Goal: Contribute content: Contribute content

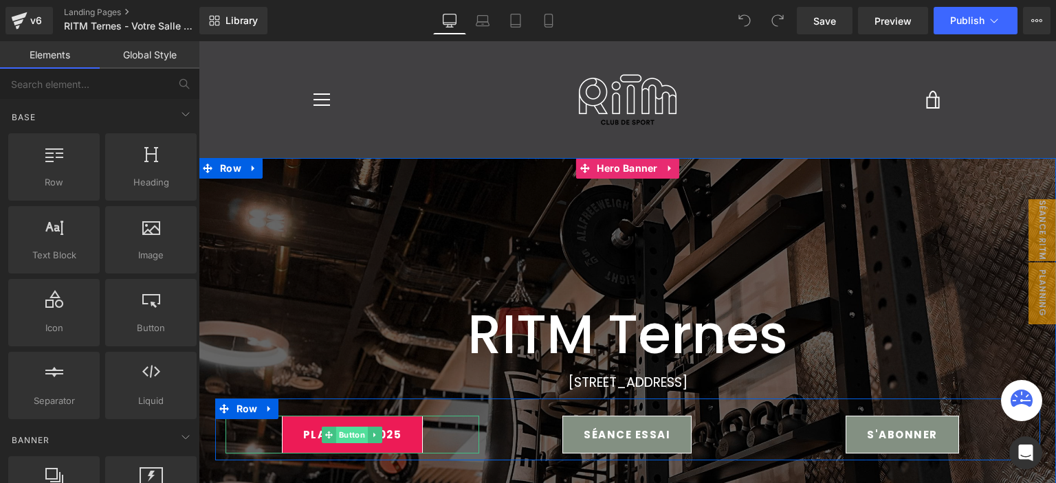
drag, startPoint x: 333, startPoint y: 437, endPoint x: 341, endPoint y: 430, distance: 10.3
click at [330, 437] on link "Button" at bounding box center [345, 435] width 46 height 17
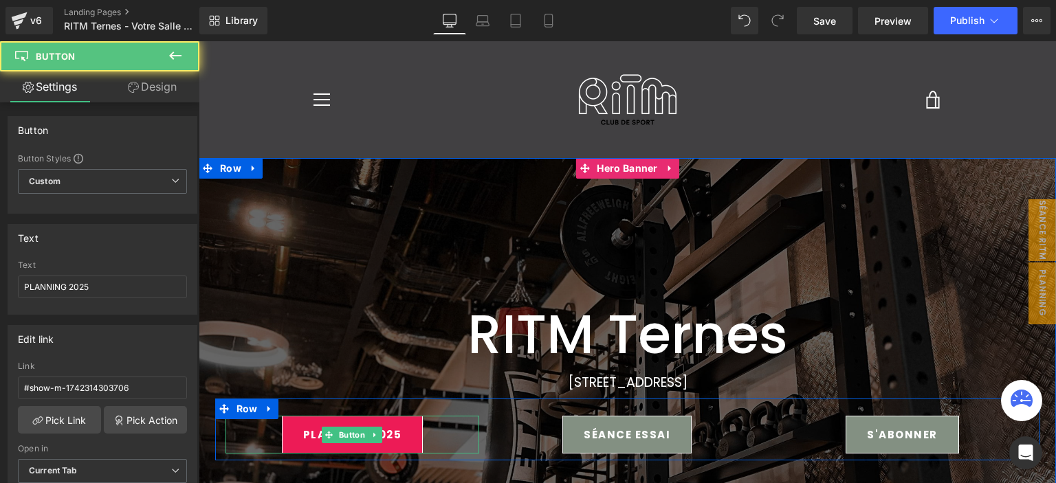
drag, startPoint x: 341, startPoint y: 430, endPoint x: 355, endPoint y: 416, distance: 19.9
click at [342, 429] on span "Button" at bounding box center [352, 435] width 32 height 17
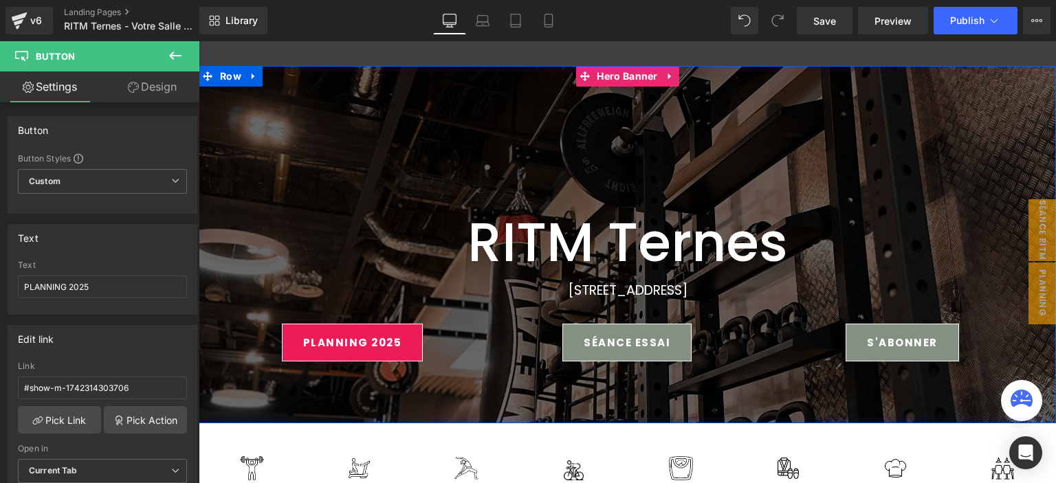
scroll to position [206, 0]
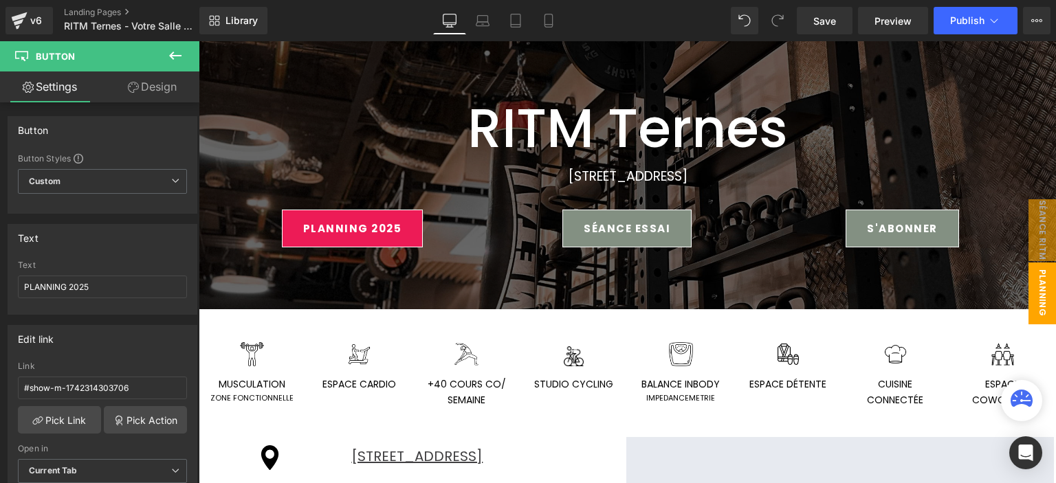
click at [1032, 281] on span "planning ter" at bounding box center [1028, 294] width 55 height 62
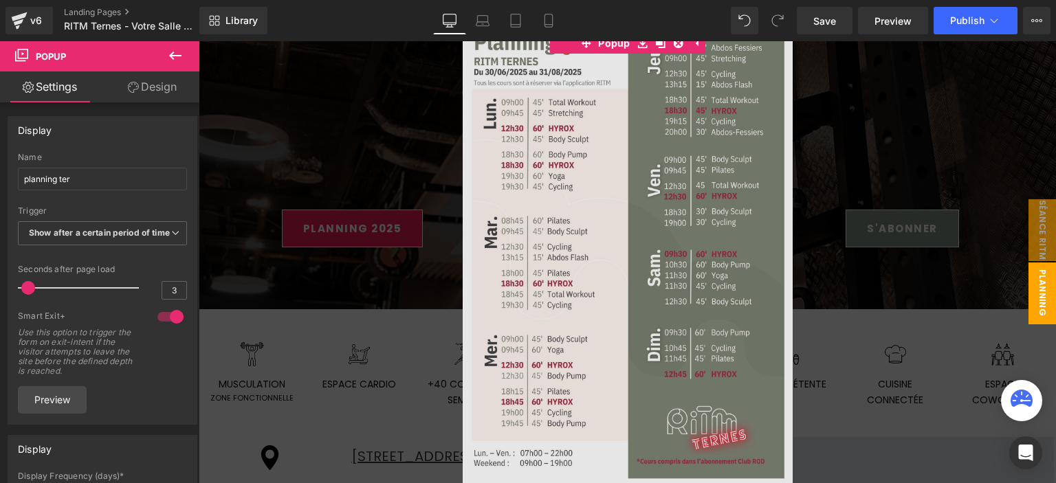
click at [660, 281] on img at bounding box center [628, 255] width 330 height 467
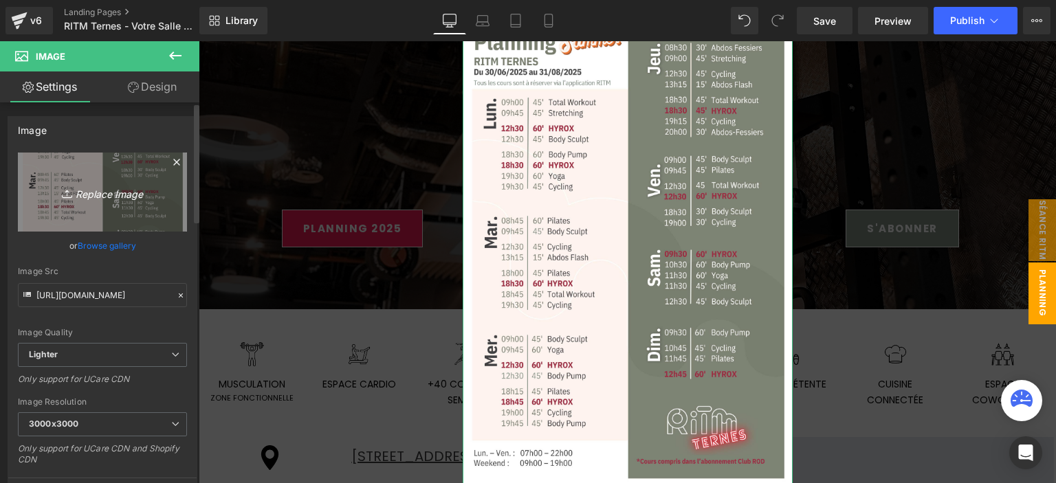
click at [99, 186] on icon "Replace Image" at bounding box center [102, 192] width 110 height 17
type input "C:\fakepath\TERNES PLAN MODIF SUM 1AOUT-1.png"
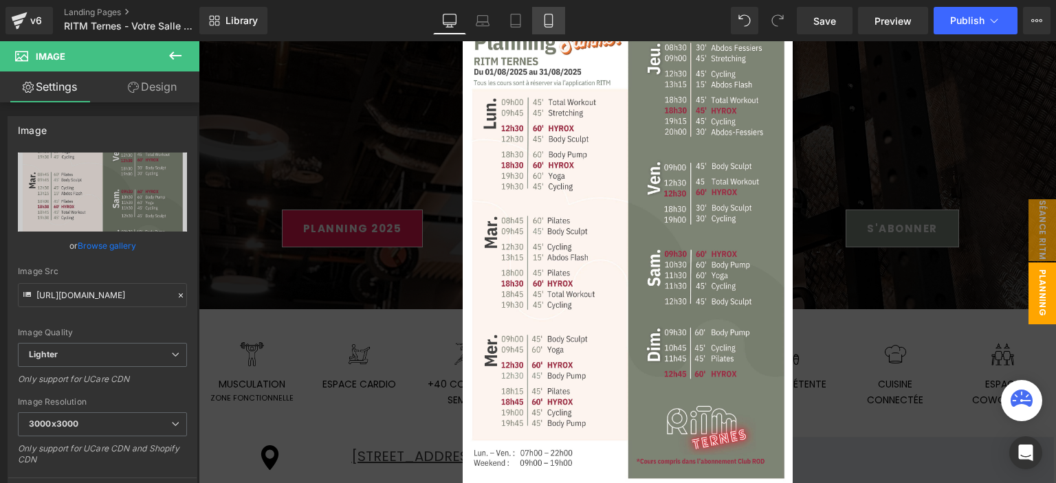
click at [558, 19] on link "Mobile" at bounding box center [548, 21] width 33 height 28
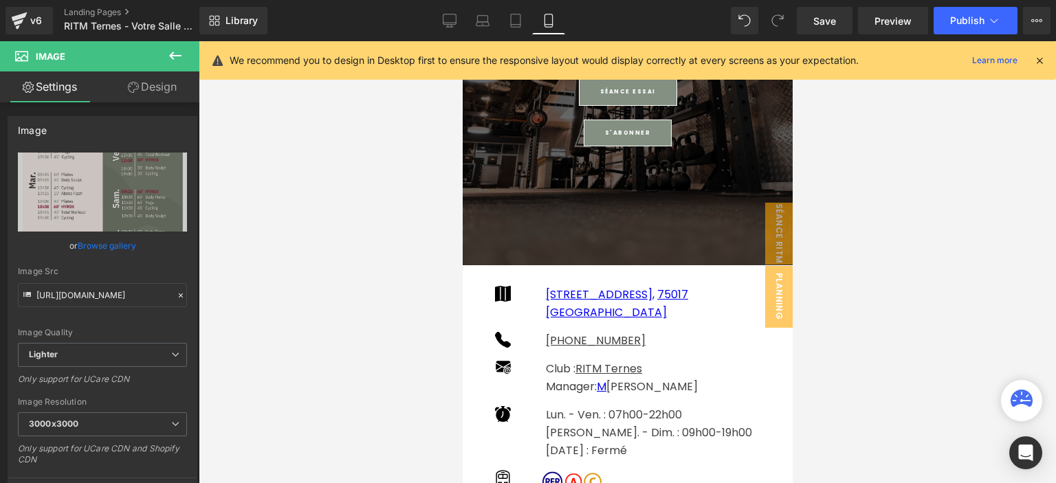
scroll to position [0, 0]
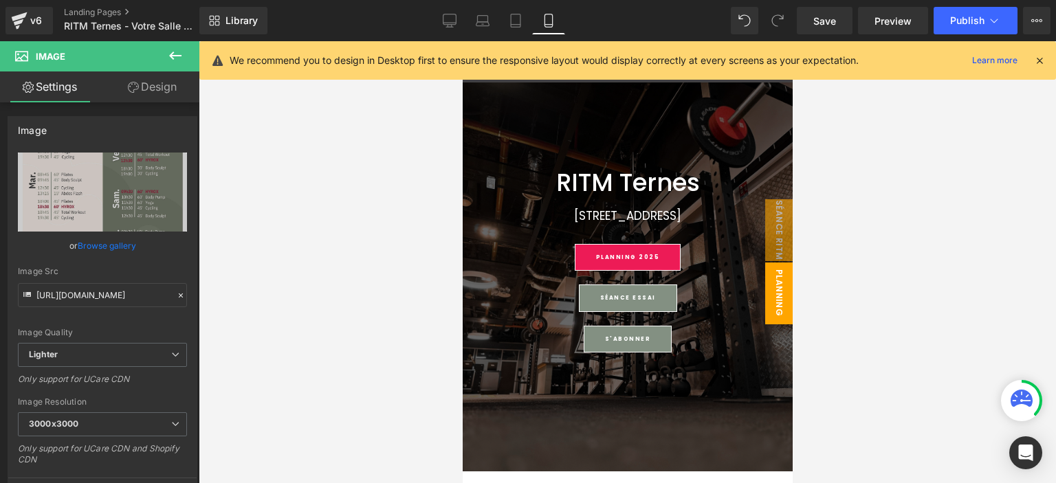
click at [760, 279] on span "planning ter app" at bounding box center [764, 294] width 55 height 62
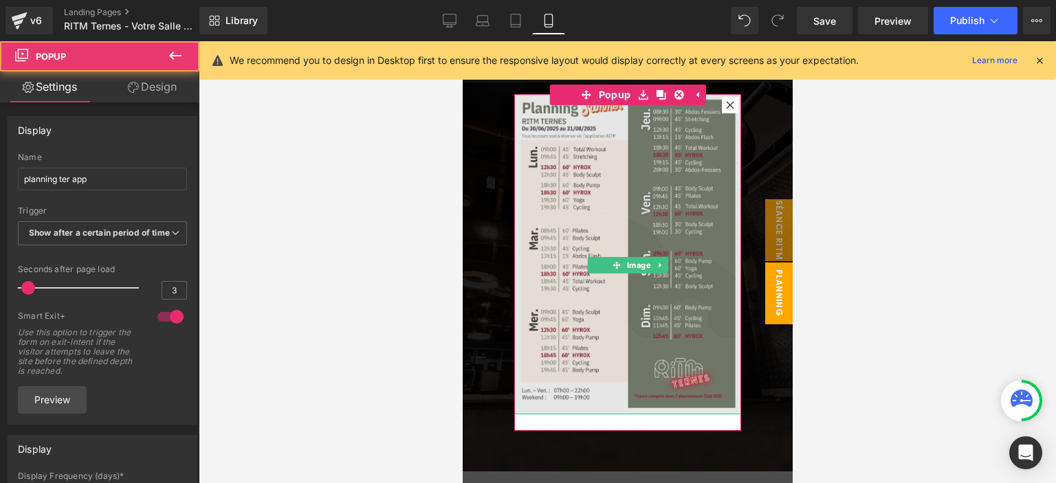
click at [598, 195] on img at bounding box center [627, 254] width 227 height 321
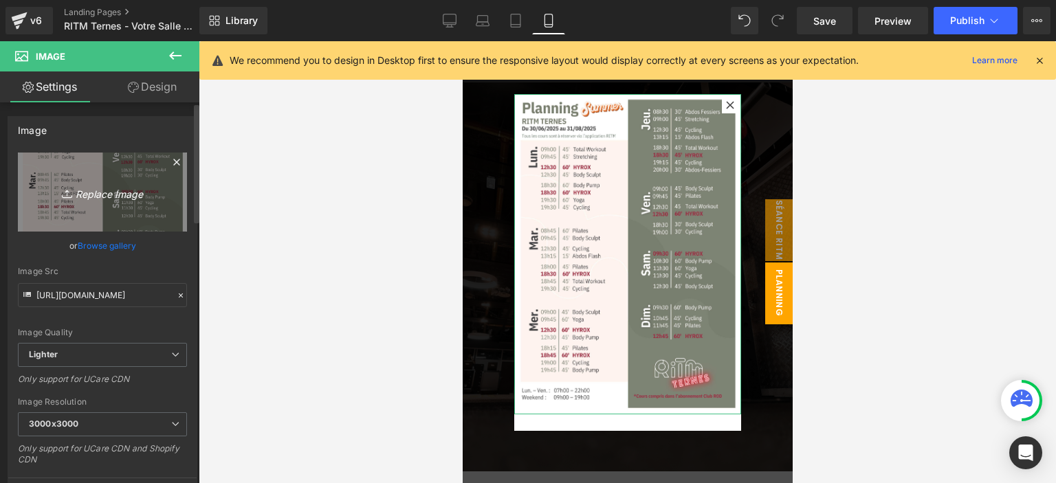
click at [171, 175] on link "Replace Image" at bounding box center [102, 192] width 169 height 79
type input "C:\fakepath\TERNES PLAN MODIF SUM 1AOUT-1.png"
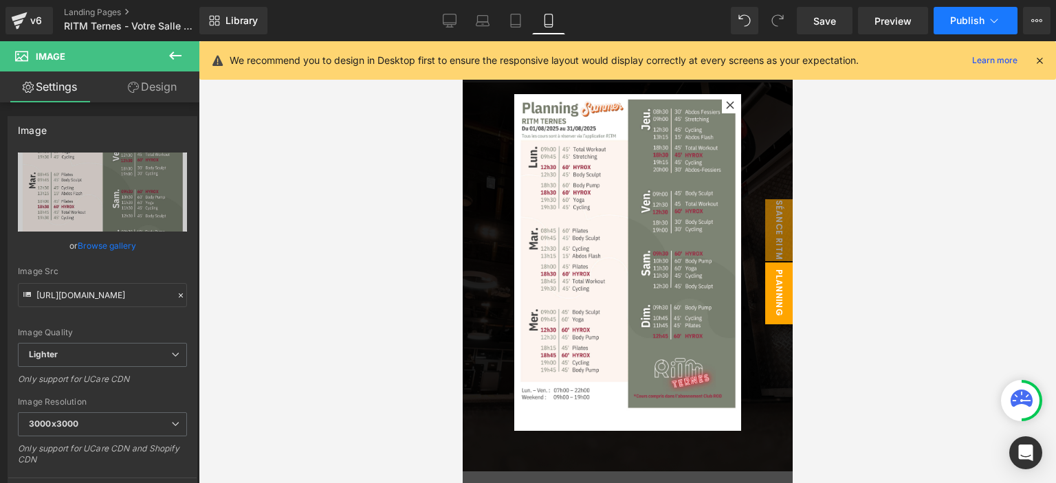
click at [941, 8] on button "Publish" at bounding box center [976, 21] width 84 height 28
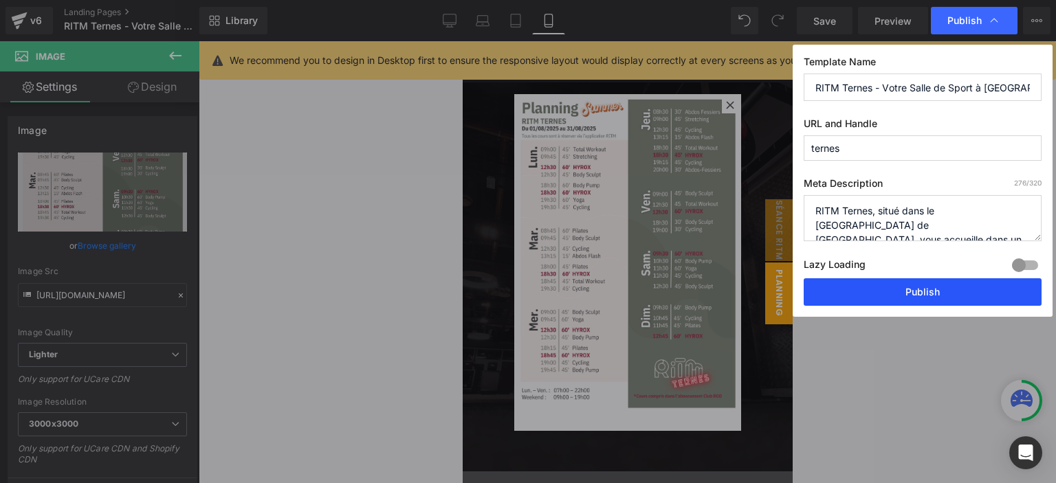
click at [878, 291] on button "Publish" at bounding box center [923, 292] width 238 height 28
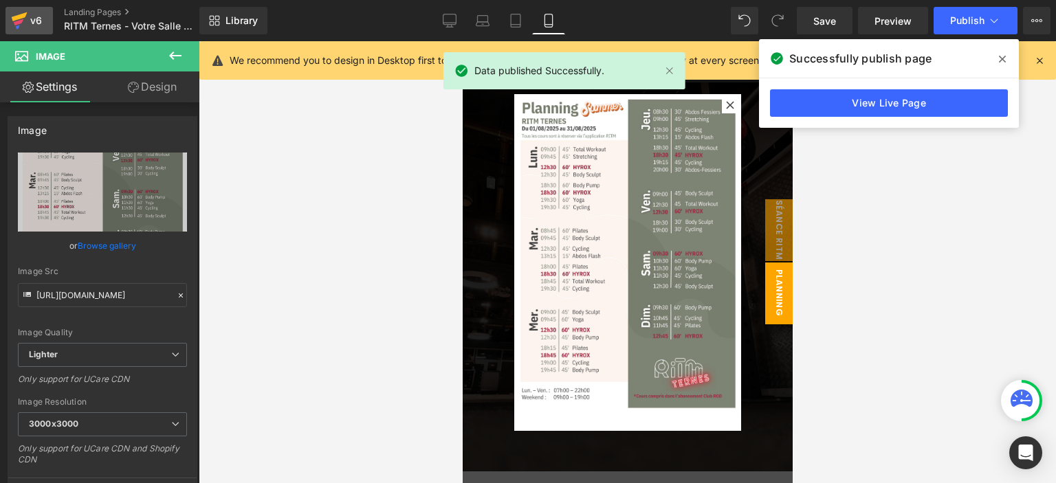
click at [25, 21] on icon at bounding box center [19, 20] width 17 height 34
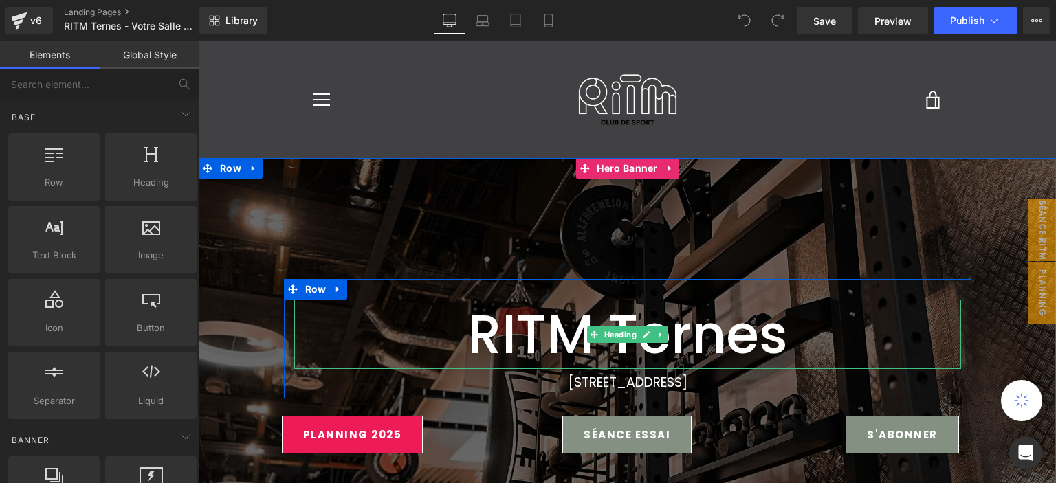
scroll to position [206, 0]
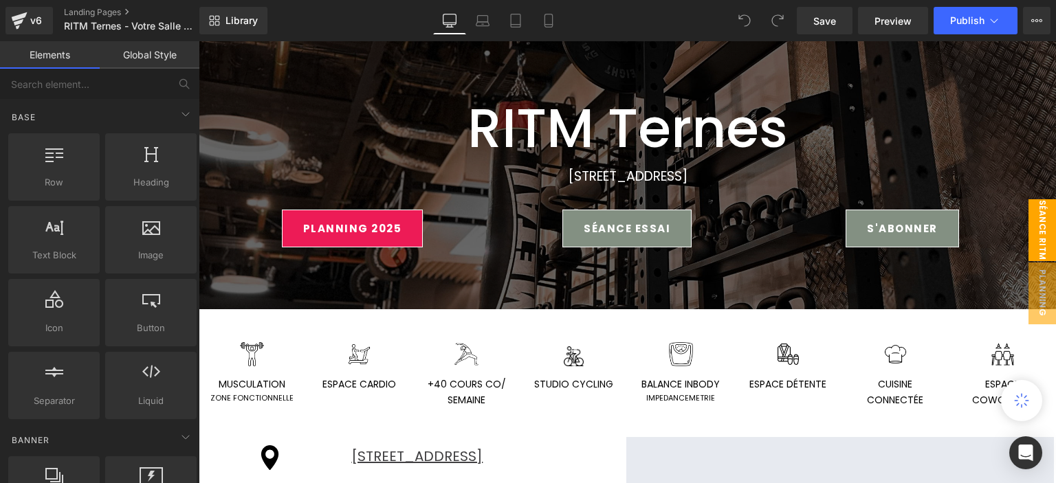
click at [1029, 217] on span "séance ritm" at bounding box center [1043, 230] width 28 height 62
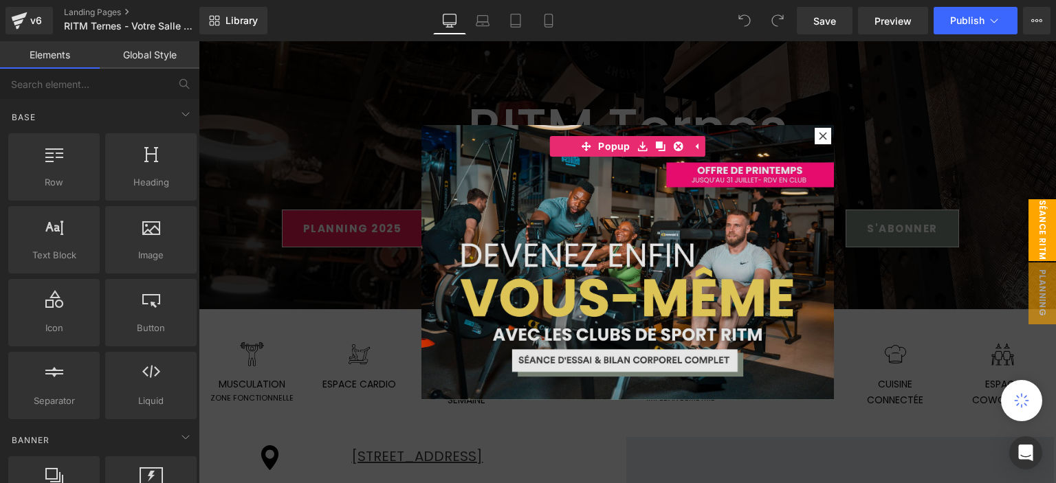
click at [583, 233] on img at bounding box center [627, 262] width 413 height 275
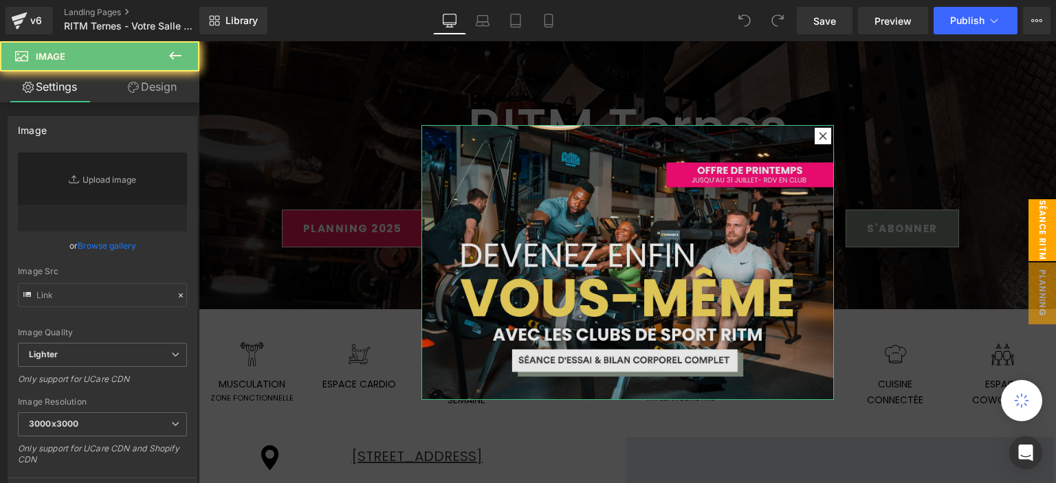
type input "https://ucarecdn.com/4197e0aa-5910-404b-bf49-b3ded7b8144d/-/format/auto/-/previ…"
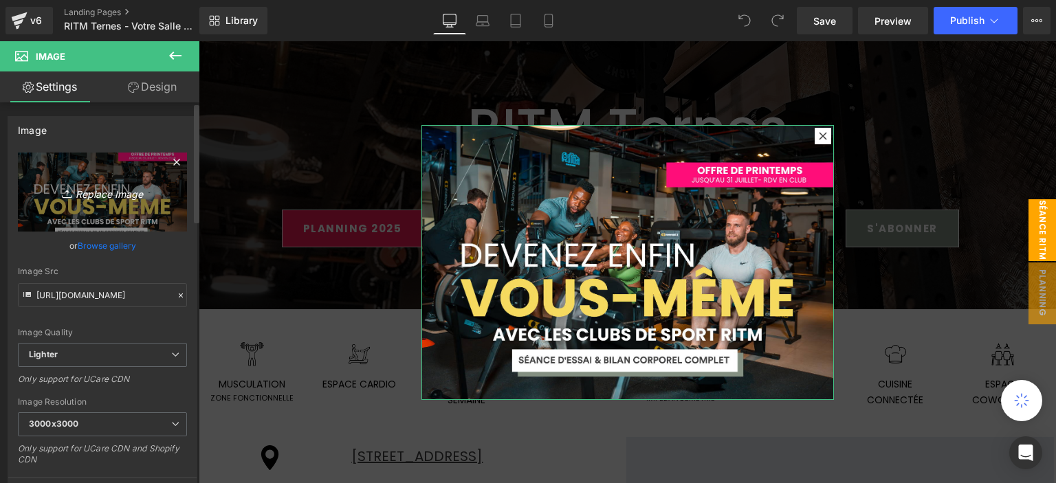
click at [111, 184] on icon "Replace Image" at bounding box center [102, 192] width 110 height 17
type input "C:\fakepath\pop up (8).png"
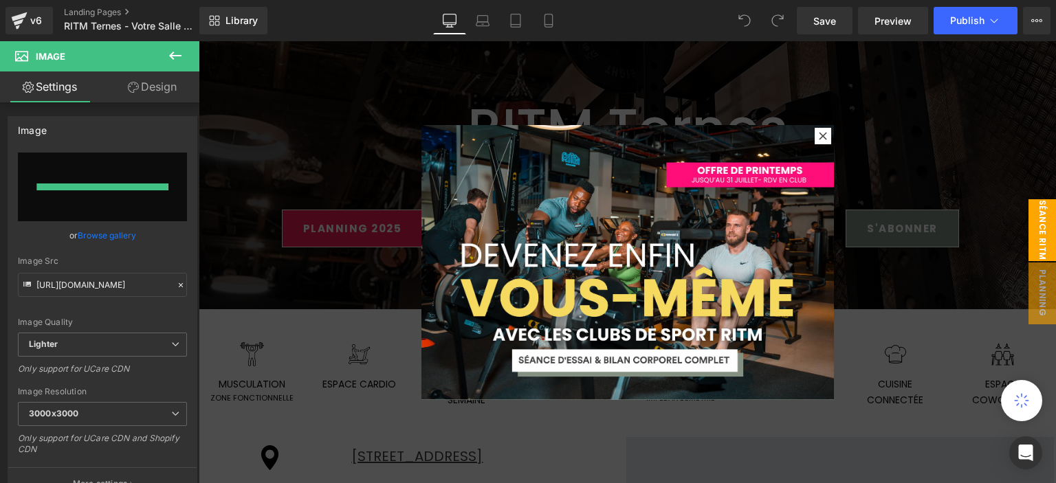
type input "https://ucarecdn.com/568abea5-8721-41ae-805a-ef806fc57ea0/-/format/auto/-/previ…"
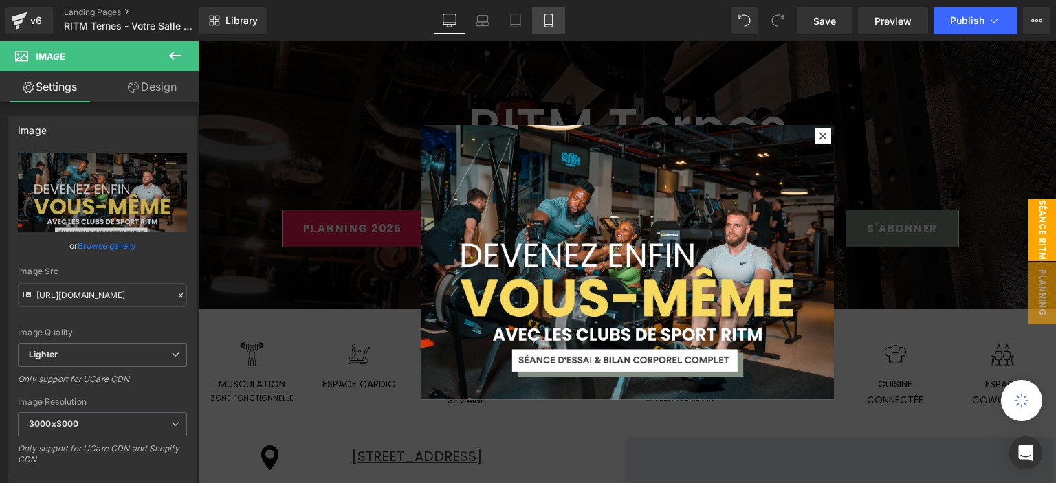
click at [540, 23] on link "Mobile" at bounding box center [548, 21] width 33 height 28
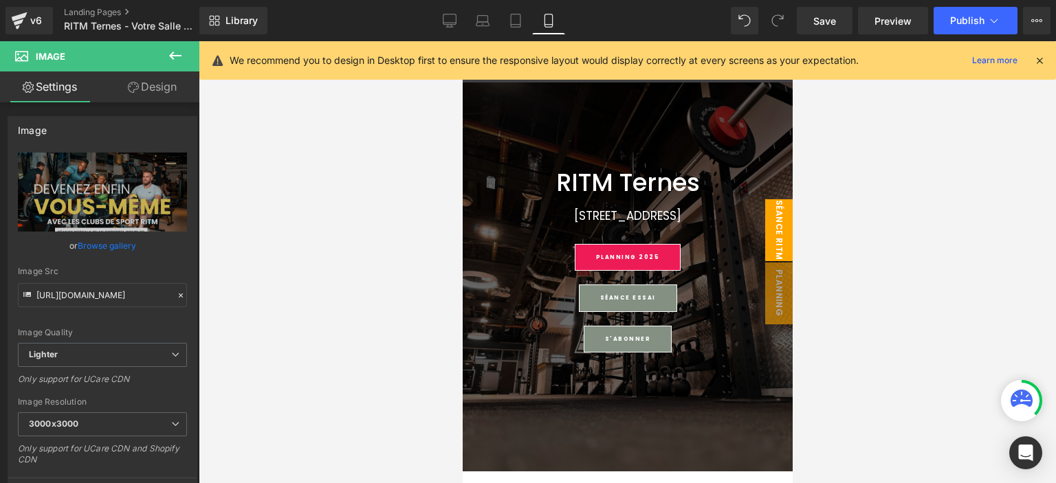
click at [767, 242] on span "séance ritm" at bounding box center [779, 230] width 28 height 62
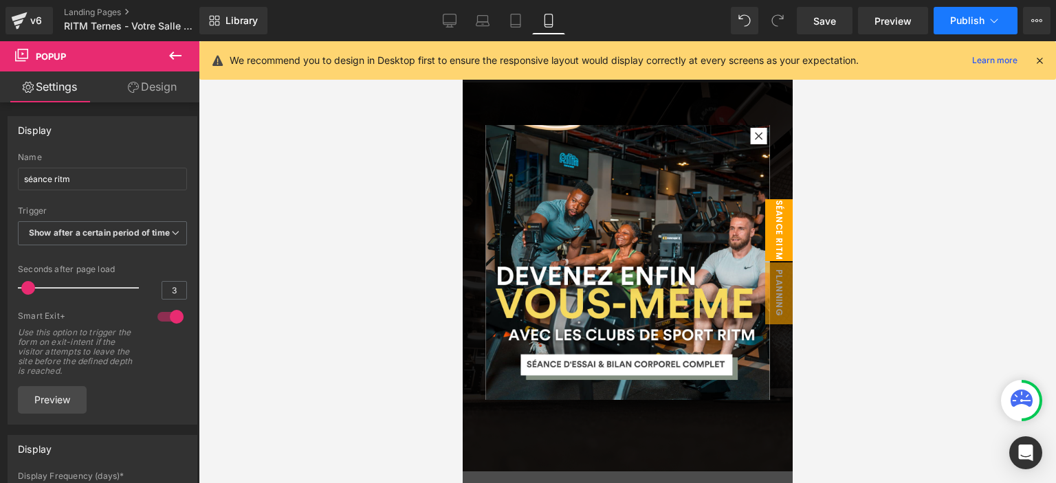
click at [939, 21] on button "Publish" at bounding box center [976, 21] width 84 height 28
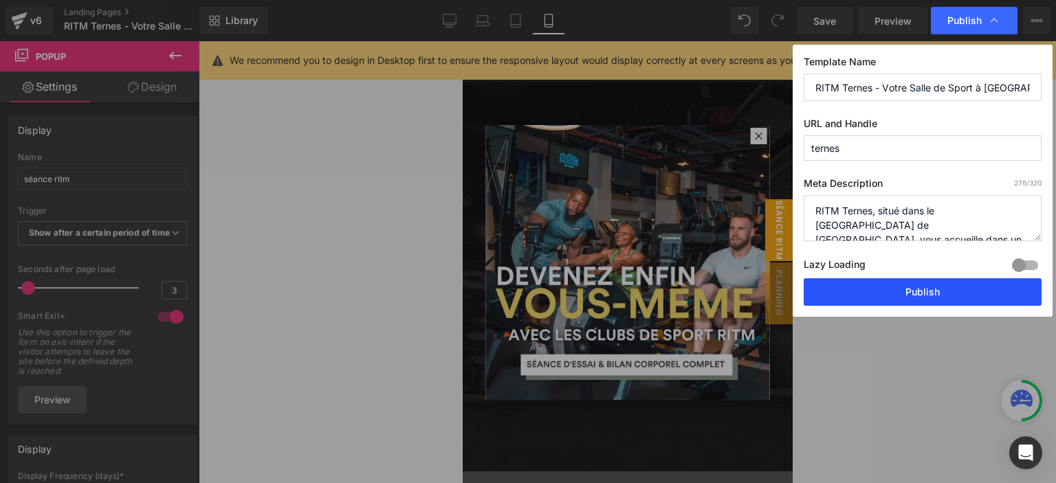
click at [833, 297] on button "Publish" at bounding box center [923, 292] width 238 height 28
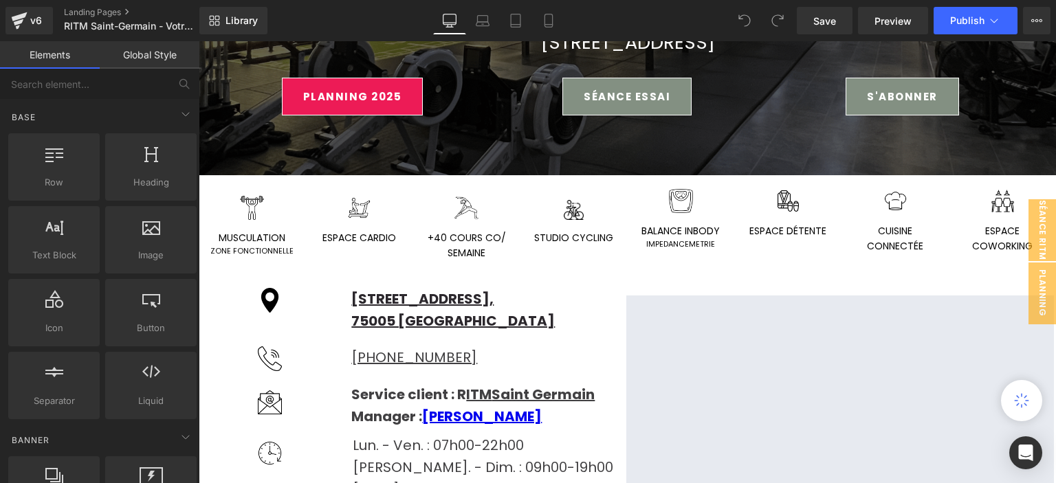
scroll to position [344, 0]
click at [1029, 226] on span "séance ritm" at bounding box center [1043, 230] width 28 height 62
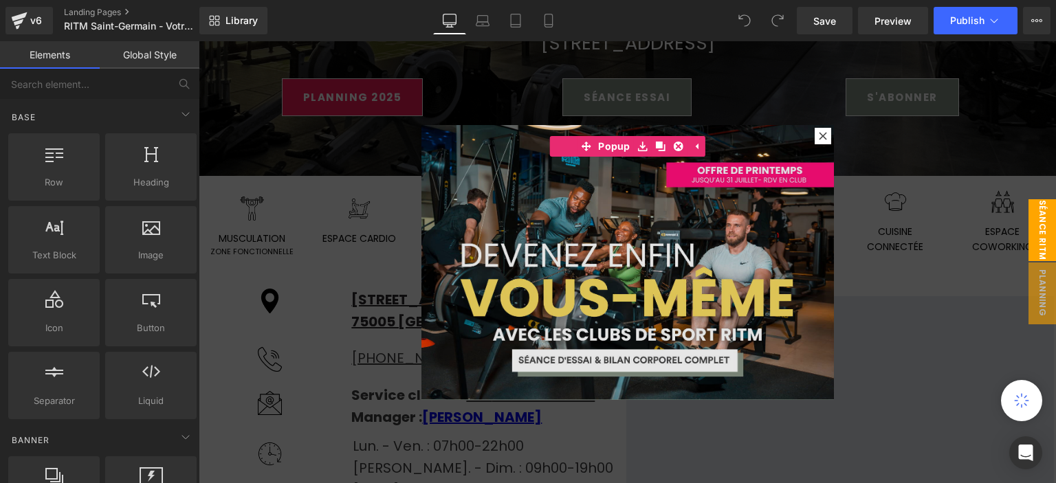
click at [610, 213] on img at bounding box center [627, 262] width 413 height 275
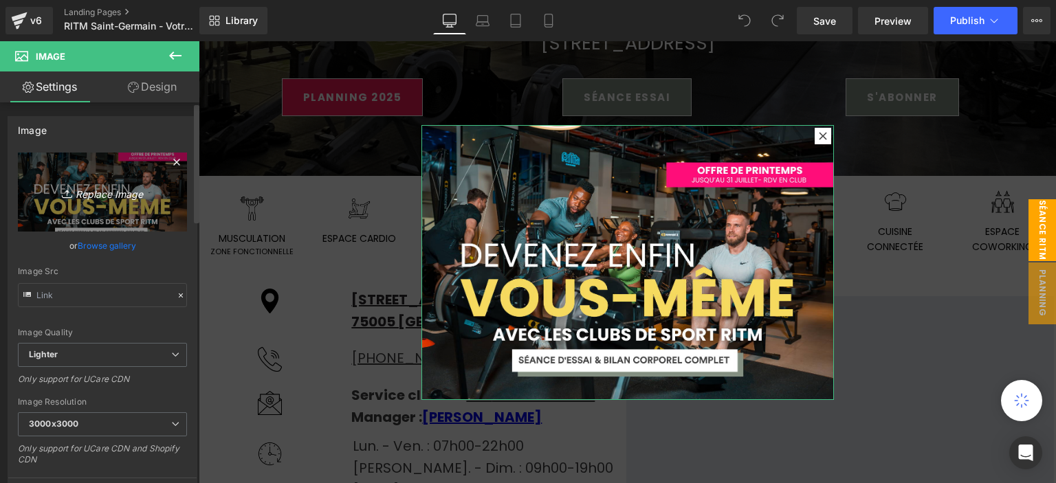
click at [136, 175] on link "Replace Image" at bounding box center [102, 192] width 169 height 79
type input "C:\fakepath\pop up (8).png"
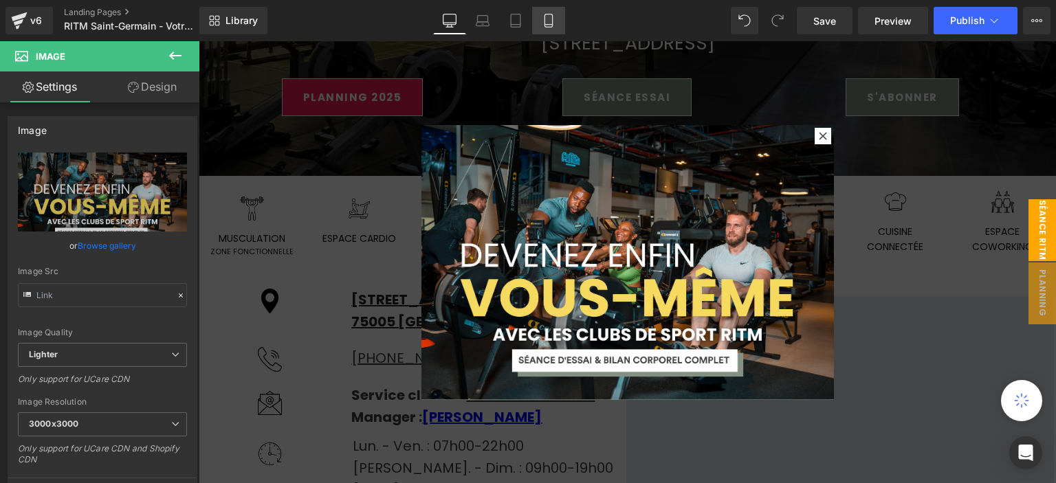
drag, startPoint x: 545, startPoint y: 25, endPoint x: 135, endPoint y: 74, distance: 412.7
click at [545, 25] on icon at bounding box center [549, 21] width 14 height 14
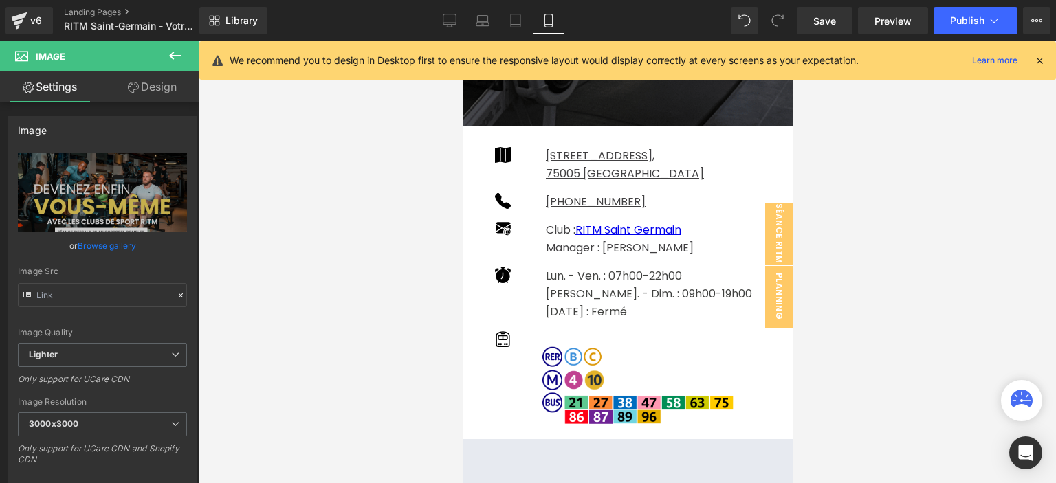
scroll to position [0, 0]
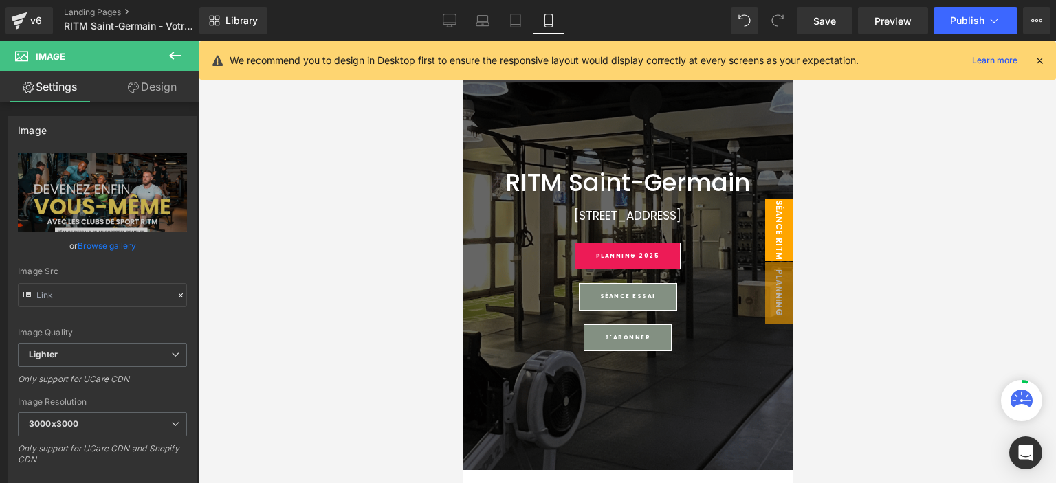
click at [765, 230] on span "séance ritm" at bounding box center [779, 230] width 28 height 62
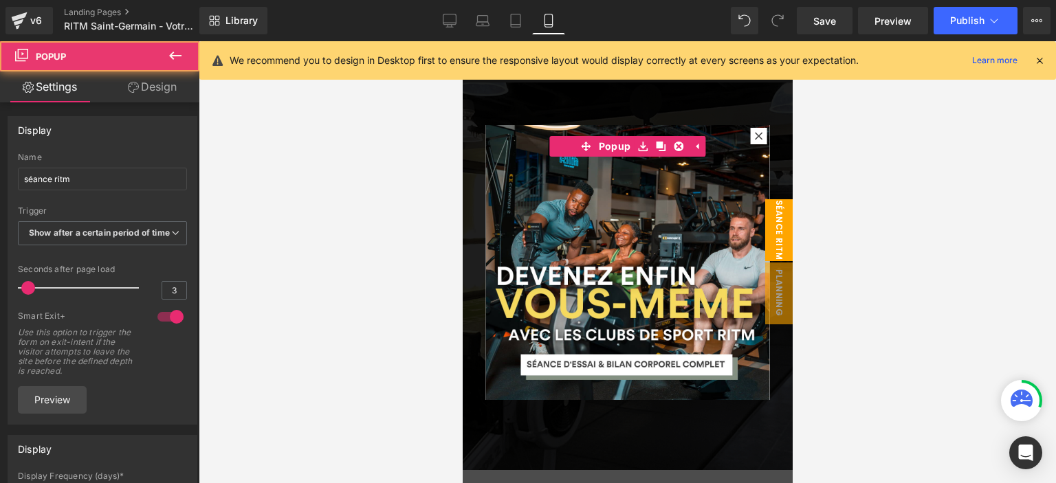
click at [974, 6] on div "Library Mobile Desktop Laptop Tablet Mobile Save Preview Publish Scheduled View…" at bounding box center [627, 20] width 857 height 41
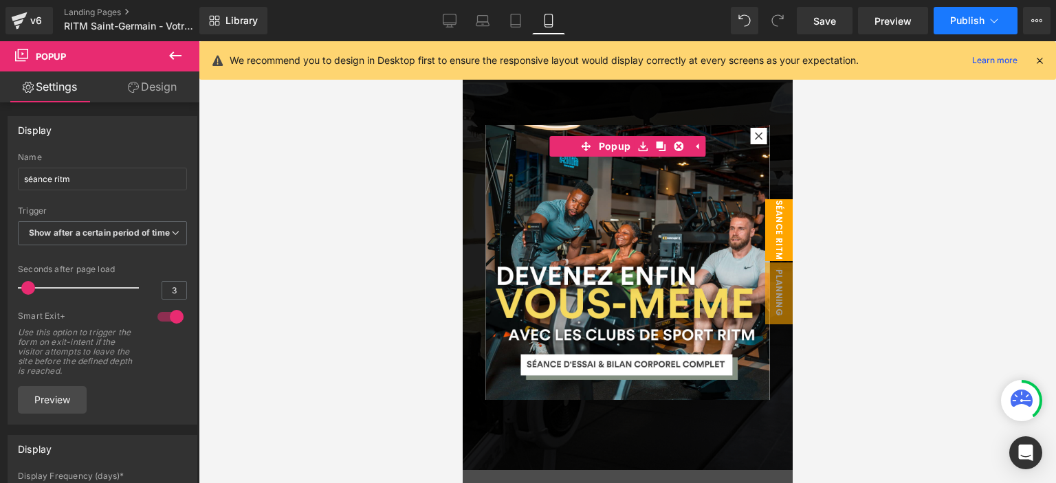
click at [972, 25] on span "Publish" at bounding box center [967, 20] width 34 height 11
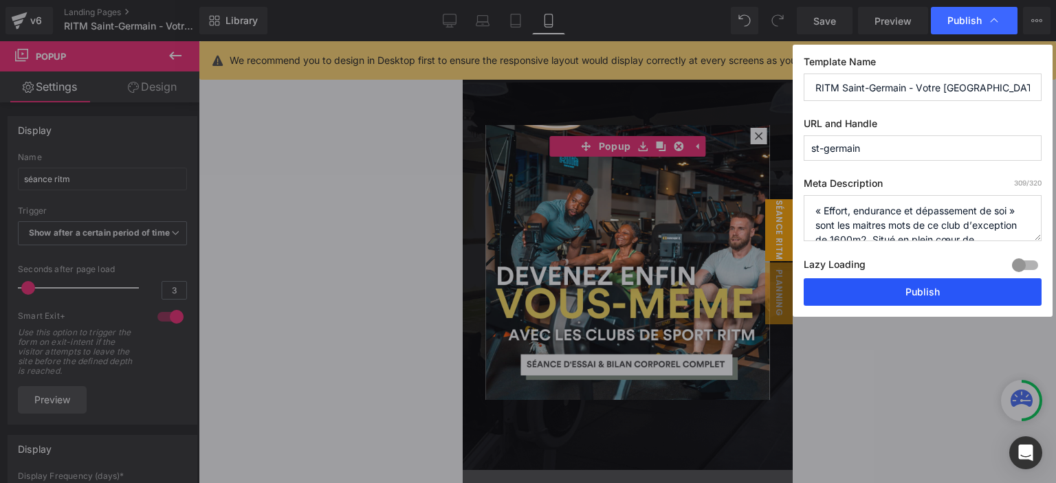
click at [884, 285] on button "Publish" at bounding box center [923, 292] width 238 height 28
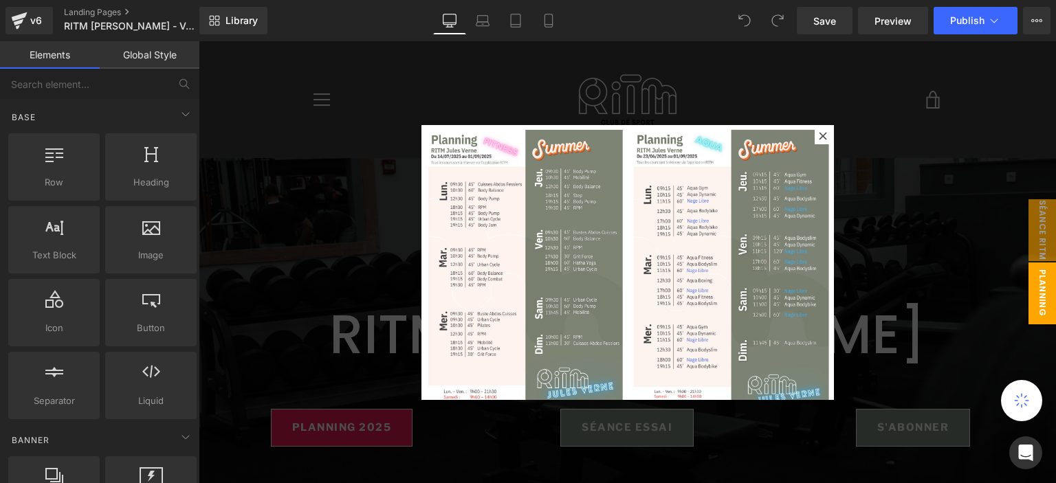
click at [497, 441] on div at bounding box center [627, 262] width 857 height 442
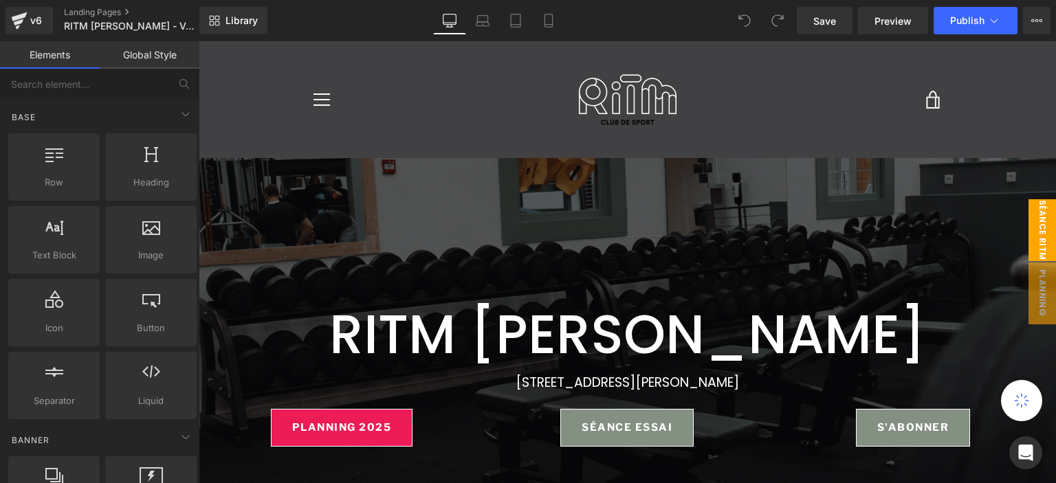
click at [1029, 231] on span "séance ritm" at bounding box center [1043, 230] width 28 height 62
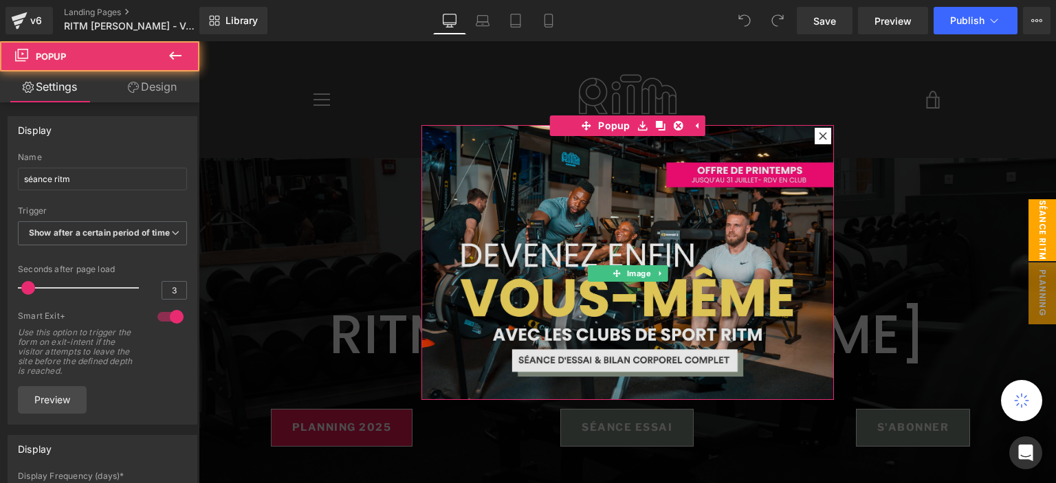
click at [608, 214] on img at bounding box center [627, 262] width 413 height 275
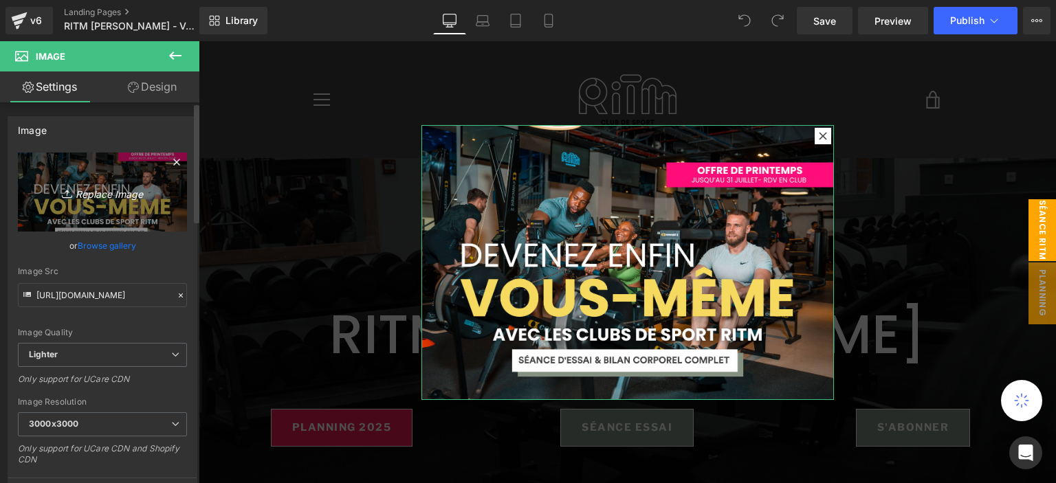
click at [88, 197] on icon "Replace Image" at bounding box center [102, 192] width 110 height 17
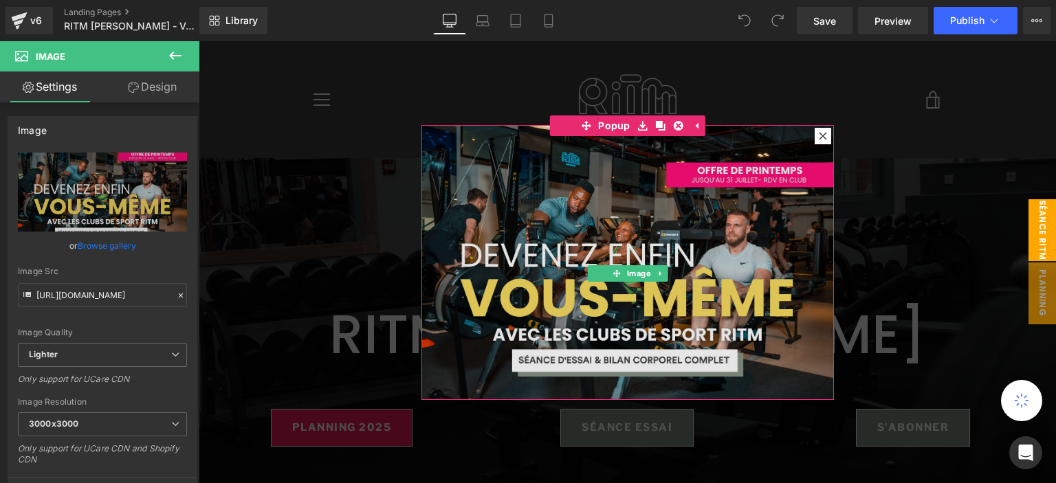
click at [503, 206] on img at bounding box center [627, 262] width 413 height 275
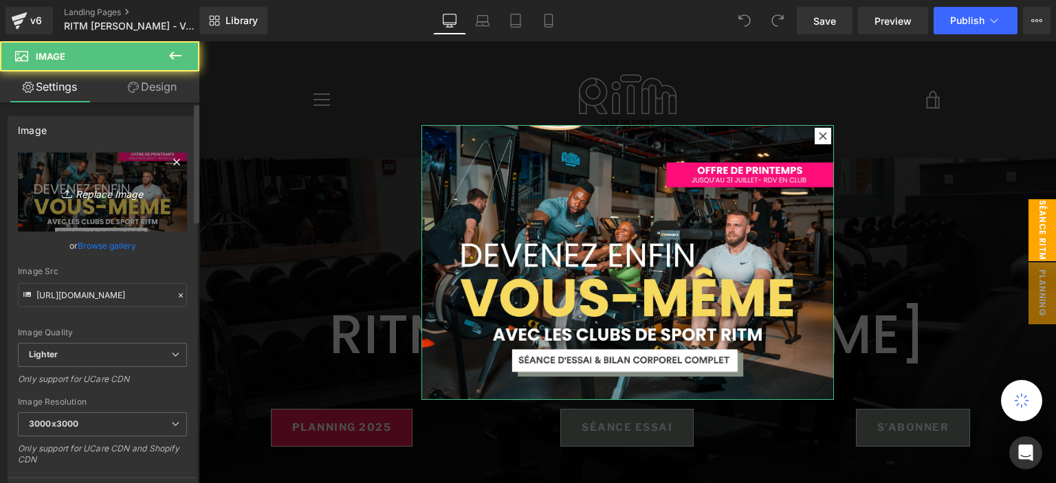
drag, startPoint x: 57, startPoint y: 173, endPoint x: 73, endPoint y: 168, distance: 16.3
click at [57, 173] on link "Replace Image" at bounding box center [102, 192] width 169 height 79
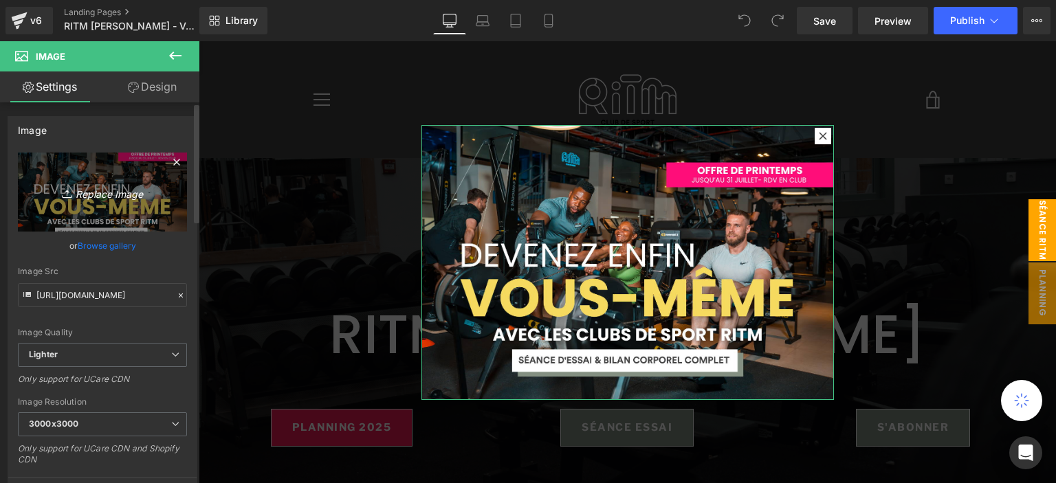
type input "C:\fakepath\pop up (8).png"
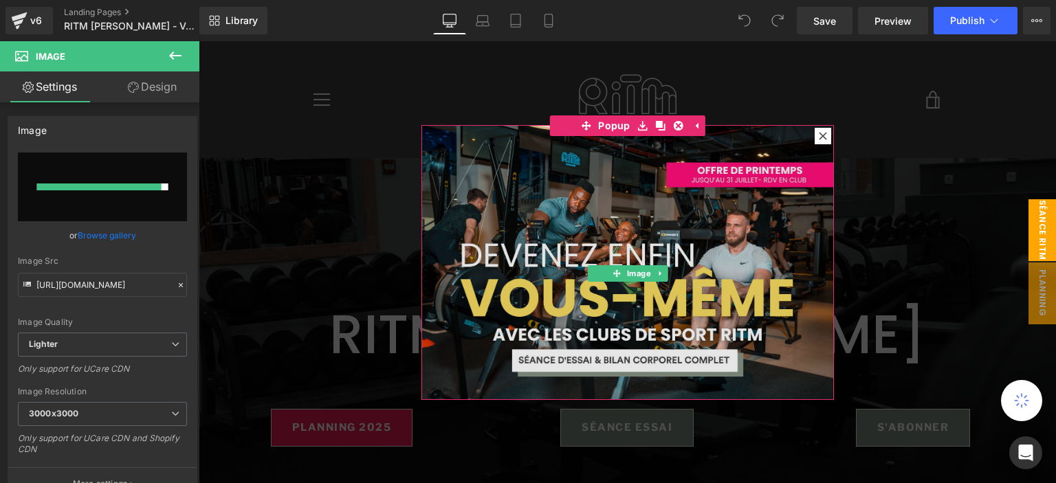
click at [550, 197] on img at bounding box center [627, 262] width 413 height 275
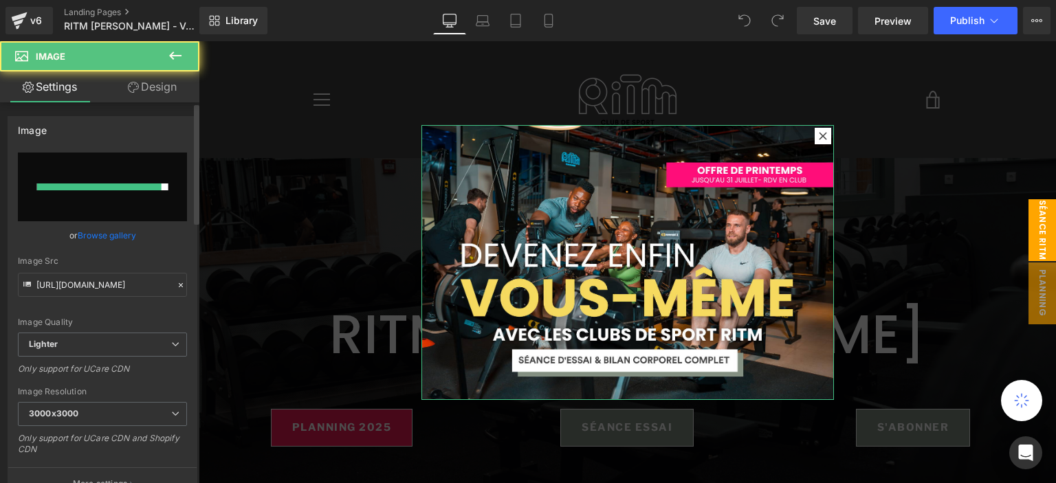
click at [118, 186] on div at bounding box center [99, 187] width 124 height 7
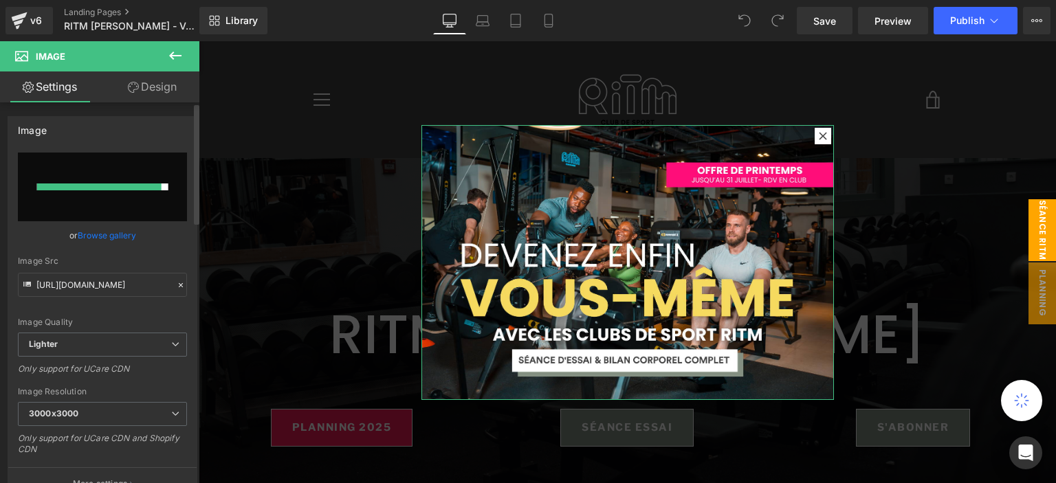
click at [166, 160] on input "file" at bounding box center [102, 187] width 169 height 69
type input "C:\fakepath\pop up (8).png"
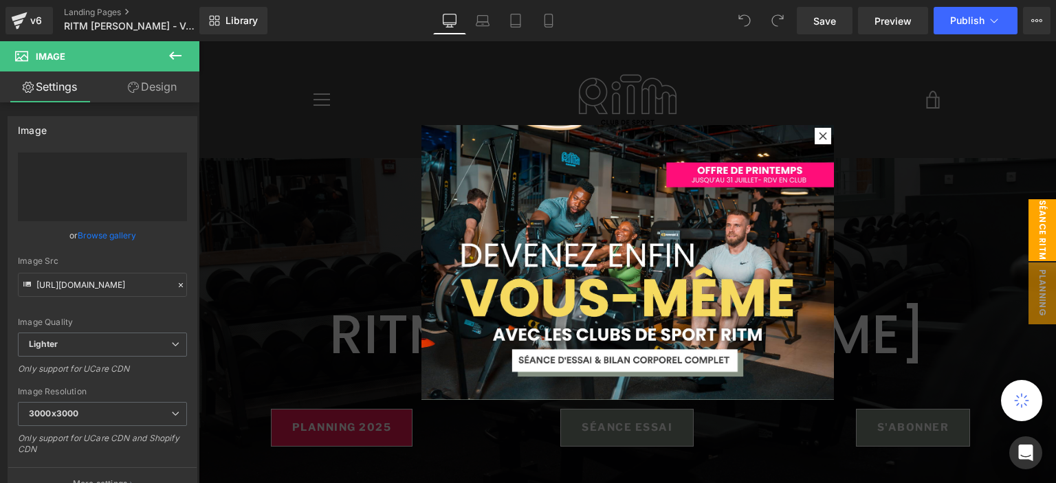
type input "https://ucarecdn.com/ea85f3e4-6c01-4644-9bfc-bdd8385611b0/-/format/auto/-/previ…"
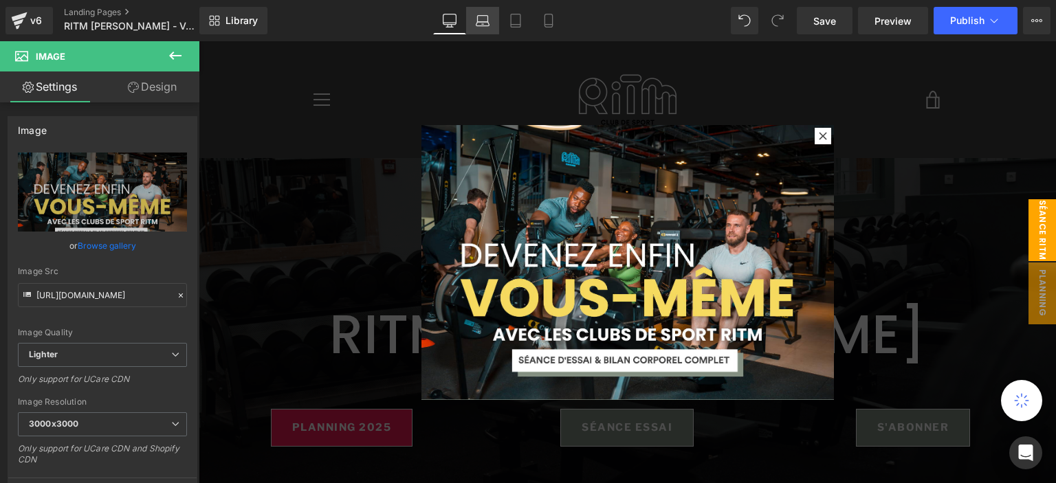
click at [494, 18] on link "Laptop" at bounding box center [482, 21] width 33 height 28
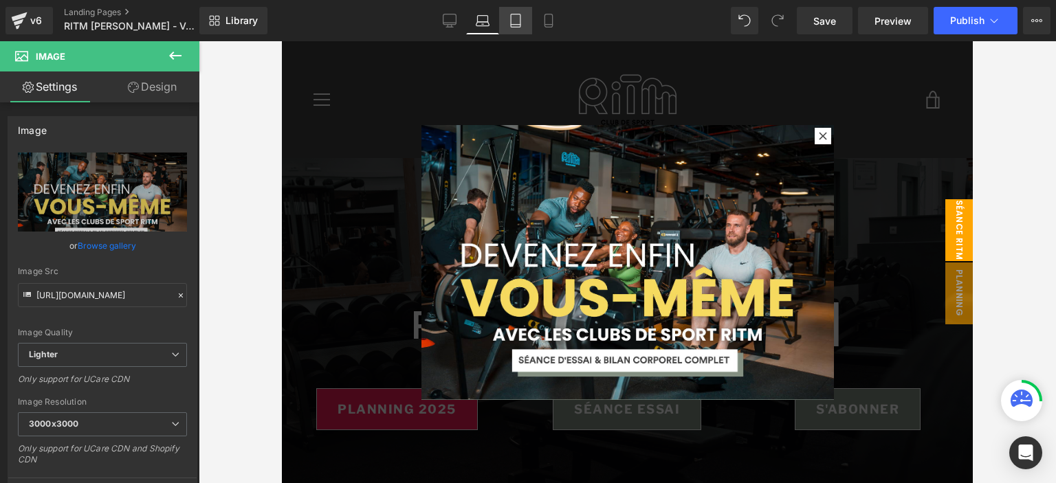
click at [528, 30] on link "Tablet" at bounding box center [515, 21] width 33 height 28
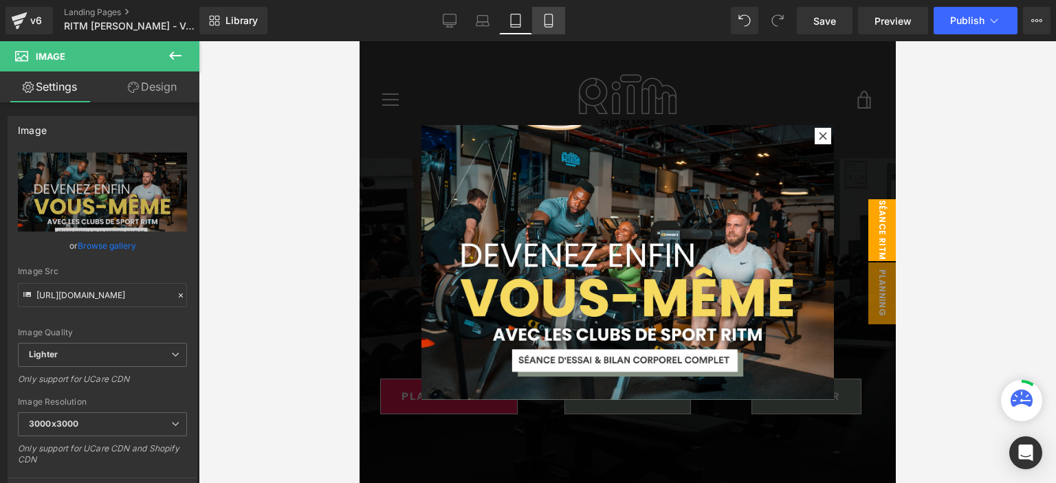
click at [550, 25] on icon at bounding box center [549, 21] width 14 height 14
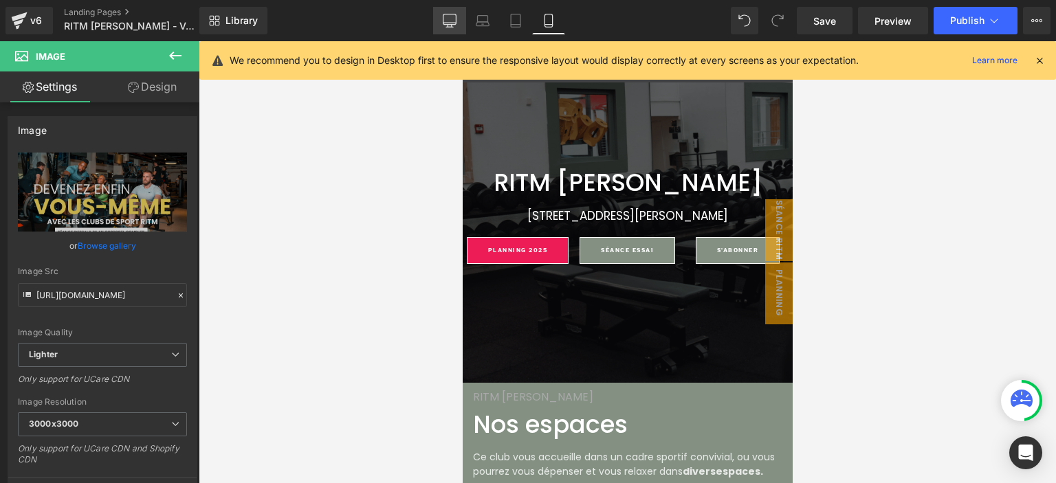
click at [463, 30] on link "Desktop" at bounding box center [449, 21] width 33 height 28
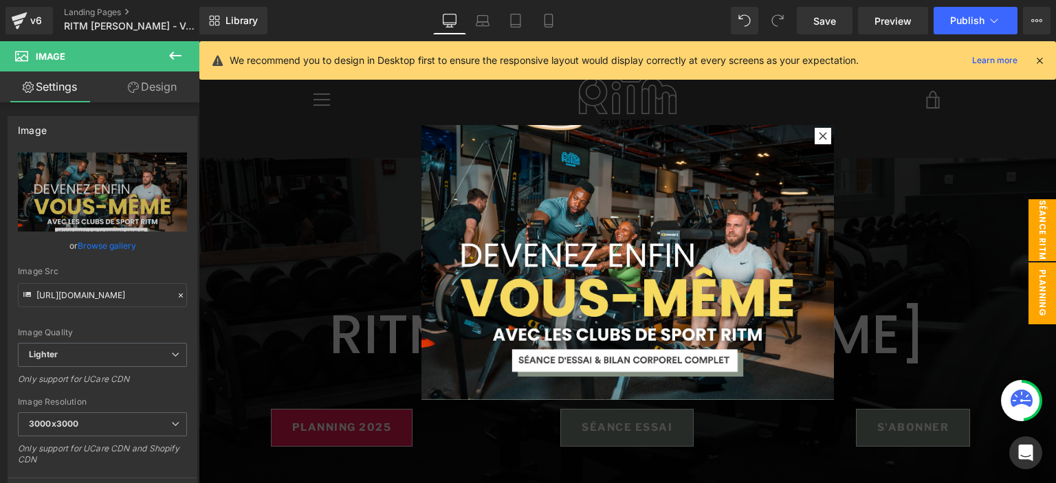
click at [1029, 307] on span "planning" at bounding box center [1043, 294] width 28 height 62
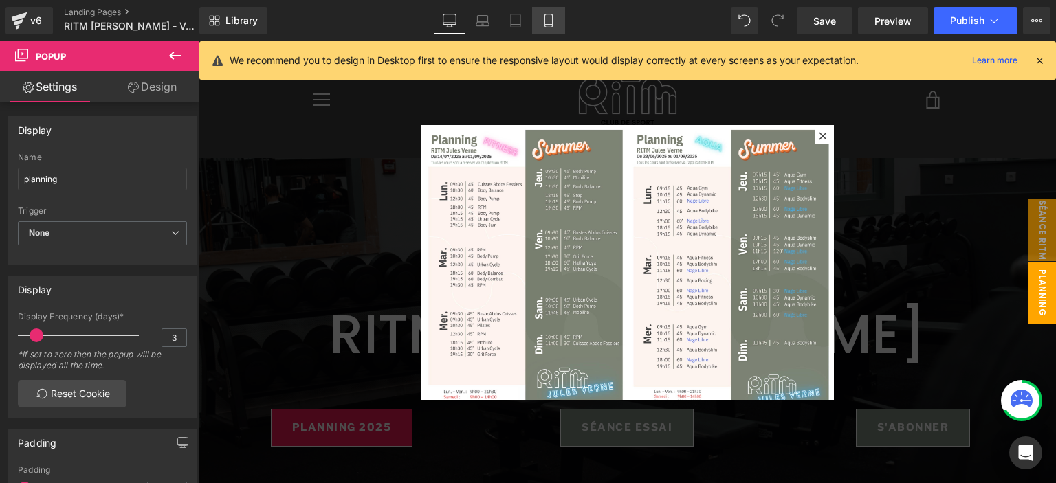
click at [542, 19] on icon at bounding box center [549, 21] width 14 height 14
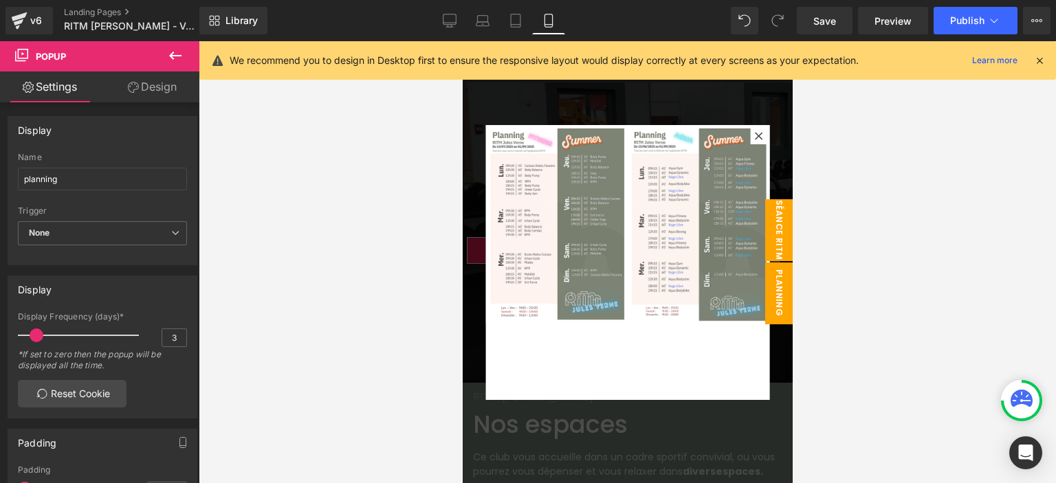
click at [769, 231] on span "séance ritm" at bounding box center [779, 230] width 28 height 62
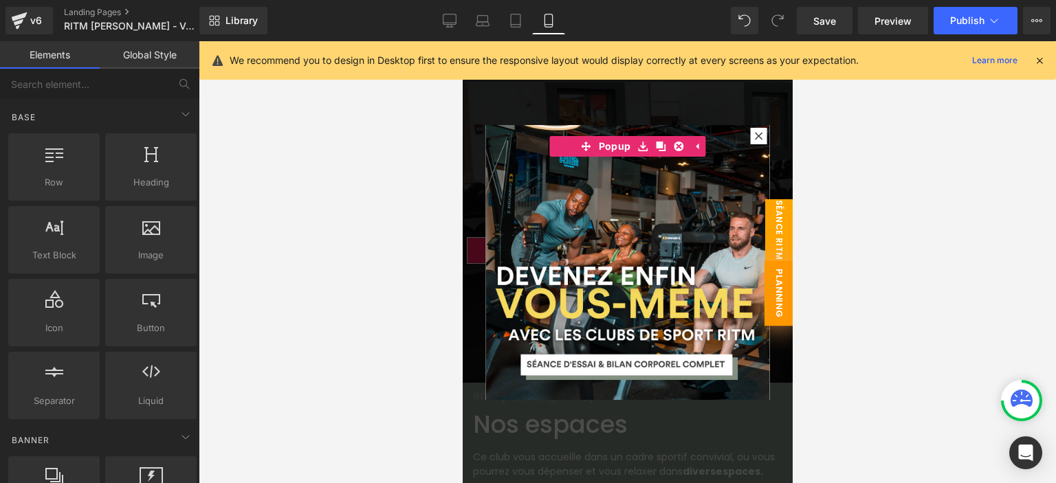
click at [772, 287] on span "planning" at bounding box center [778, 293] width 29 height 65
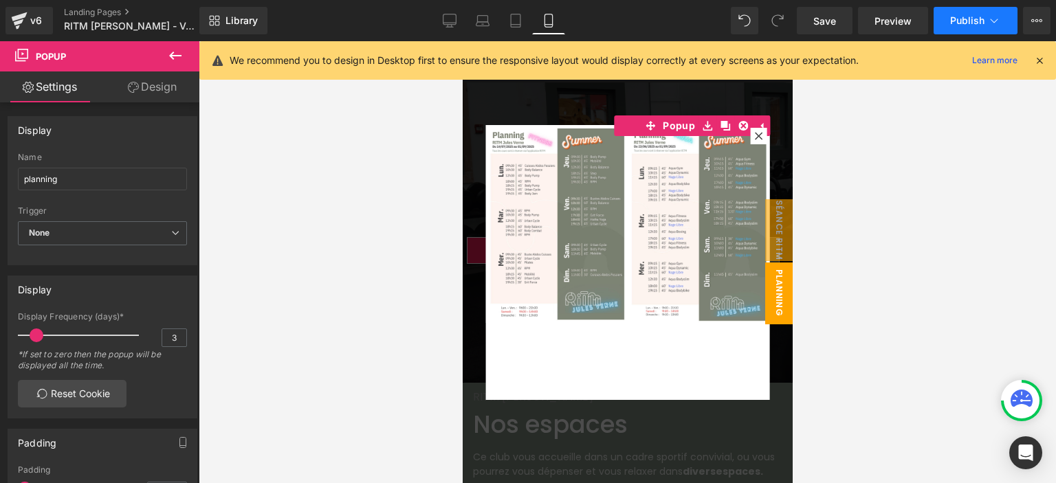
click at [970, 28] on button "Publish" at bounding box center [976, 21] width 84 height 28
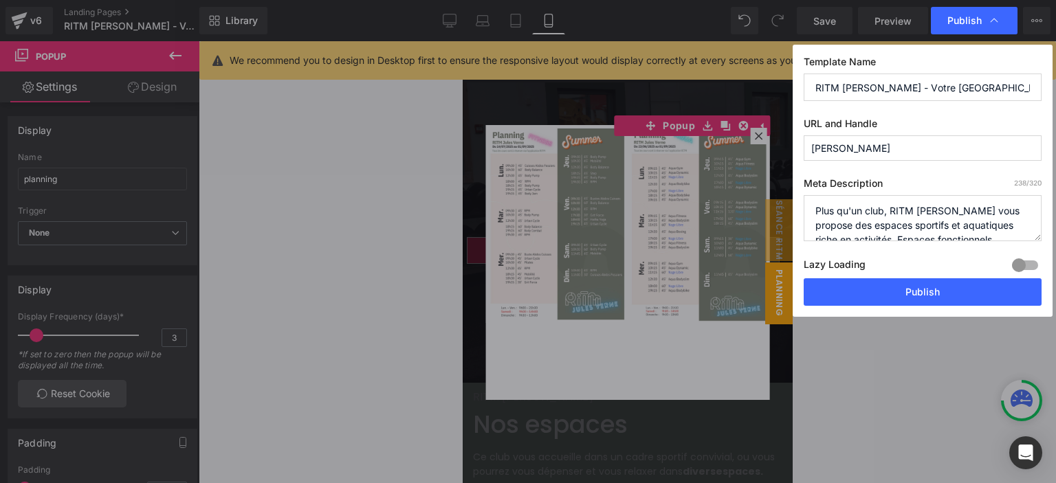
click at [900, 277] on div "Lazy Loading Build Upgrade plan to unlock" at bounding box center [923, 267] width 238 height 23
drag, startPoint x: 896, startPoint y: 285, endPoint x: 692, endPoint y: 16, distance: 337.7
click at [896, 286] on button "Publish" at bounding box center [923, 292] width 238 height 28
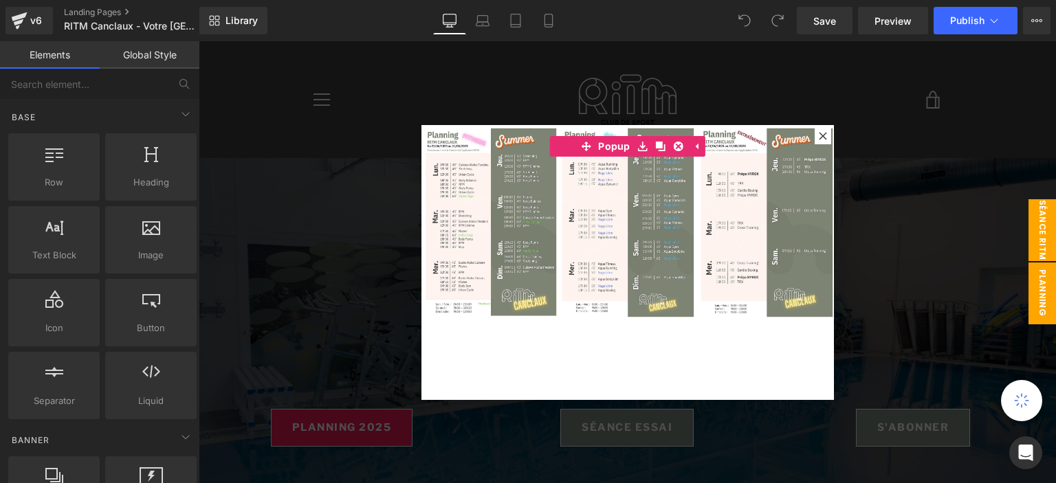
click at [1029, 215] on span "séance ritm" at bounding box center [1043, 230] width 28 height 62
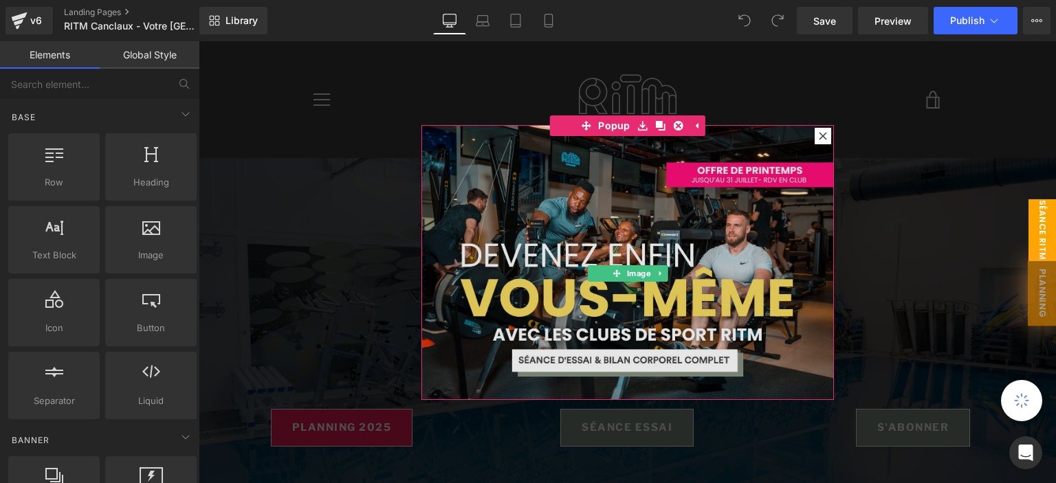
click at [623, 236] on img at bounding box center [627, 262] width 413 height 275
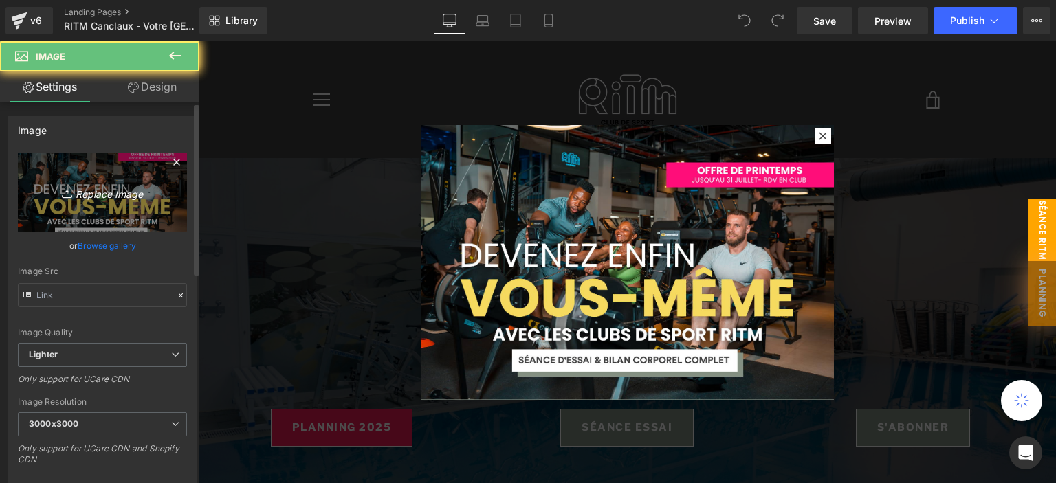
type input "https://ucarecdn.com/94d79575-8bf5-47f9-b2dc-62b97ee4056b/-/format/auto/-/previ…"
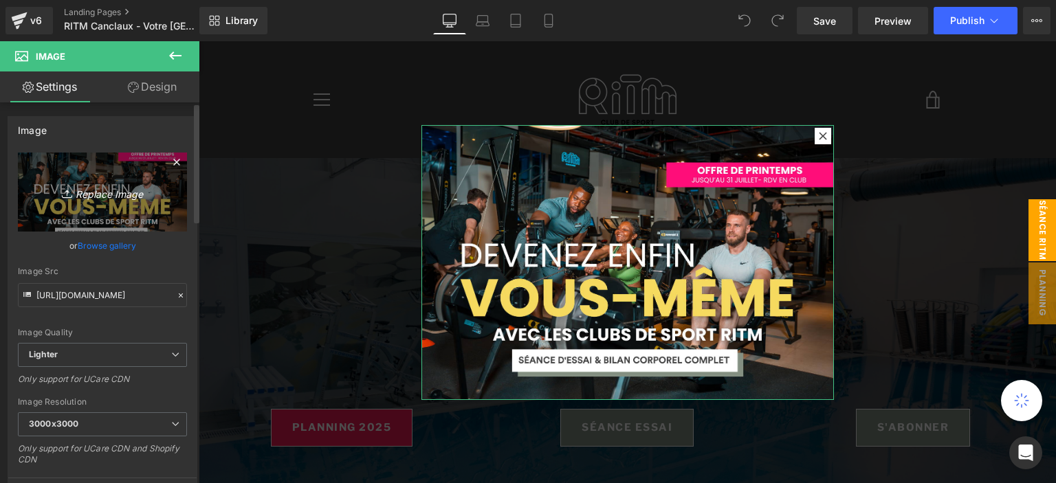
click at [109, 169] on link "Replace Image" at bounding box center [102, 192] width 169 height 79
type input "C:\fakepath\pop up (8).png"
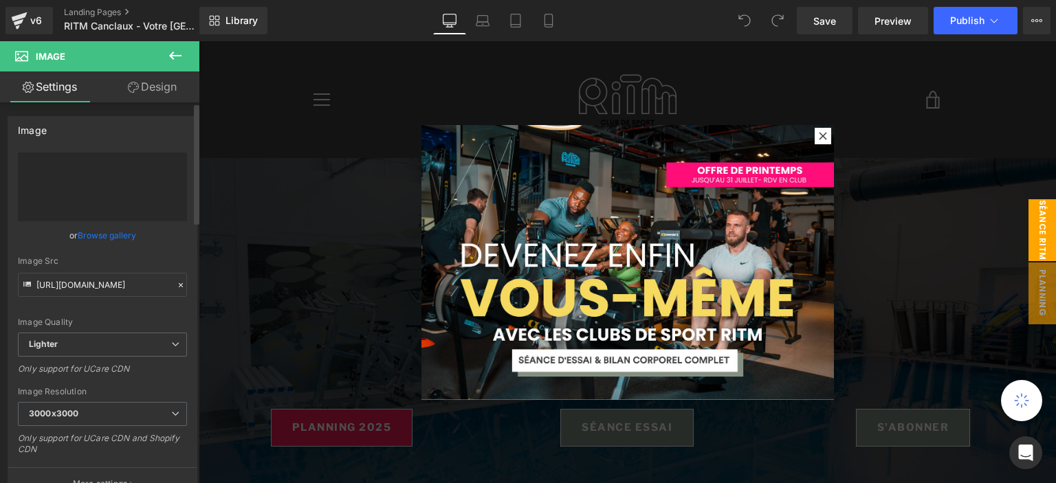
type input "https://ucarecdn.com/b340ebfa-83f2-4303-9278-e1b032f2893d/-/format/auto/-/previ…"
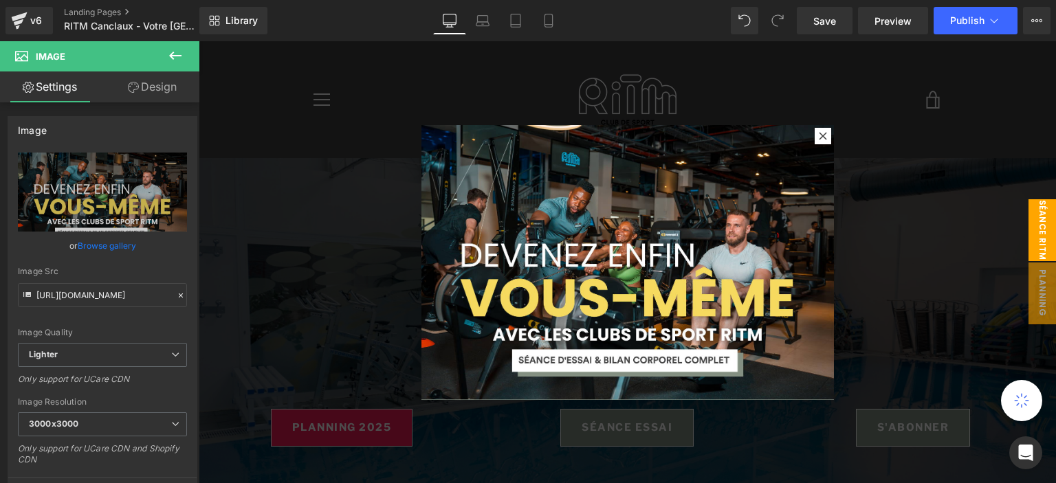
drag, startPoint x: 556, startPoint y: 22, endPoint x: 539, endPoint y: 5, distance: 23.8
click at [556, 21] on link "Mobile" at bounding box center [548, 21] width 33 height 28
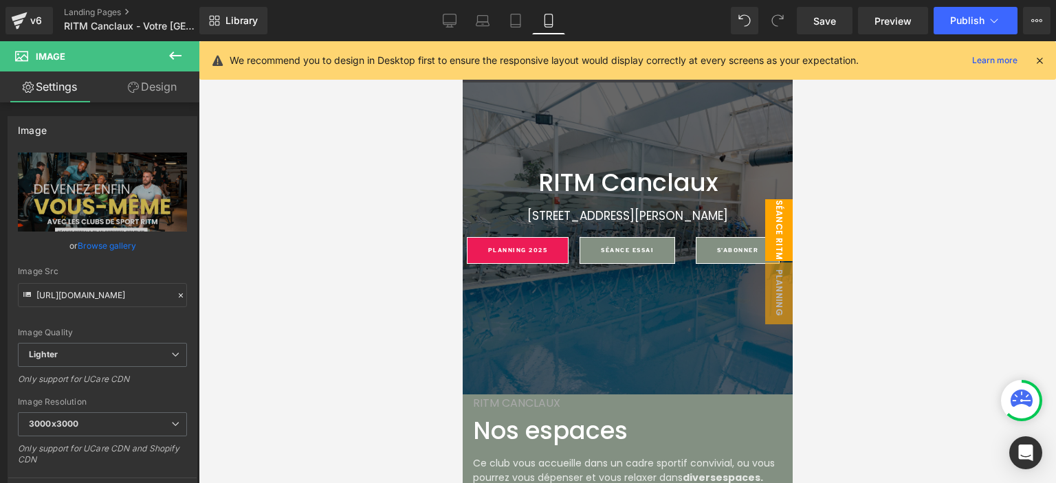
click at [765, 222] on span "séance ritm" at bounding box center [779, 230] width 28 height 62
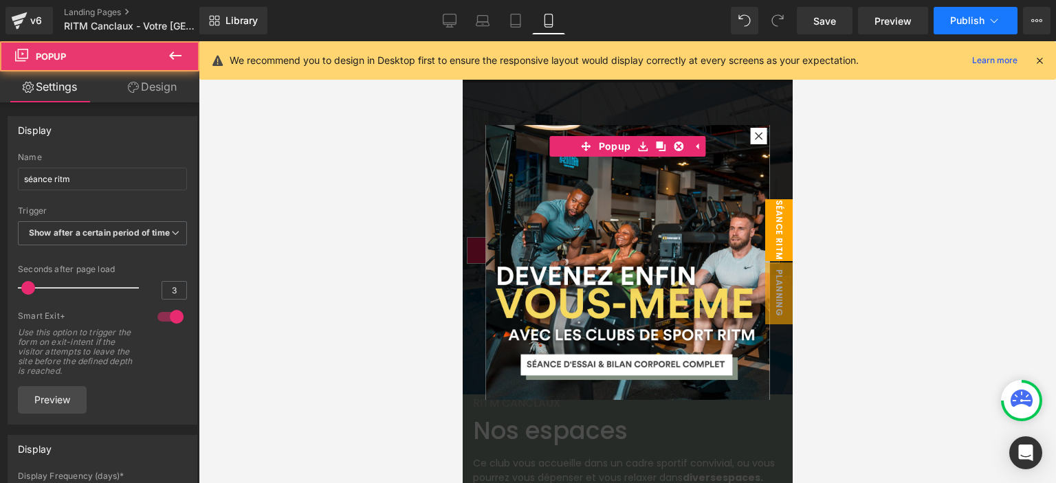
click at [974, 17] on span "Publish" at bounding box center [967, 20] width 34 height 11
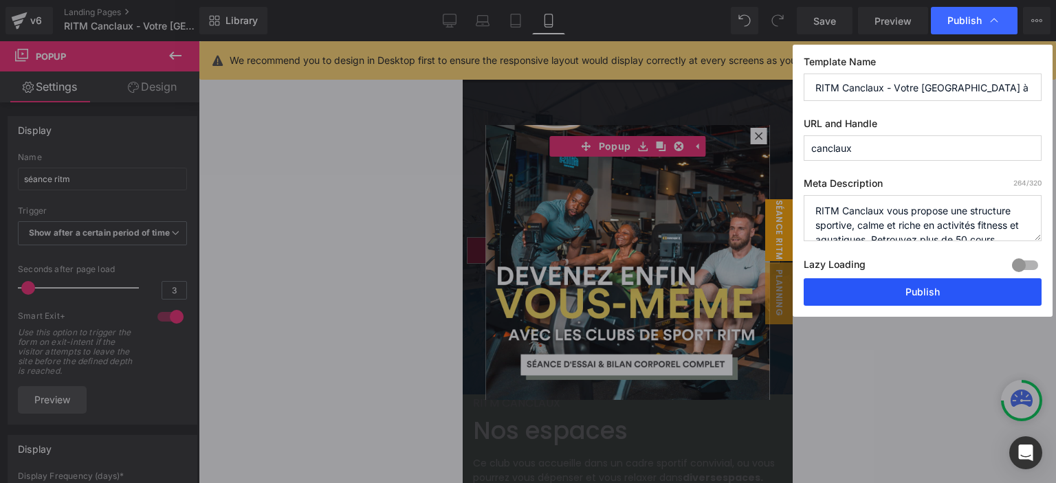
click at [879, 294] on button "Publish" at bounding box center [923, 292] width 238 height 28
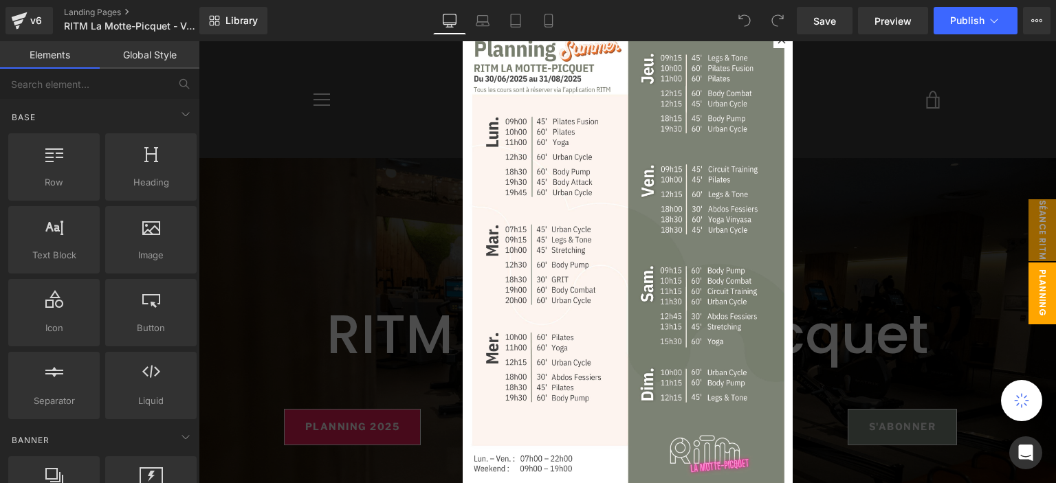
drag, startPoint x: 1019, startPoint y: 247, endPoint x: 1055, endPoint y: 87, distance: 163.6
click at [1029, 248] on span "séance ritm" at bounding box center [1043, 230] width 28 height 62
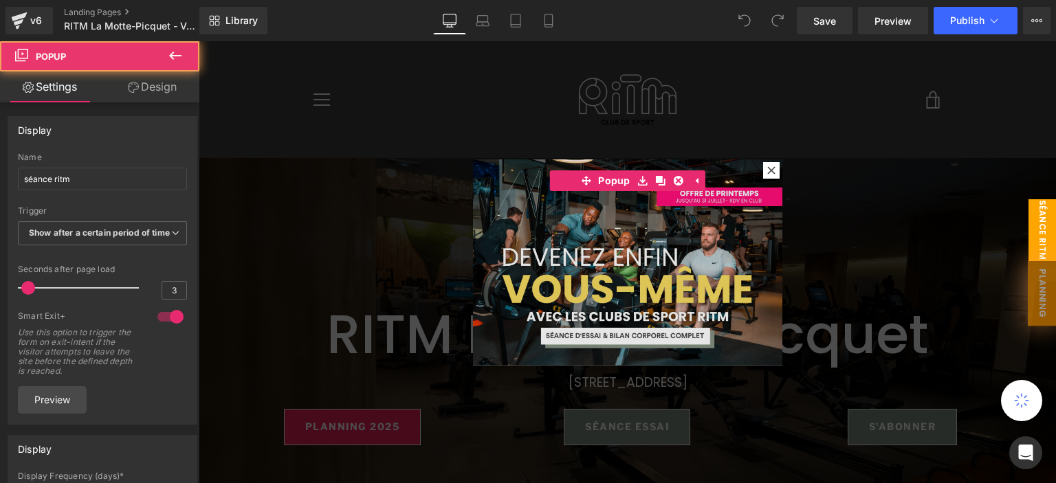
click at [570, 237] on img at bounding box center [627, 263] width 309 height 206
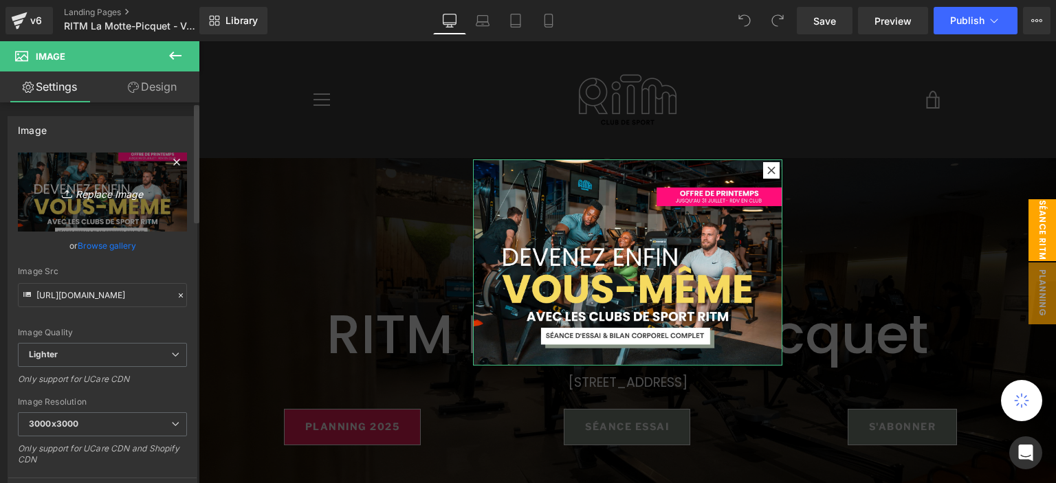
click at [122, 182] on link "Replace Image" at bounding box center [102, 192] width 169 height 79
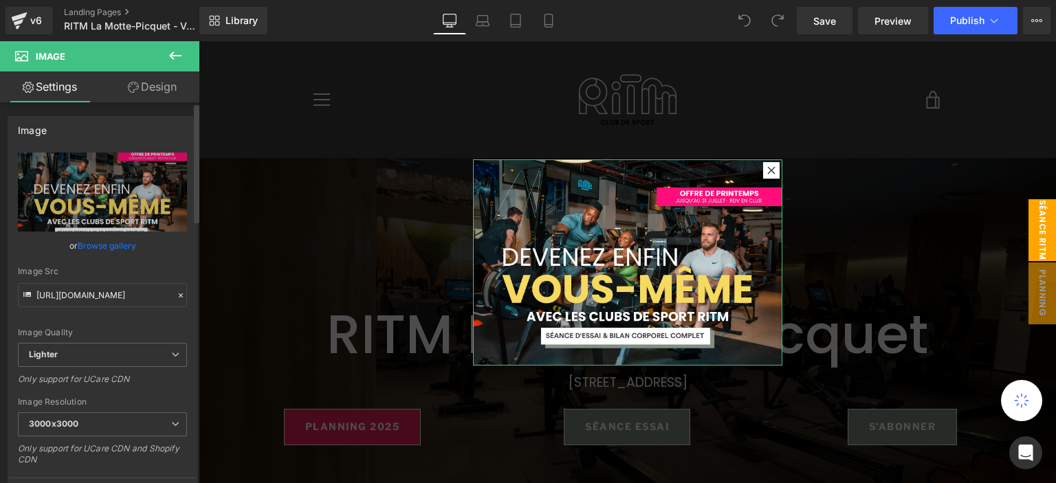
type input "C:\fakepath\pop up (8).png"
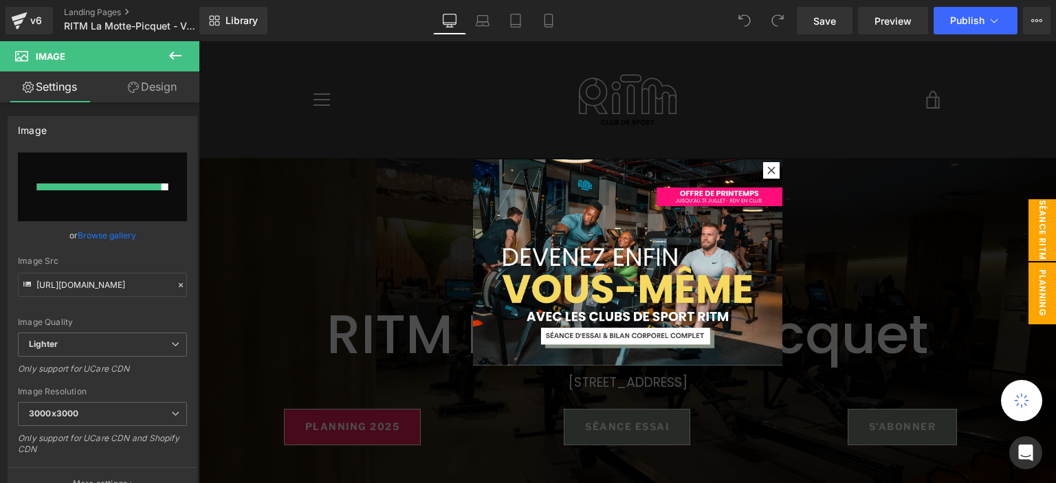
click at [1023, 280] on span "planning lmp" at bounding box center [1028, 294] width 55 height 62
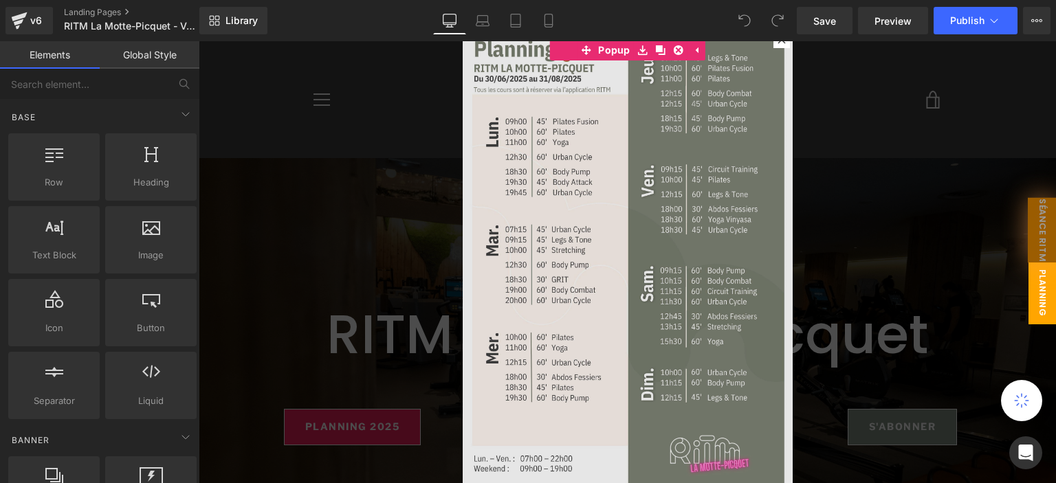
click at [553, 248] on img at bounding box center [628, 262] width 330 height 467
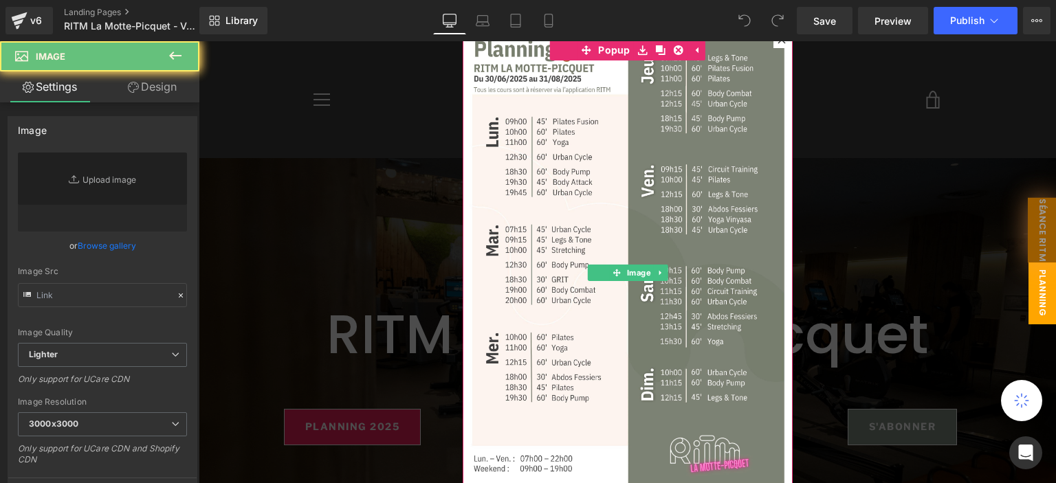
type input "[URL][DOMAIN_NAME]"
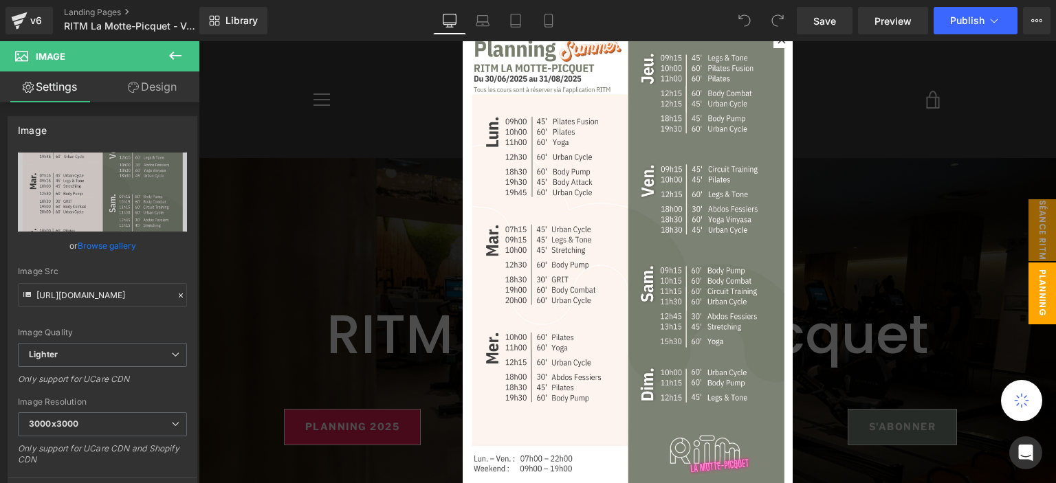
click at [910, 112] on div at bounding box center [627, 262] width 857 height 442
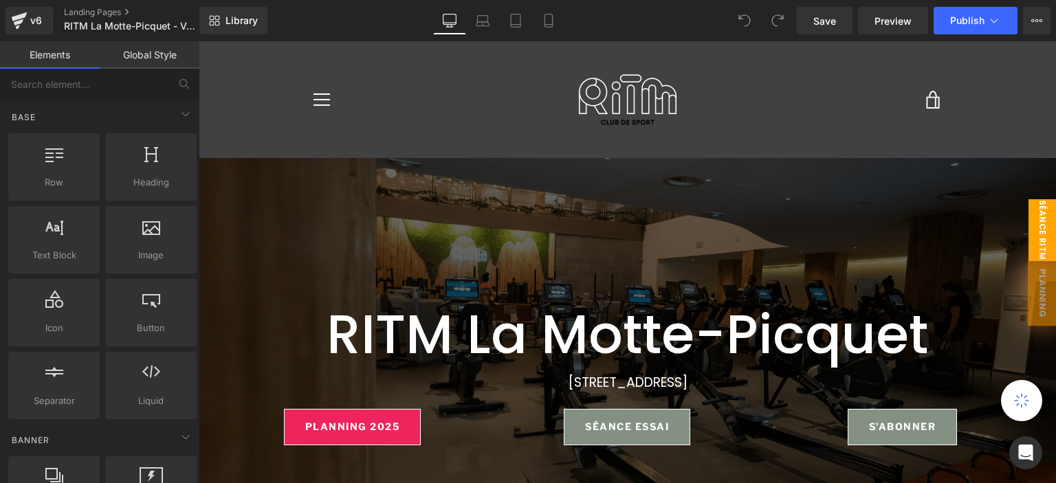
click at [1029, 226] on span "séance ritm" at bounding box center [1043, 230] width 28 height 62
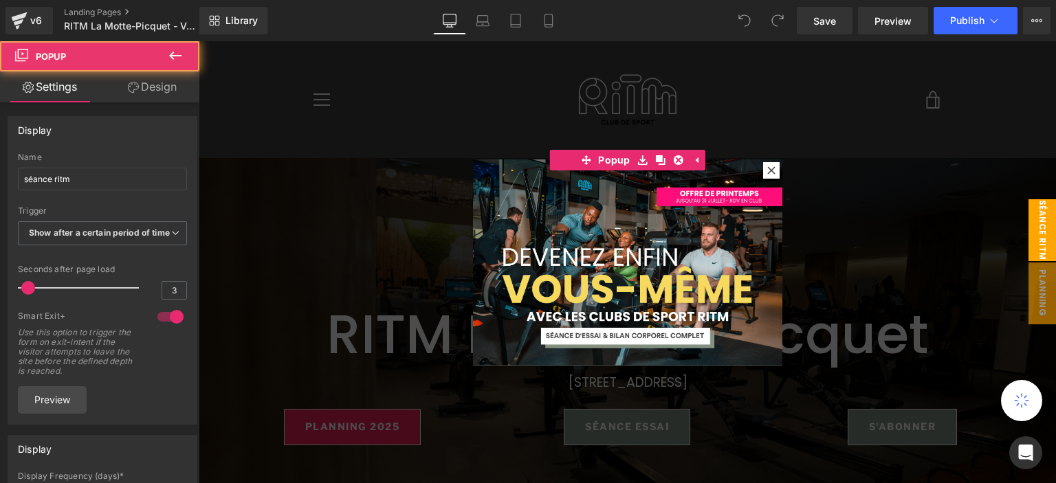
click at [426, 222] on div at bounding box center [627, 262] width 857 height 442
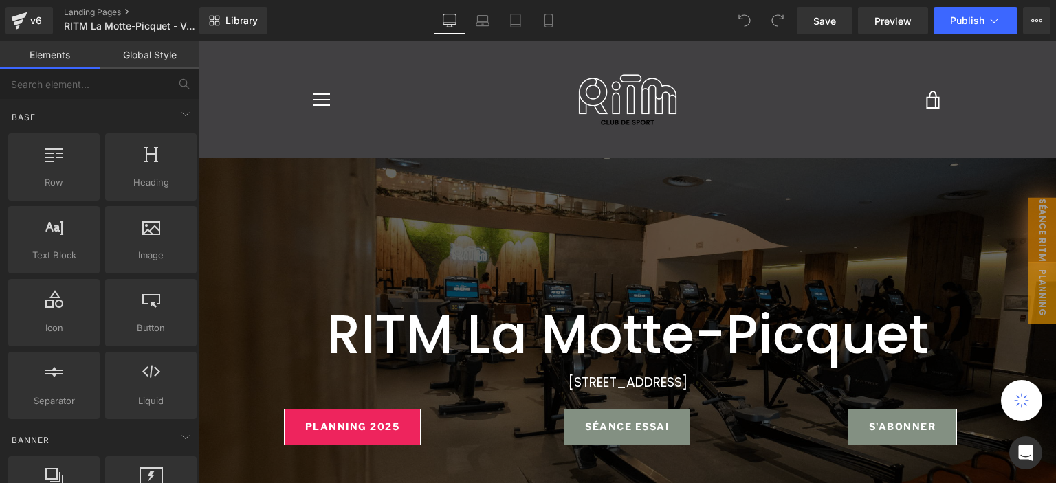
drag, startPoint x: 1027, startPoint y: 236, endPoint x: 824, endPoint y: 222, distance: 202.6
click at [1028, 236] on span "séance ritm" at bounding box center [1042, 229] width 29 height 65
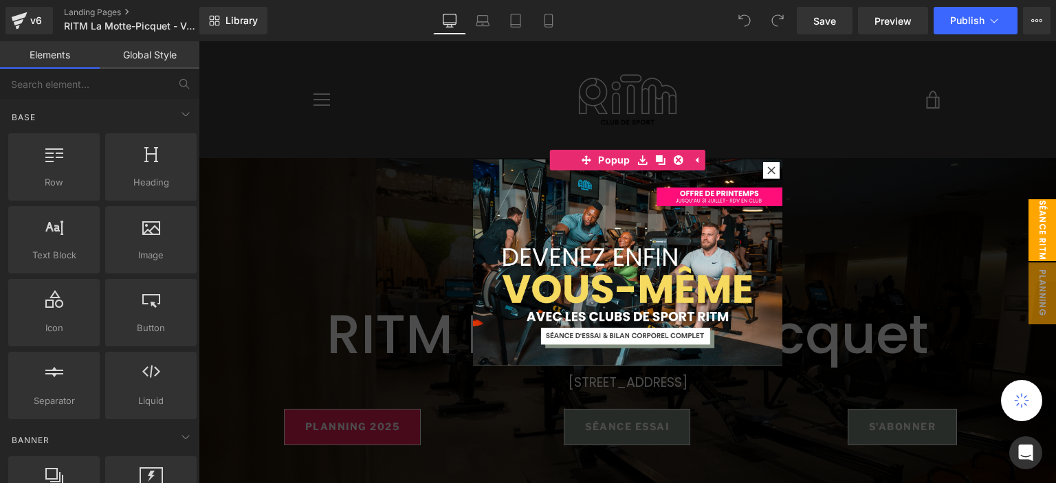
click at [652, 221] on img at bounding box center [627, 263] width 309 height 206
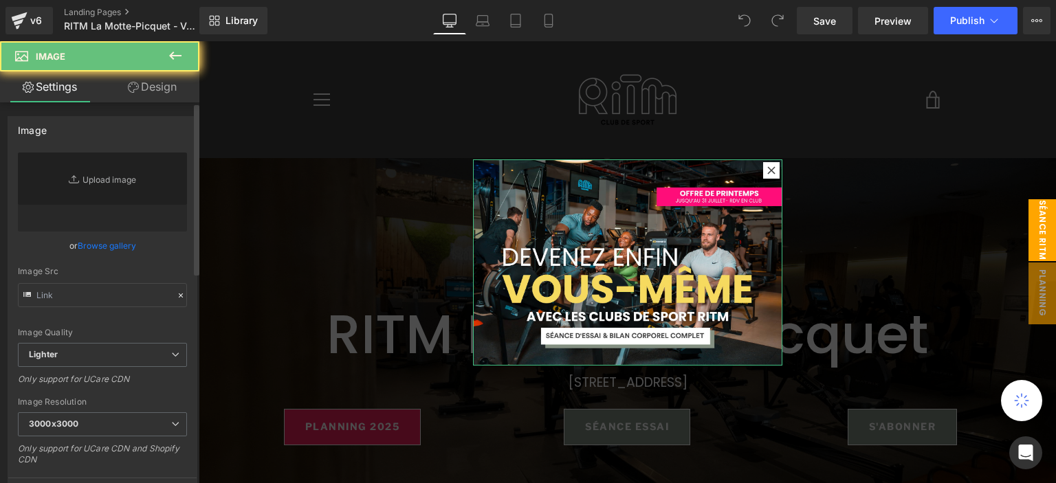
type input "https://ucarecdn.com/7e05875d-d6ef-4457-ae27-fd9245449eff/-/format/auto/-/previ…"
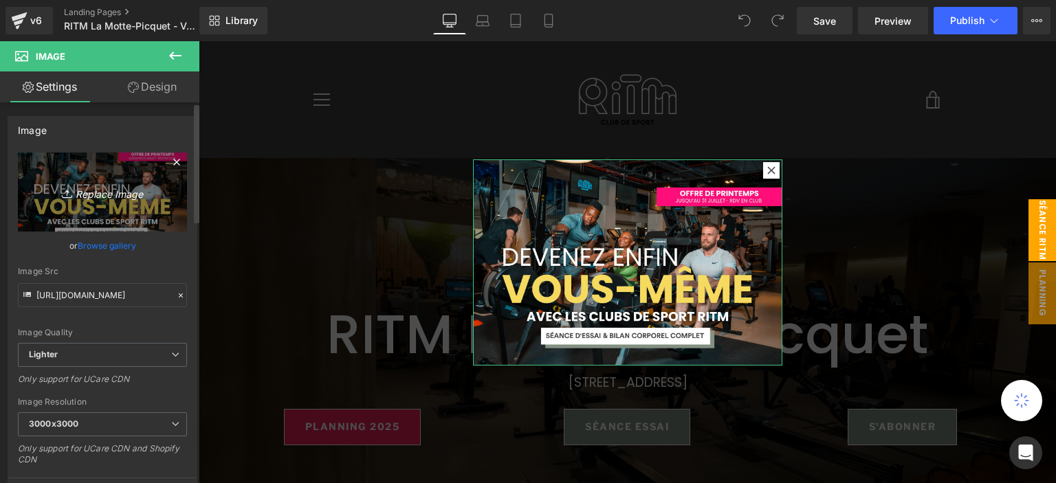
click at [120, 184] on icon "Replace Image" at bounding box center [102, 192] width 110 height 17
type input "C:\fakepath\pop up (8).png"
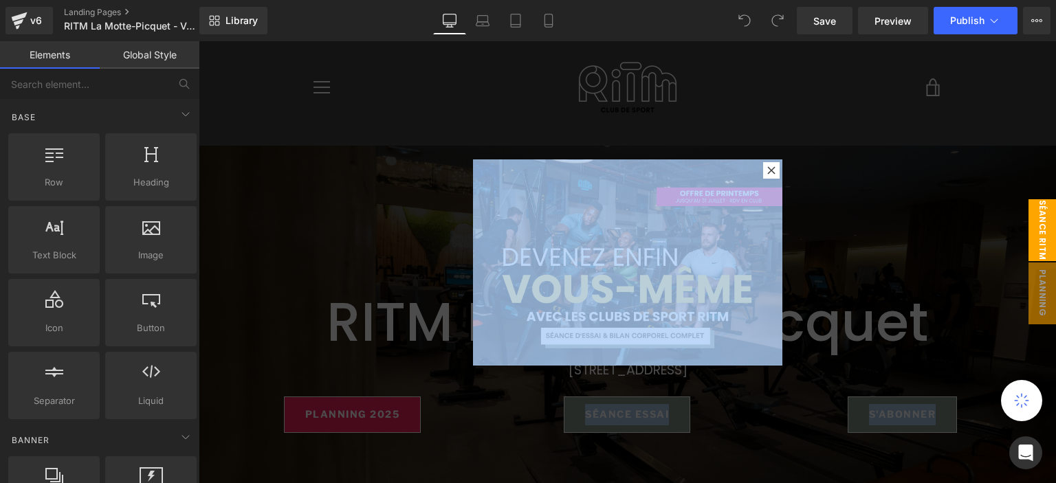
click at [446, 78] on div at bounding box center [627, 262] width 857 height 442
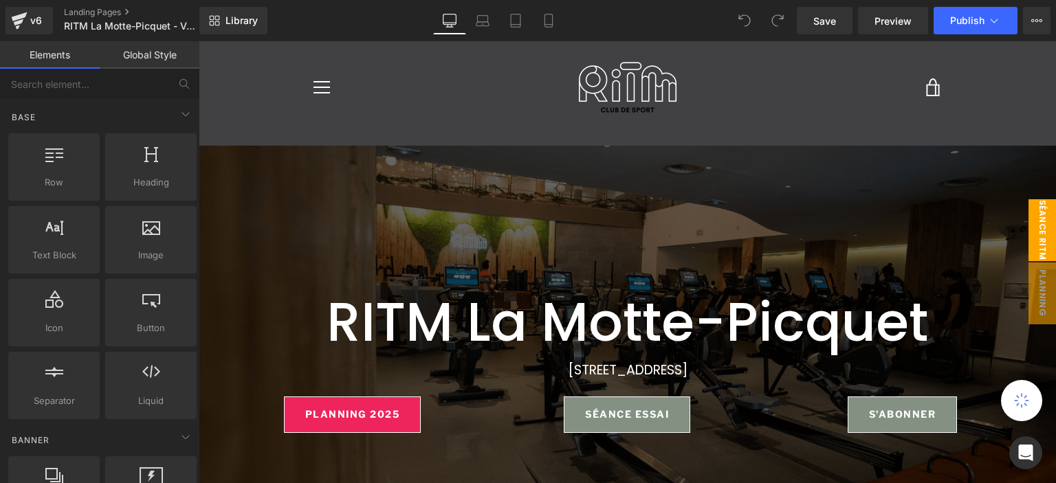
click at [1029, 225] on span "séance ritm" at bounding box center [1043, 230] width 28 height 62
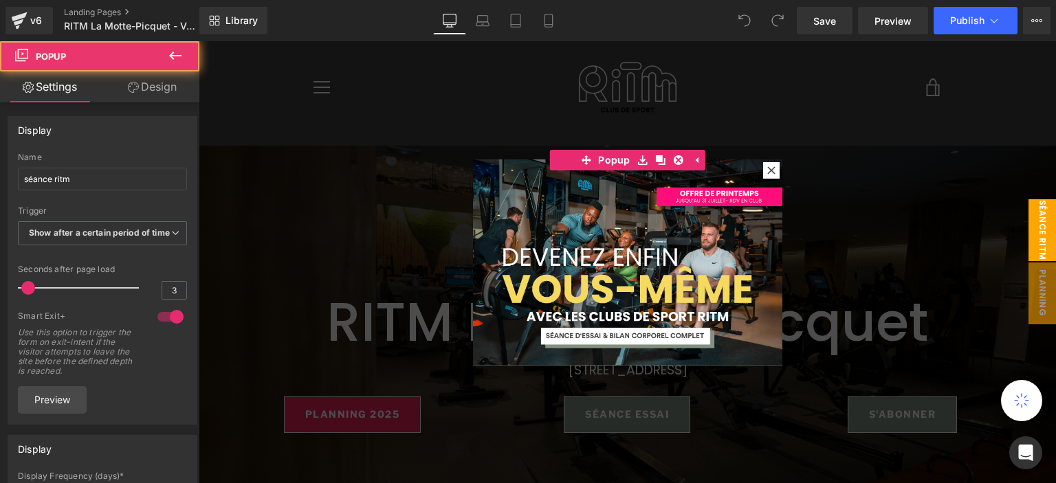
click at [699, 223] on img at bounding box center [627, 263] width 309 height 206
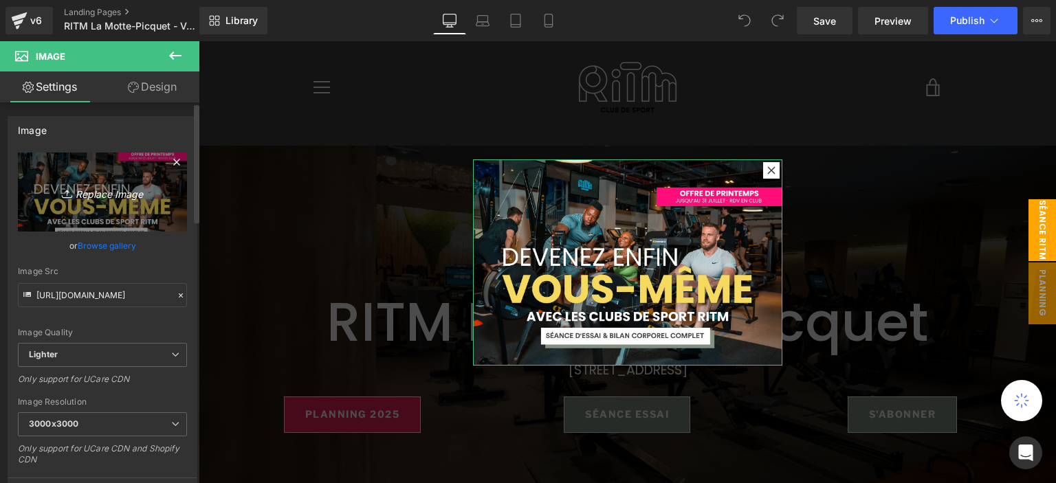
click at [102, 189] on icon "Replace Image" at bounding box center [102, 192] width 110 height 17
type input "C:\fakepath\pop up (8).png"
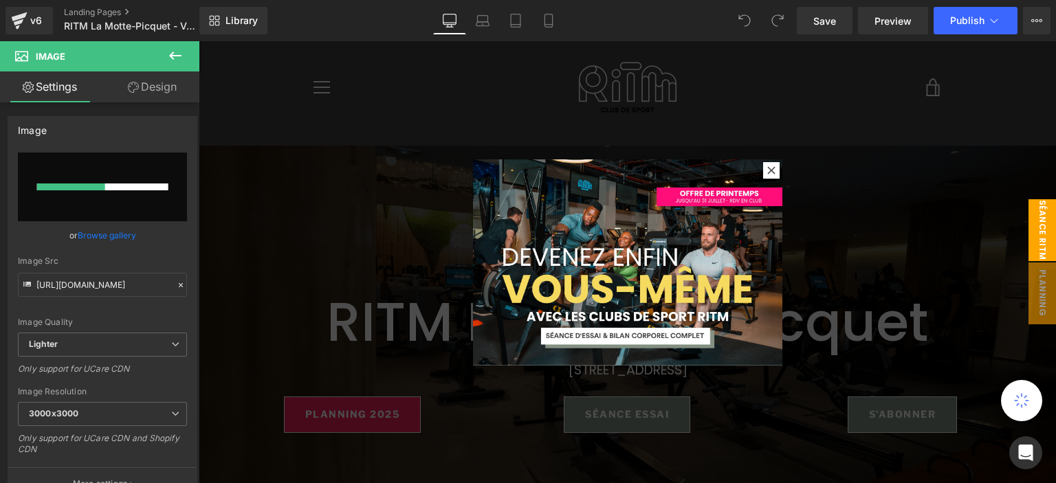
type input "https://ucarecdn.com/0c994cab-b31a-42bb-889c-08680c8344f8/-/format/auto/-/previ…"
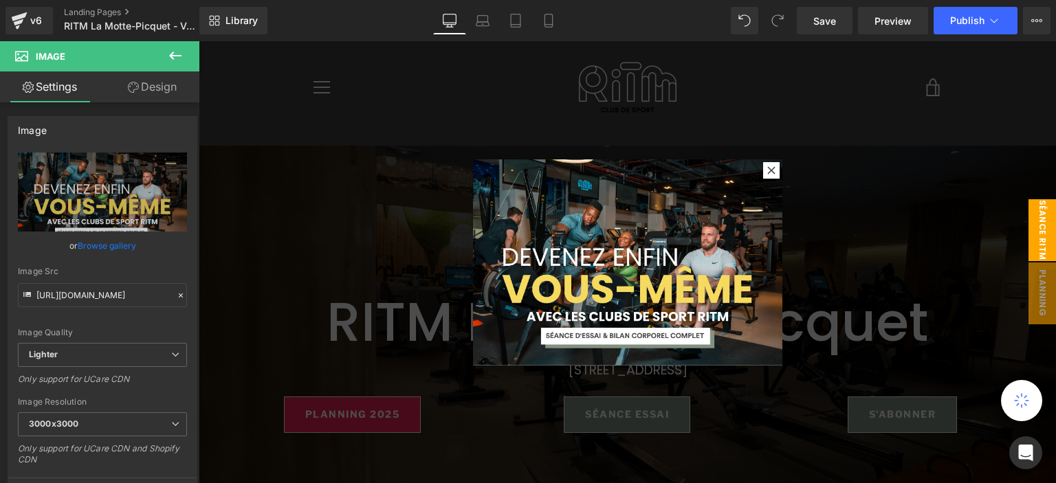
drag, startPoint x: 553, startPoint y: 19, endPoint x: 573, endPoint y: 27, distance: 21.6
click at [553, 19] on icon at bounding box center [549, 21] width 14 height 14
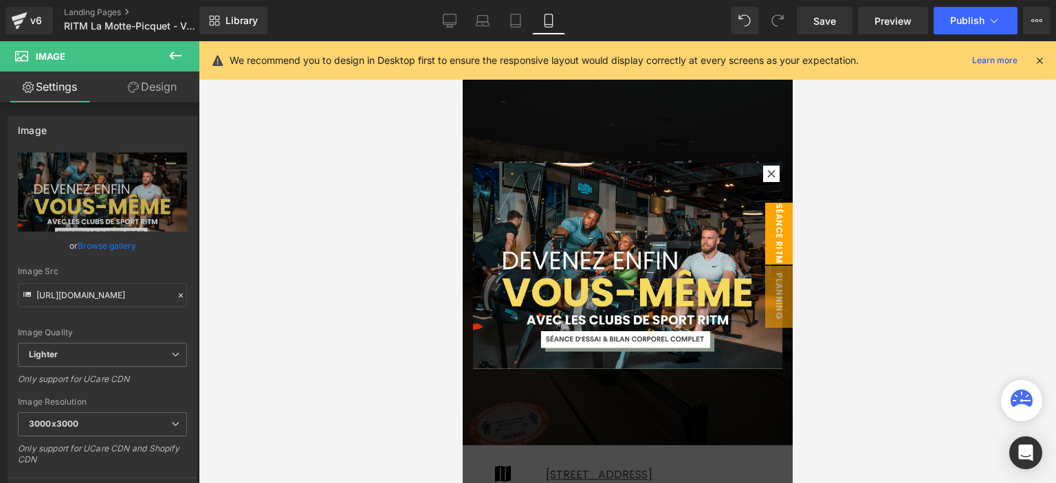
scroll to position [0, 0]
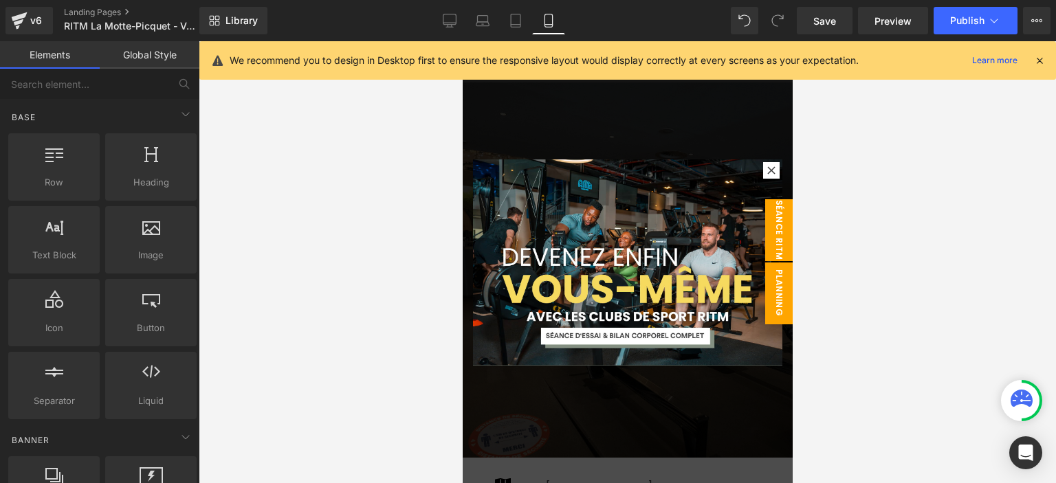
click at [768, 285] on span "planning lmp app" at bounding box center [764, 294] width 55 height 62
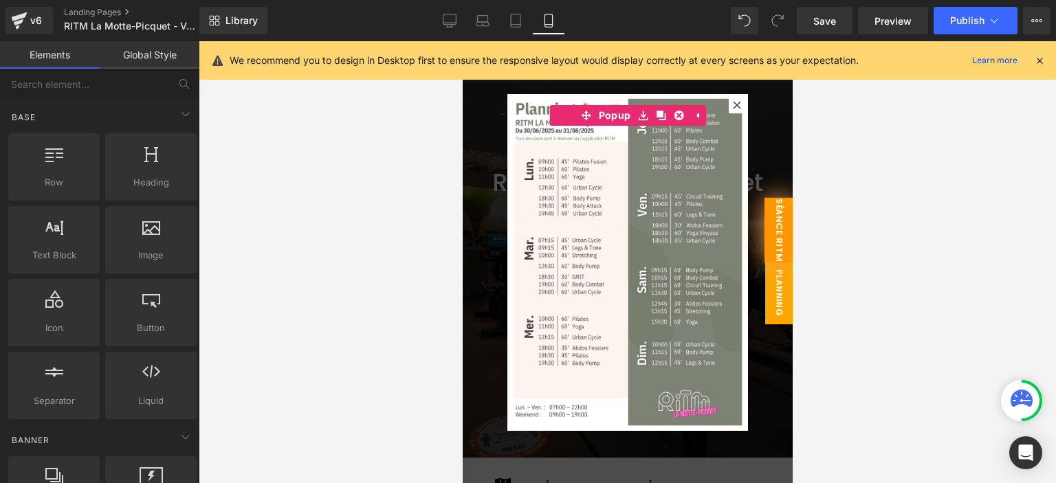
click at [774, 236] on span "séance ritm" at bounding box center [778, 229] width 29 height 65
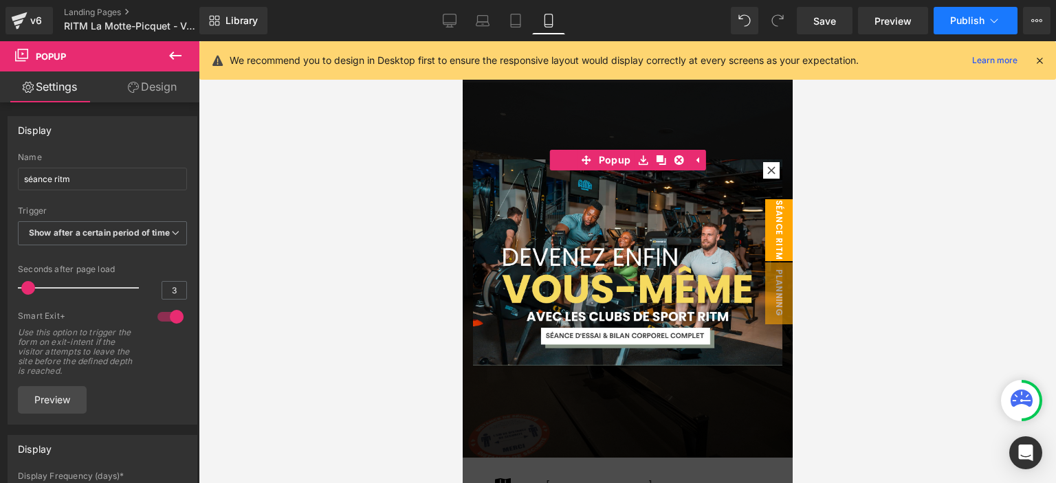
click at [956, 22] on span "Publish" at bounding box center [967, 20] width 34 height 11
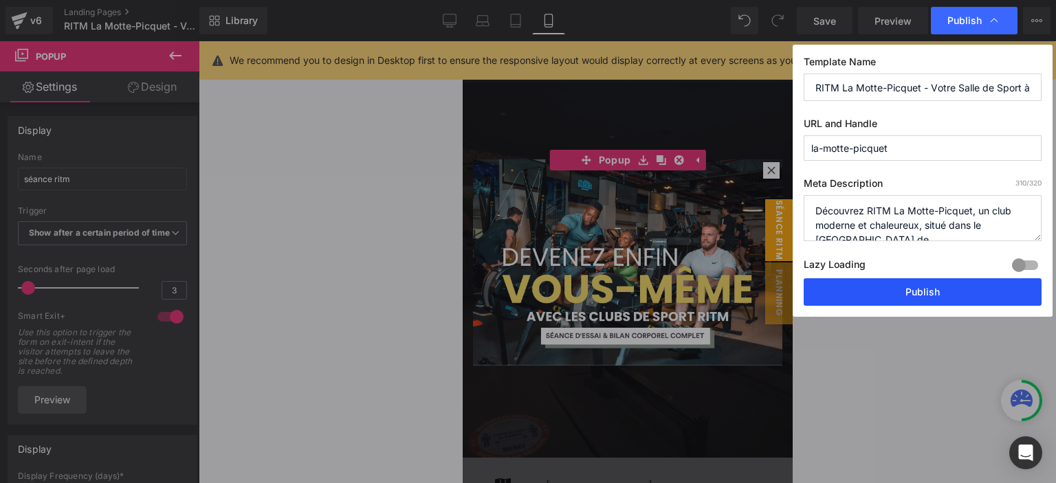
click at [880, 289] on button "Publish" at bounding box center [923, 292] width 238 height 28
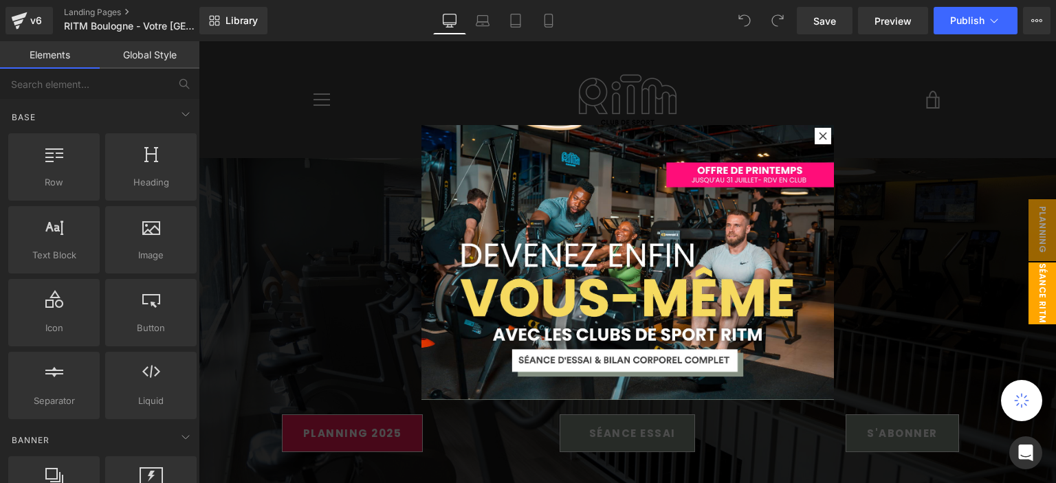
click at [1034, 304] on span "séance ritm" at bounding box center [1043, 294] width 28 height 62
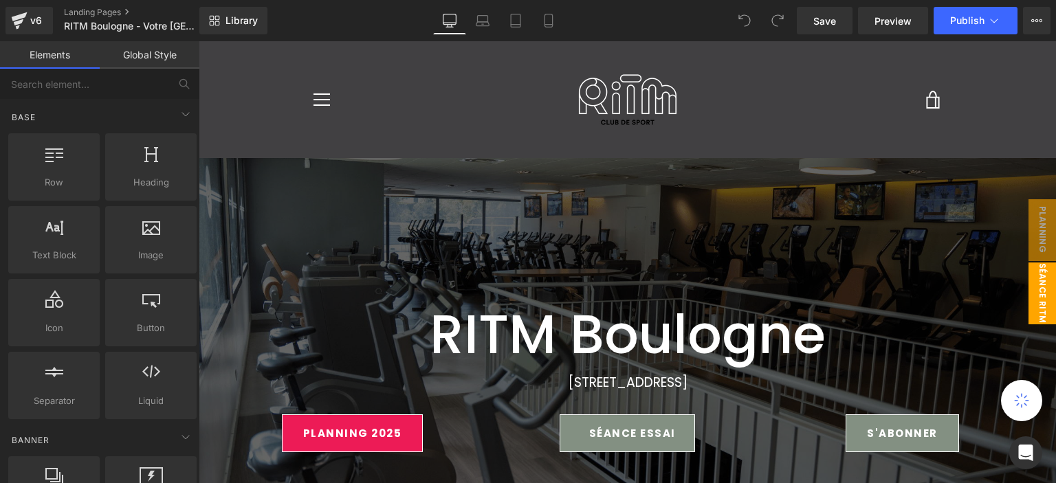
click at [1038, 297] on span "séance ritm" at bounding box center [1043, 294] width 28 height 62
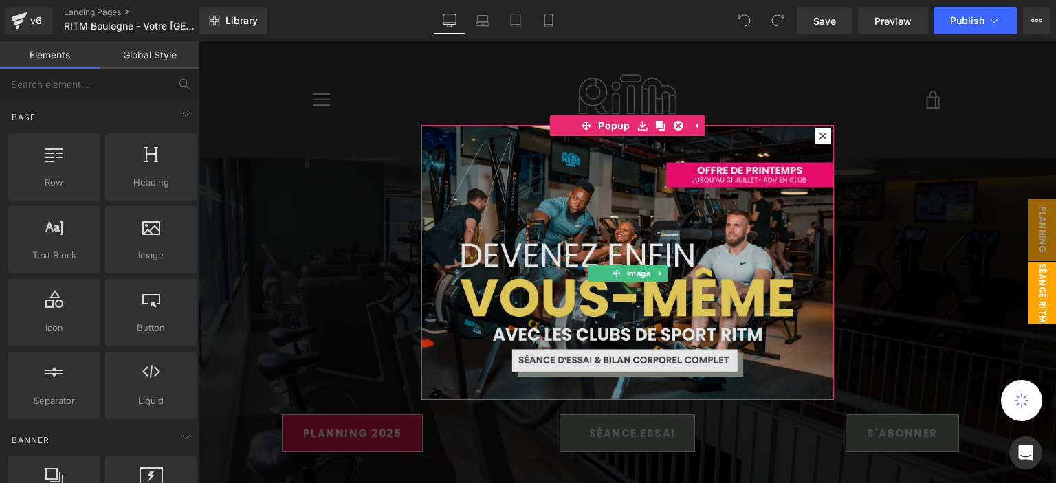
click at [509, 204] on img at bounding box center [627, 262] width 413 height 275
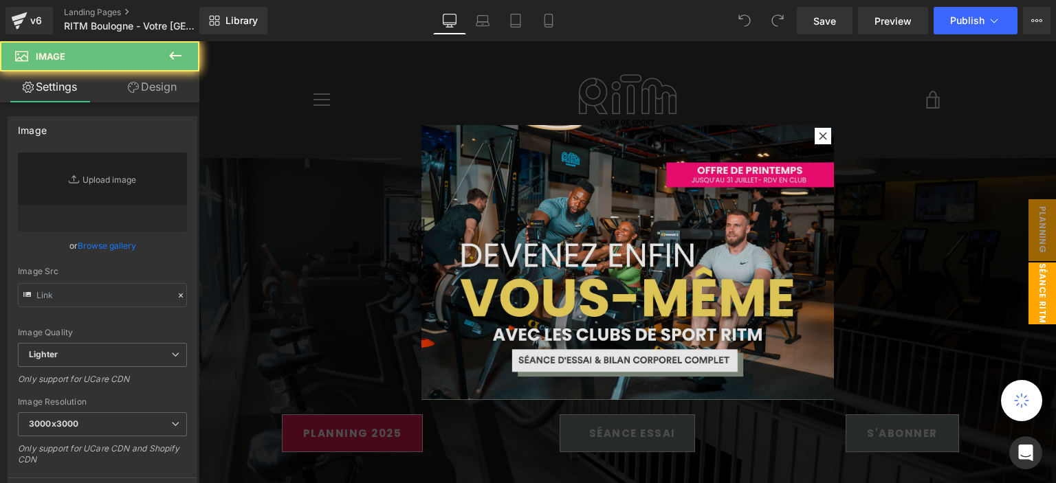
type input "[URL][DOMAIN_NAME]"
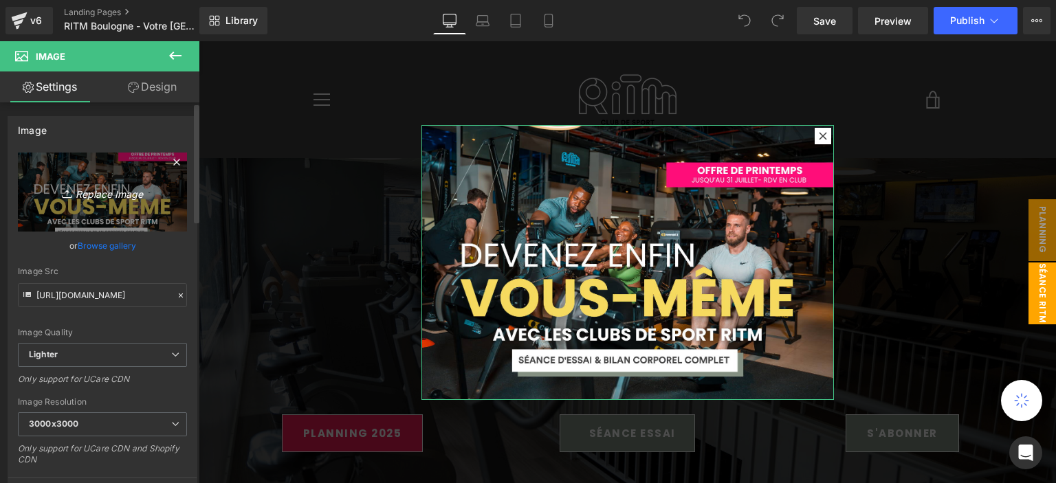
click at [32, 173] on link "Replace Image" at bounding box center [102, 192] width 169 height 79
type input "C:\fakepath\pop up (8).png"
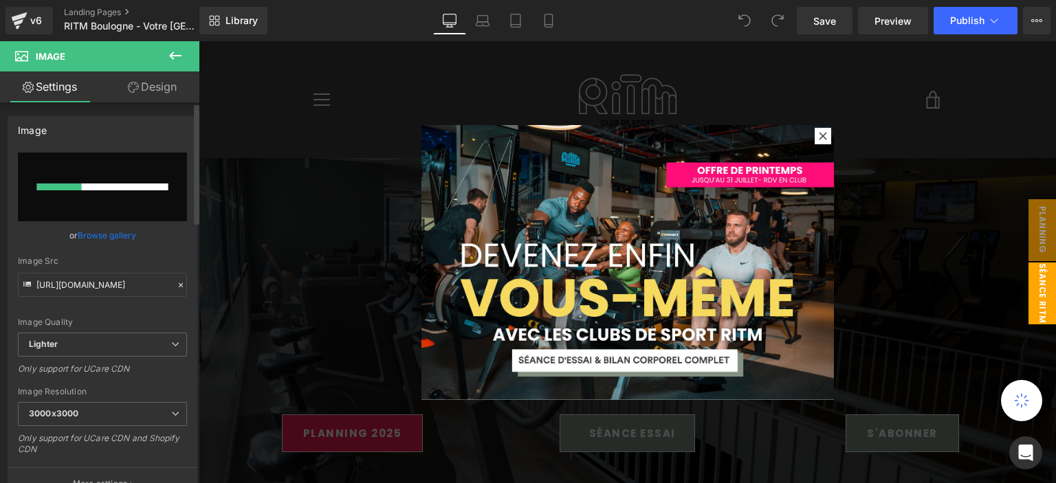
type input "https://ucarecdn.com/39bc814a-73ce-42dd-90ca-9711da67ba5e/-/format/auto/-/previ…"
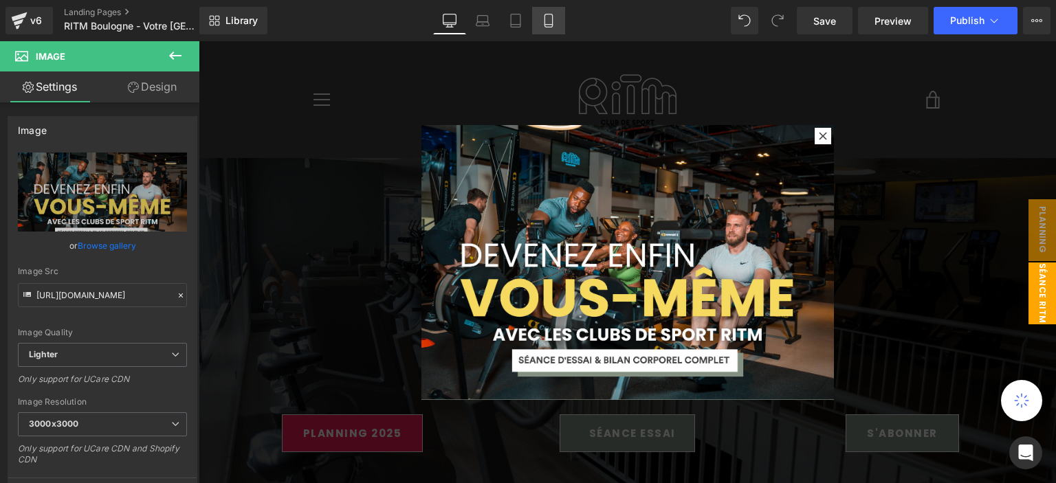
click at [556, 17] on link "Mobile" at bounding box center [548, 21] width 33 height 28
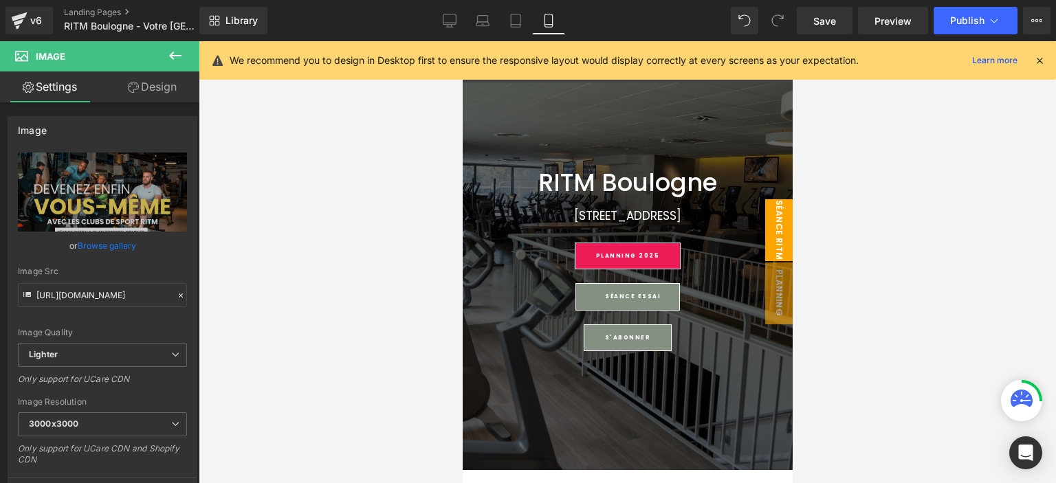
click at [769, 222] on span "séance ritm" at bounding box center [779, 230] width 28 height 62
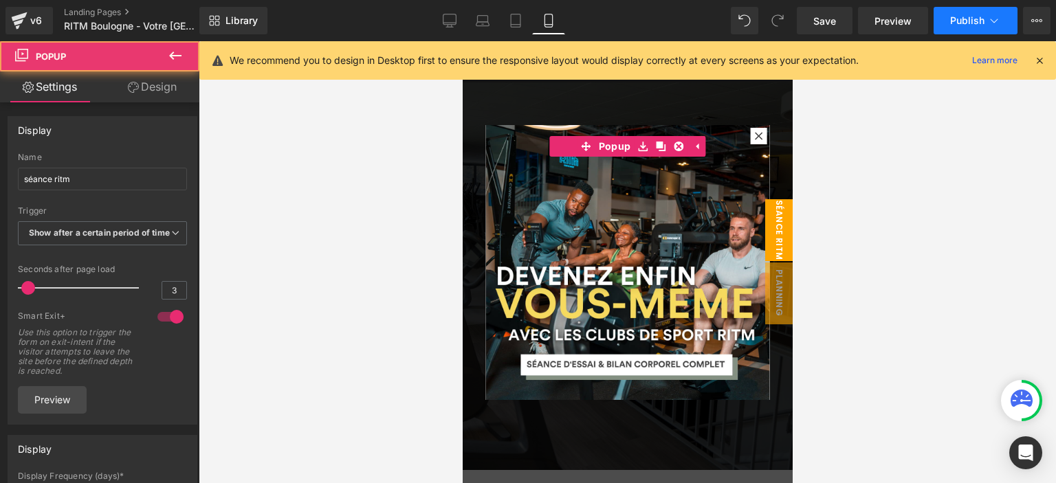
click at [960, 28] on button "Publish" at bounding box center [976, 21] width 84 height 28
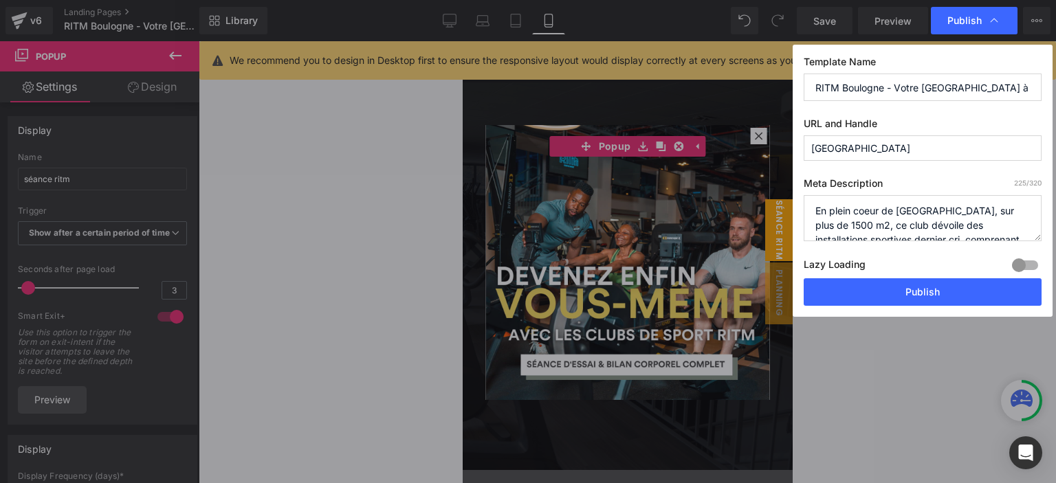
drag, startPoint x: 864, startPoint y: 286, endPoint x: 836, endPoint y: 223, distance: 68.3
click at [864, 287] on button "Publish" at bounding box center [923, 292] width 238 height 28
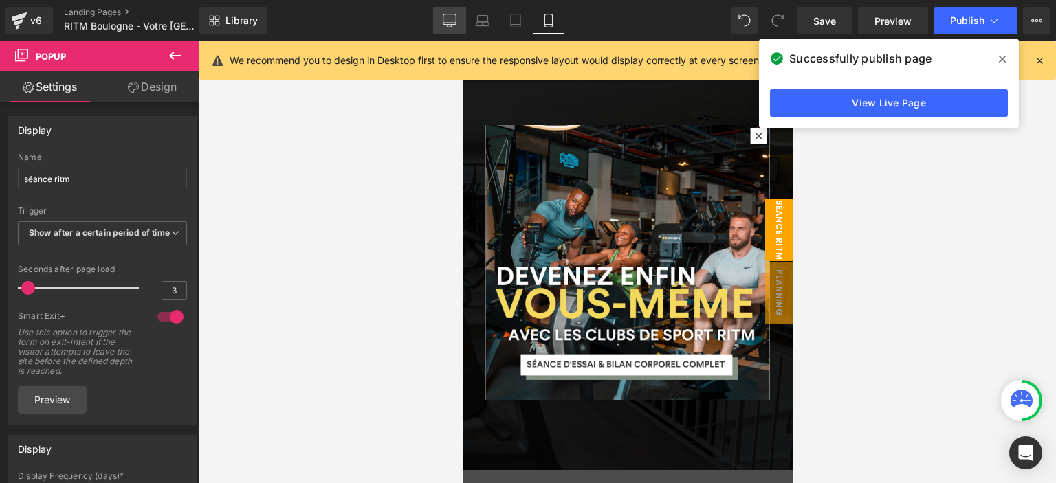
click at [452, 26] on icon at bounding box center [450, 26] width 4 height 3
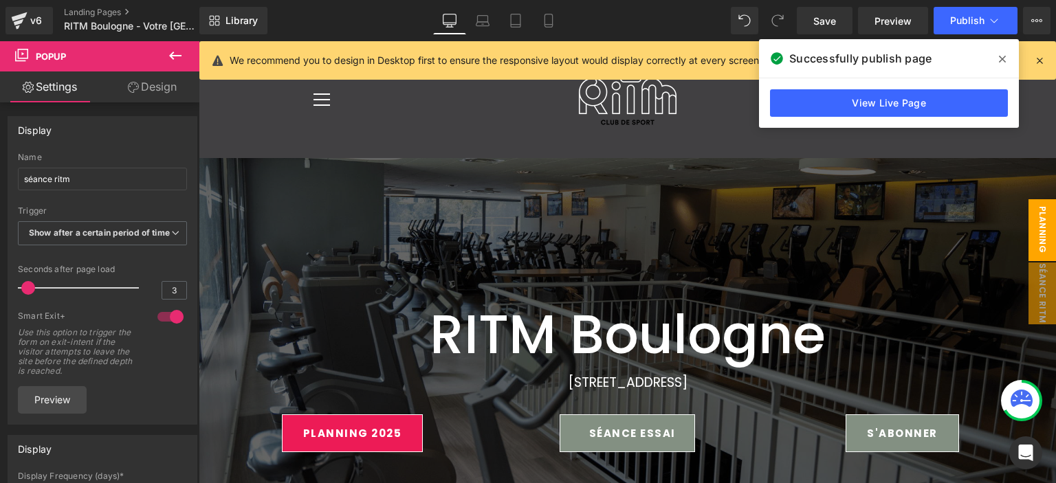
click at [1034, 236] on span "planning boulogne" at bounding box center [1028, 230] width 55 height 62
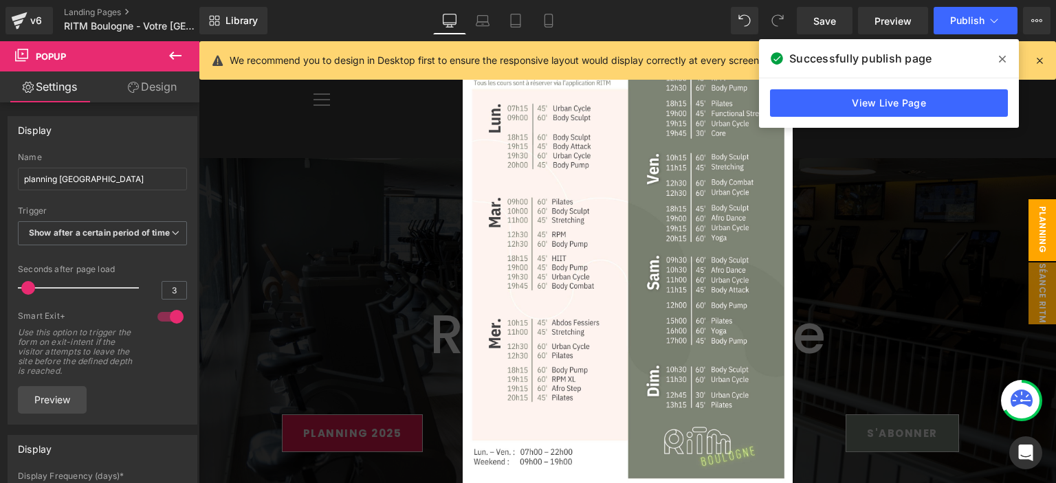
click at [1042, 63] on icon at bounding box center [1039, 60] width 12 height 12
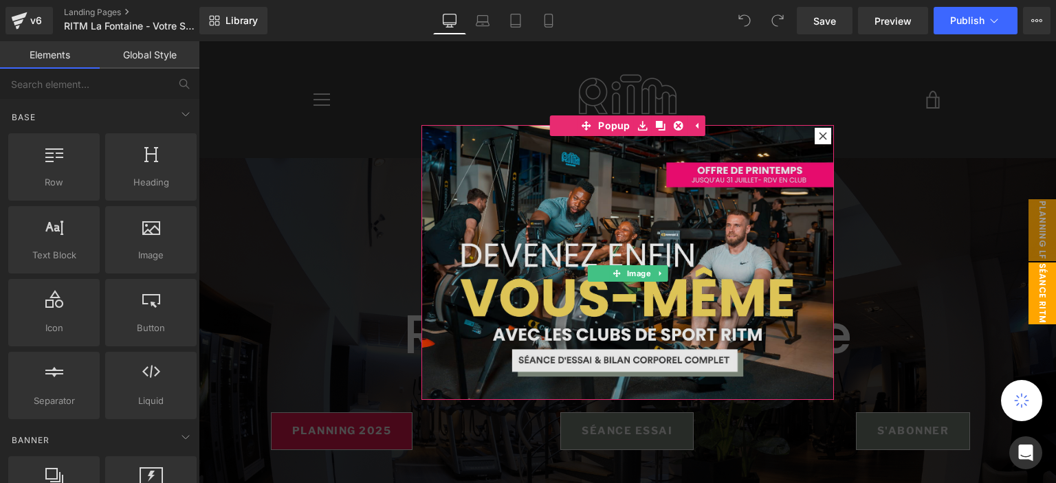
click at [531, 149] on img at bounding box center [627, 262] width 413 height 275
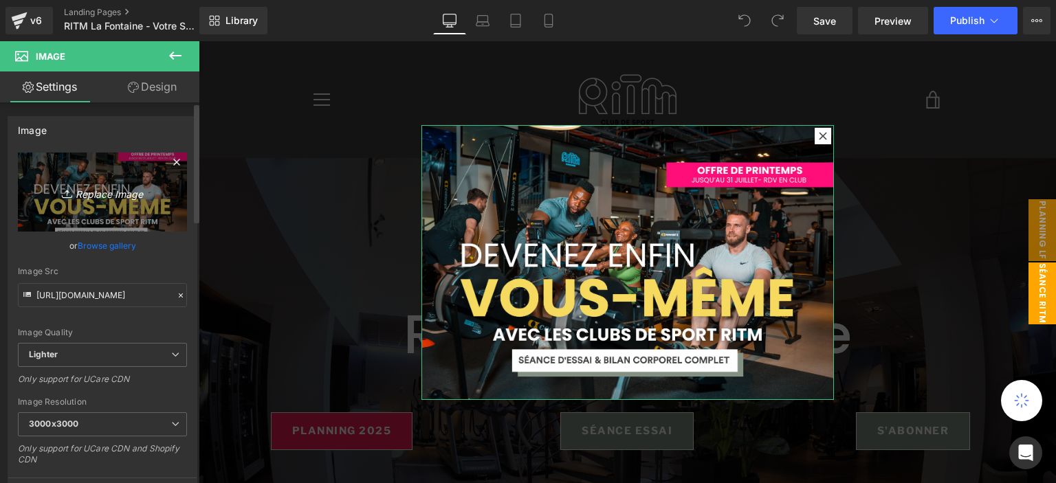
click at [102, 170] on link "Replace Image" at bounding box center [102, 192] width 169 height 79
type input "C:\fakepath\pop up (8).png"
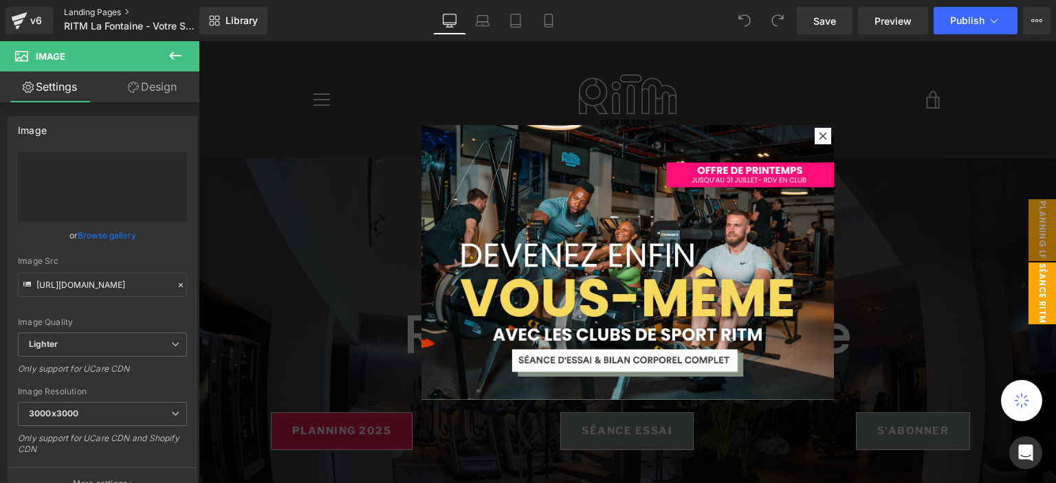
type input "[URL][DOMAIN_NAME]"
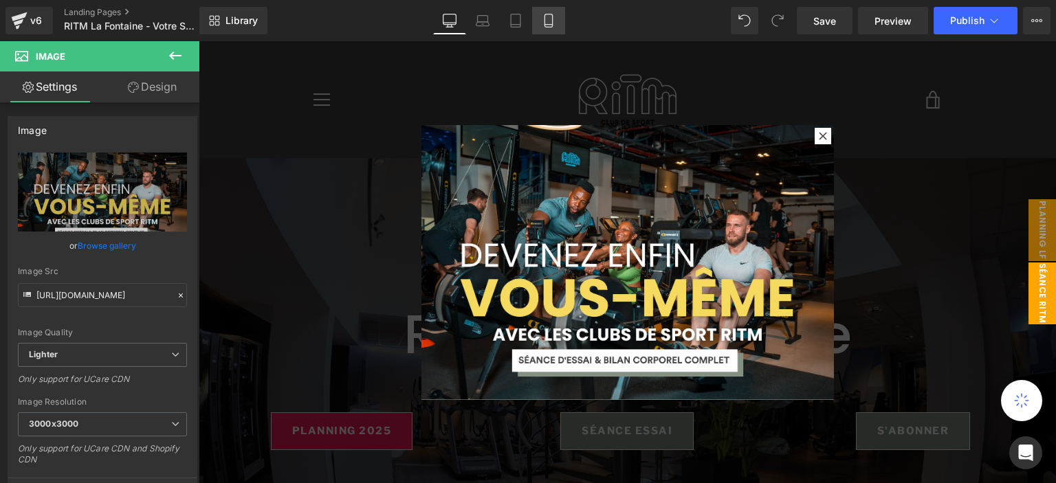
click at [545, 21] on icon at bounding box center [549, 21] width 14 height 14
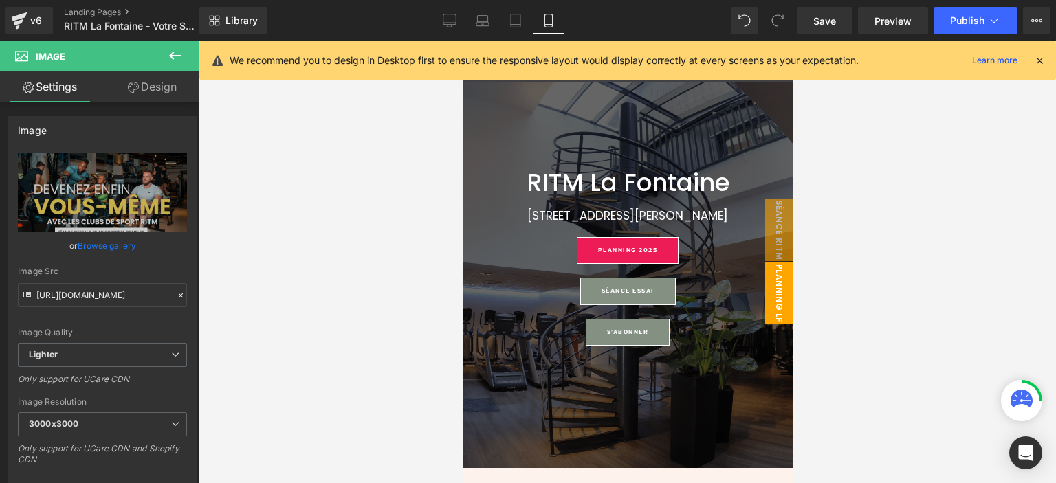
click at [769, 285] on span "planning lf app" at bounding box center [764, 294] width 55 height 62
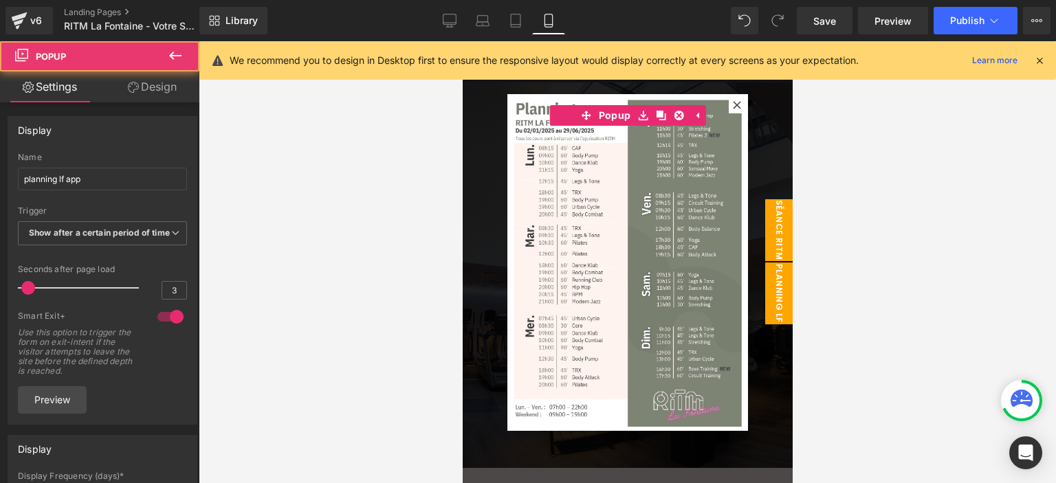
click at [765, 228] on span "séance ritm" at bounding box center [779, 230] width 28 height 62
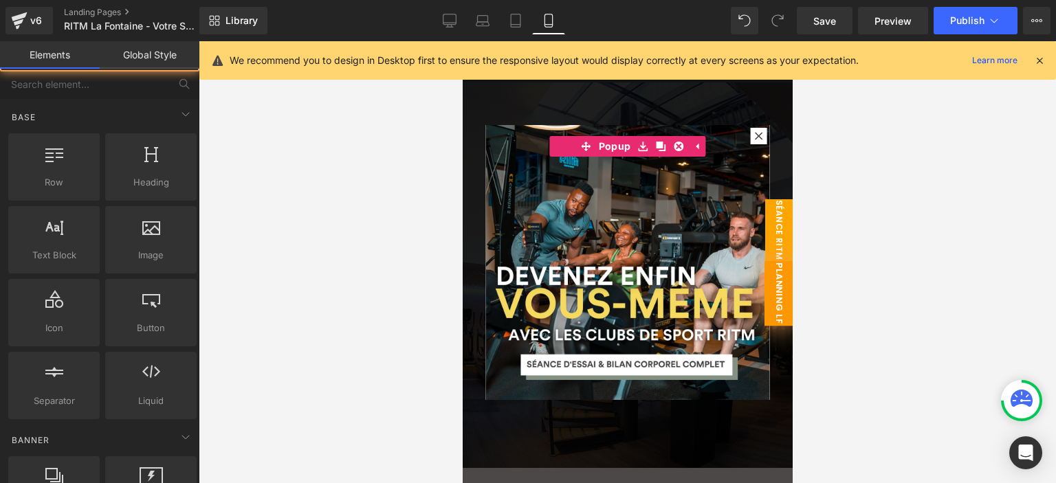
click at [771, 296] on span "planning lf app" at bounding box center [764, 293] width 58 height 65
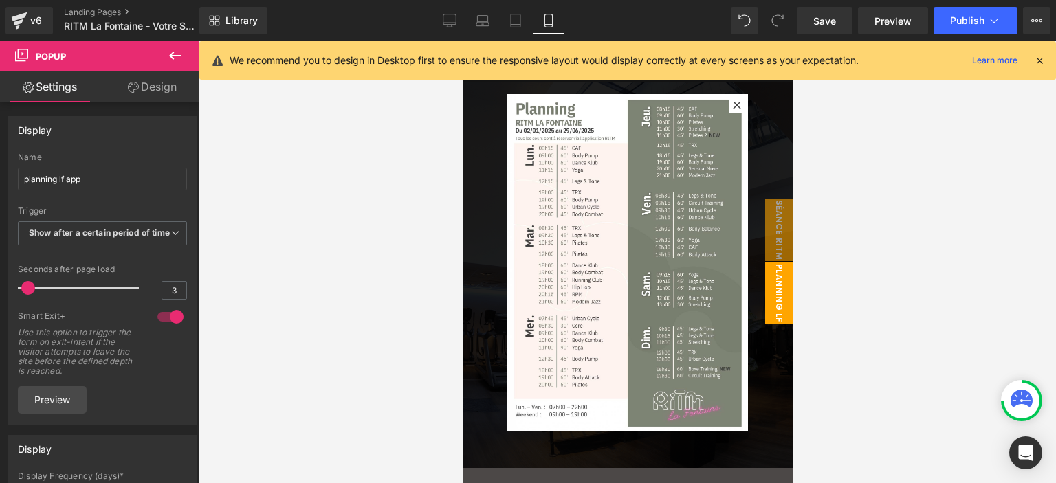
drag, startPoint x: 452, startPoint y: 18, endPoint x: 519, endPoint y: 45, distance: 72.8
click at [452, 18] on icon at bounding box center [450, 21] width 14 height 14
type input "100"
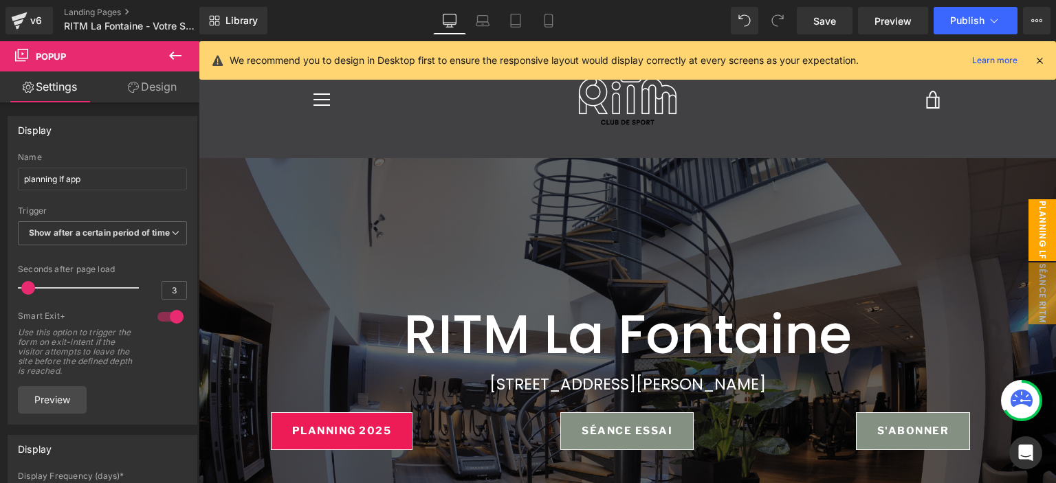
click at [1042, 238] on span "planning lf" at bounding box center [1043, 230] width 28 height 62
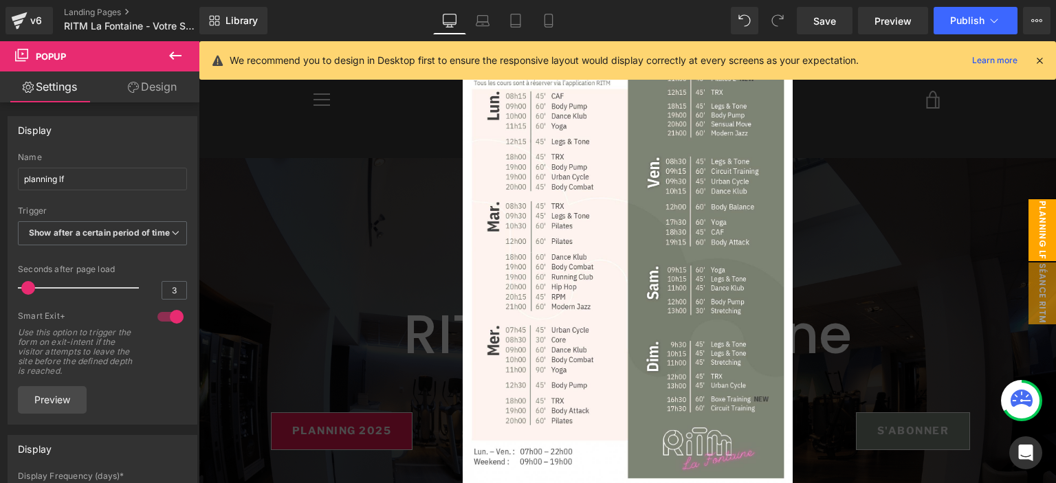
drag, startPoint x: 1040, startPoint y: 51, endPoint x: 1034, endPoint y: 67, distance: 16.7
click at [1040, 51] on div "We recommend you to design in Desktop first to ensure the responsive layout wou…" at bounding box center [627, 60] width 857 height 39
click at [1034, 67] on div at bounding box center [1039, 60] width 11 height 15
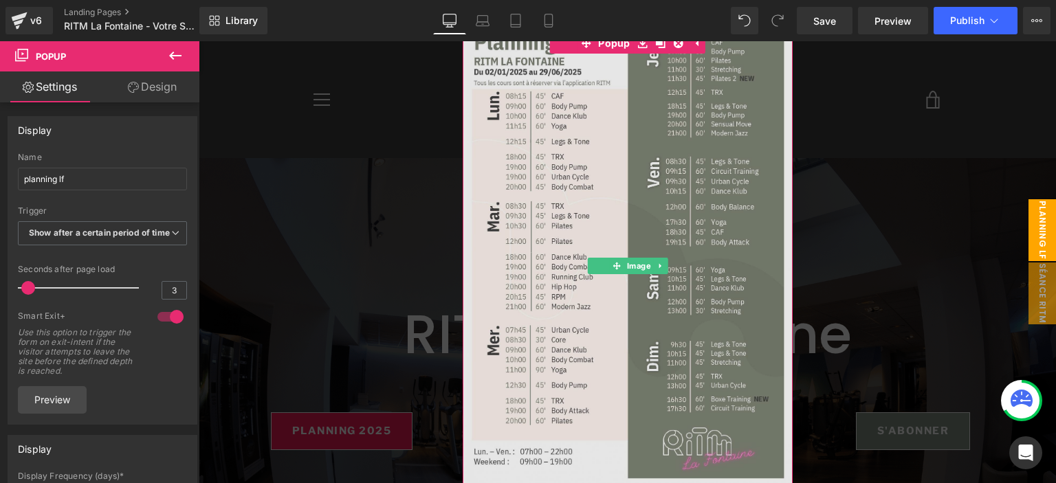
click at [641, 173] on img at bounding box center [628, 255] width 330 height 467
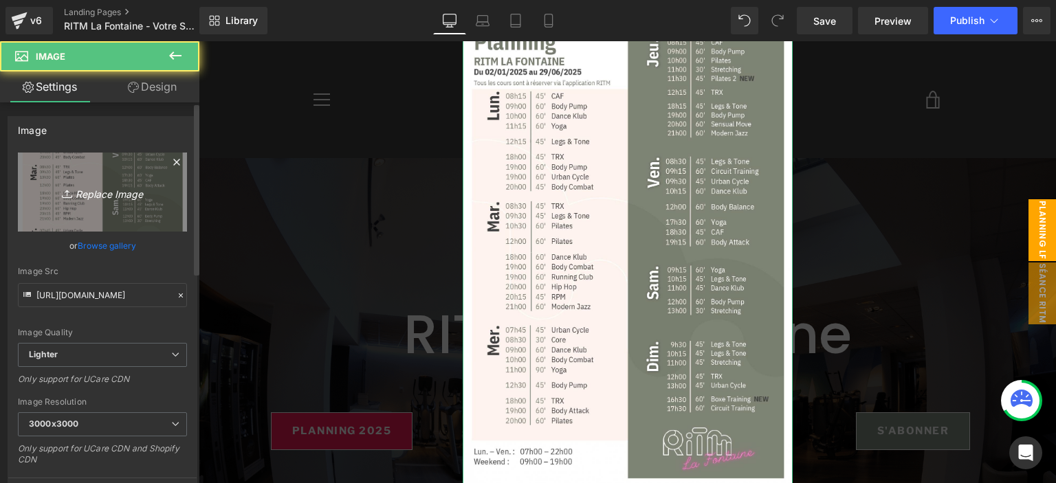
click at [82, 175] on link "Replace Image" at bounding box center [102, 192] width 169 height 79
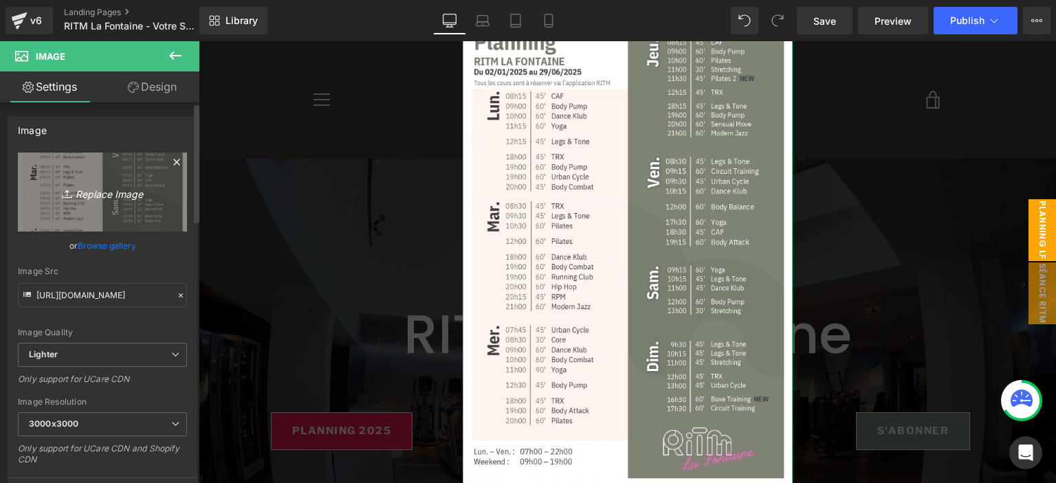
type input "C:\fakepath\LA FONTAINE (12).png"
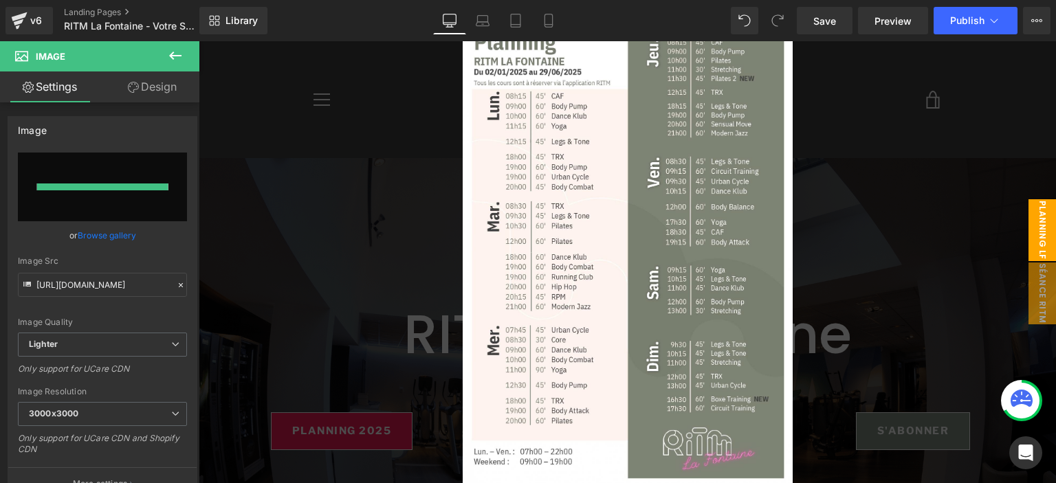
type input "[URL][DOMAIN_NAME]"
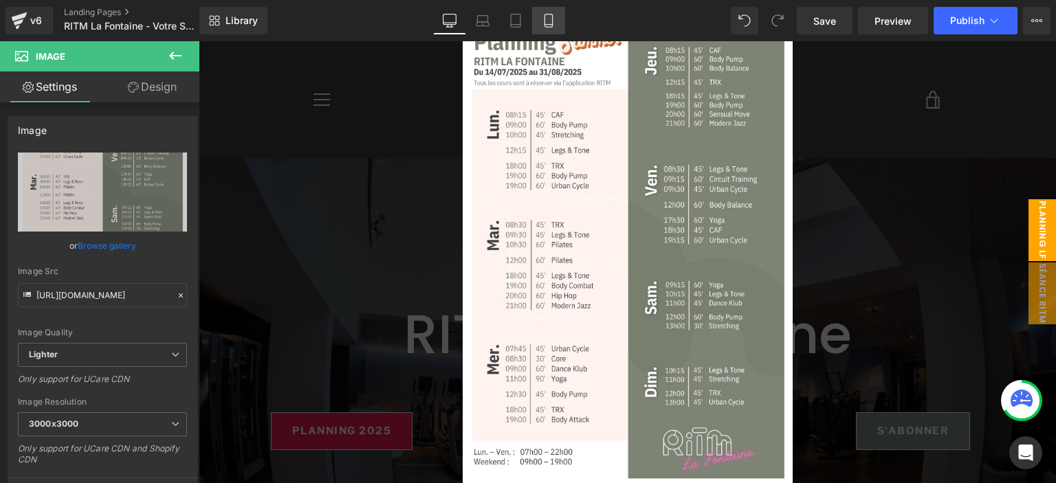
click at [557, 25] on link "Mobile" at bounding box center [548, 21] width 33 height 28
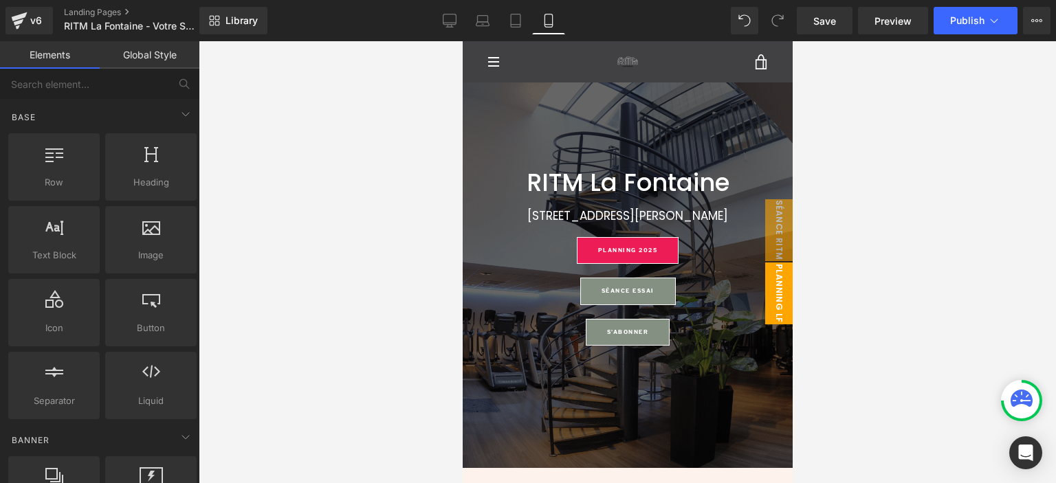
click at [763, 278] on span "planning lf app" at bounding box center [764, 294] width 55 height 62
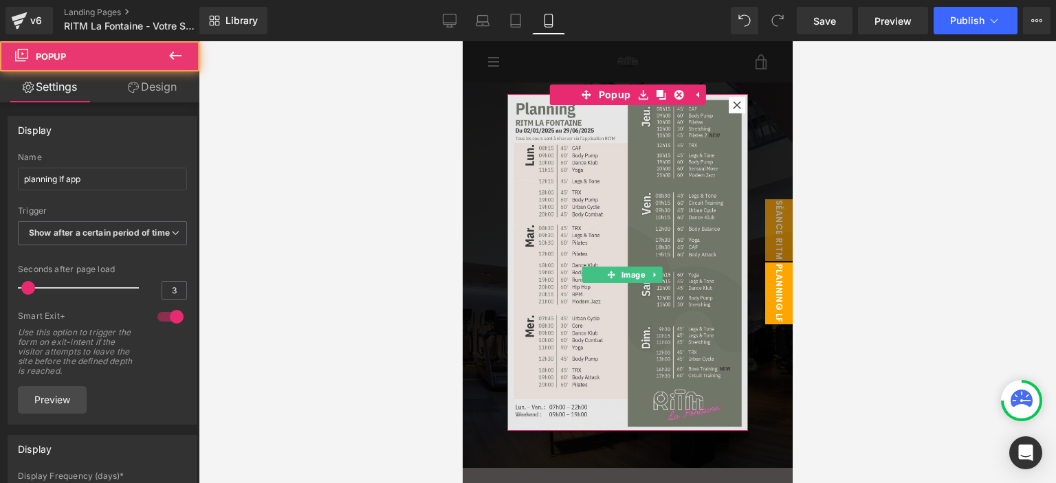
click at [549, 185] on img at bounding box center [627, 264] width 241 height 340
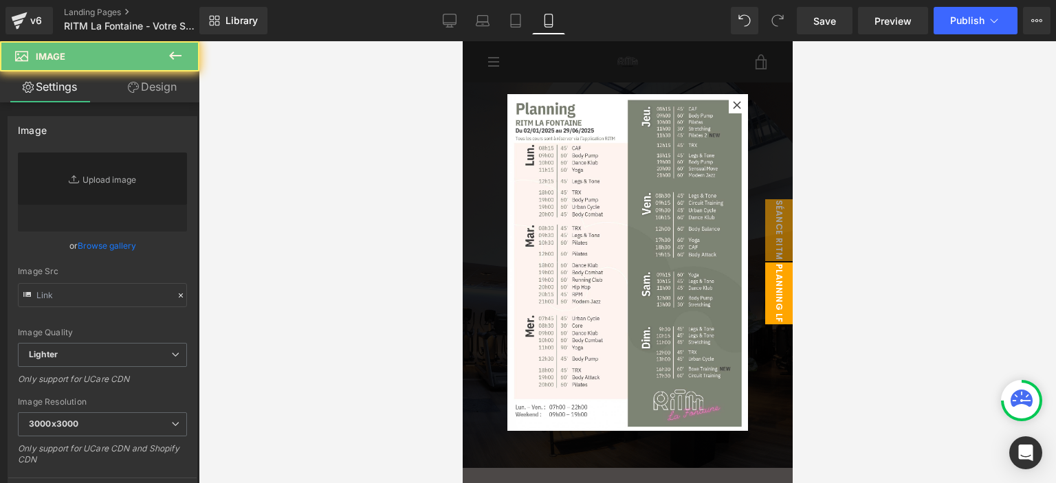
type input "[URL][DOMAIN_NAME]"
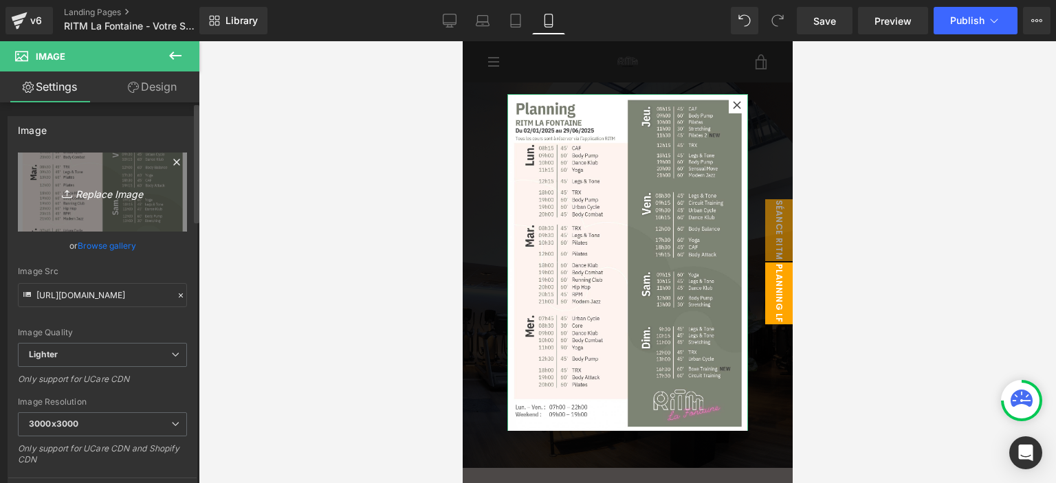
click at [111, 193] on icon "Replace Image" at bounding box center [102, 192] width 110 height 17
type input "C:\fakepath\LA FONTAINE (12).png"
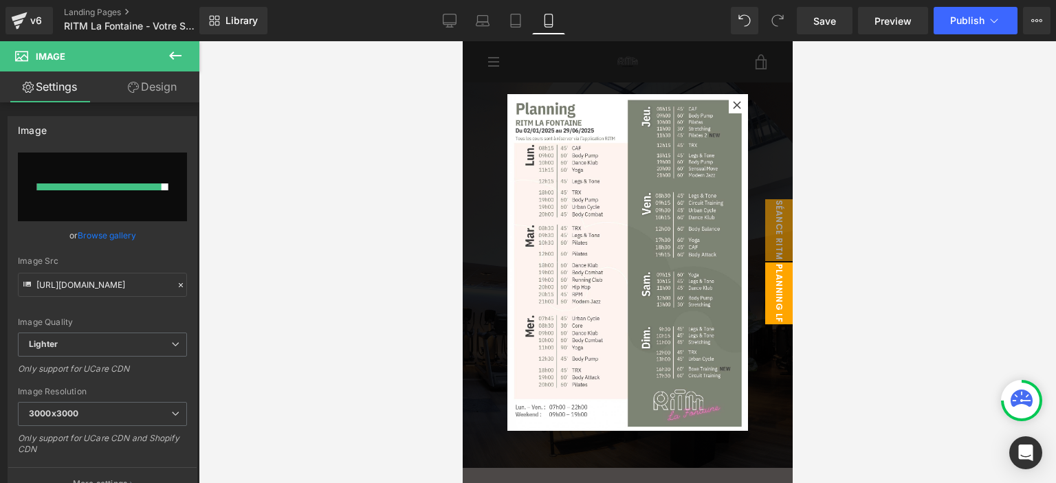
click at [393, 142] on div at bounding box center [627, 262] width 857 height 442
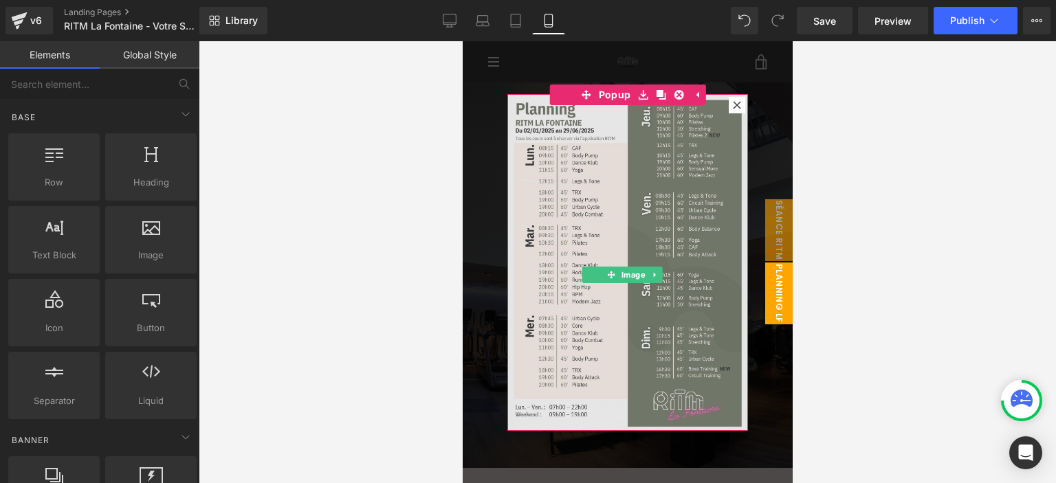
click at [614, 186] on img at bounding box center [627, 264] width 241 height 340
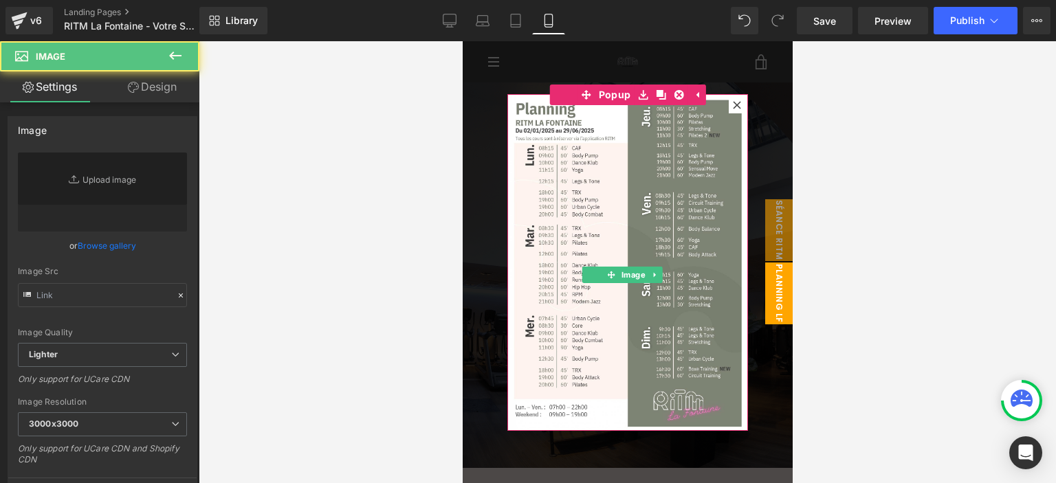
type input "[URL][DOMAIN_NAME]"
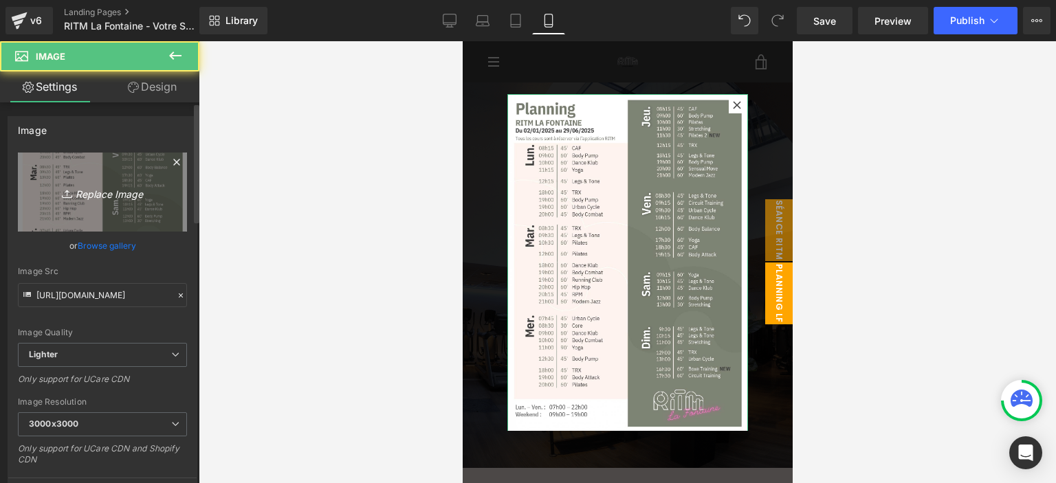
click at [161, 190] on link "Replace Image" at bounding box center [102, 192] width 169 height 79
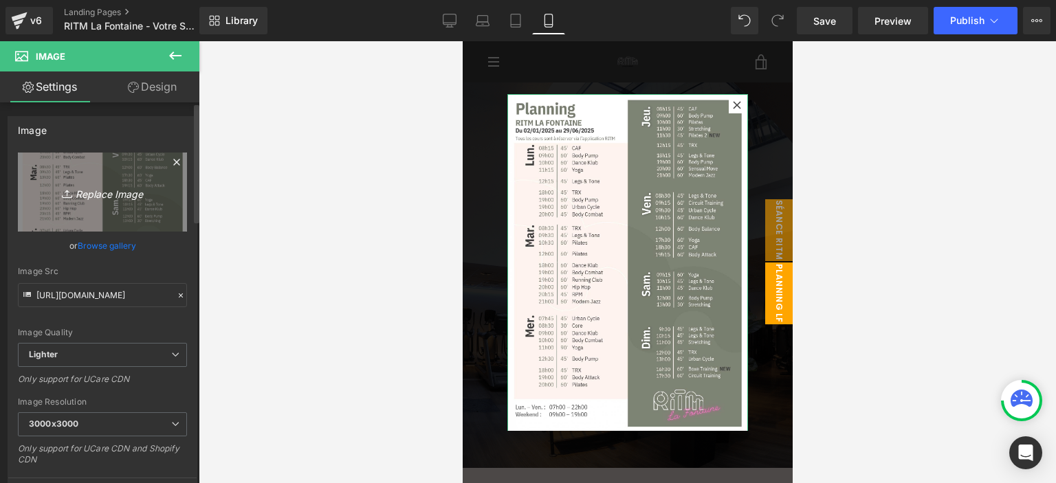
type input "C:\fakepath\LA FONTAINE (12).png"
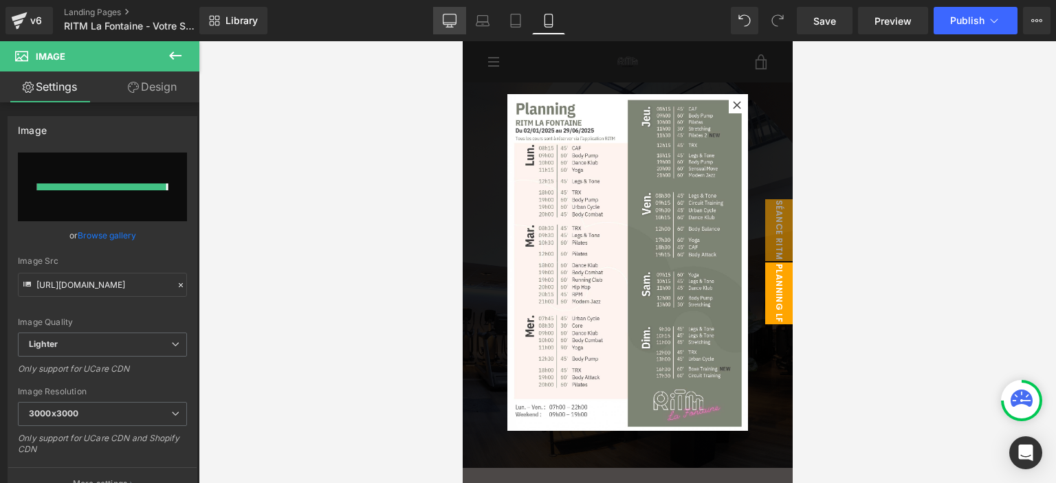
type input "[URL][DOMAIN_NAME]"
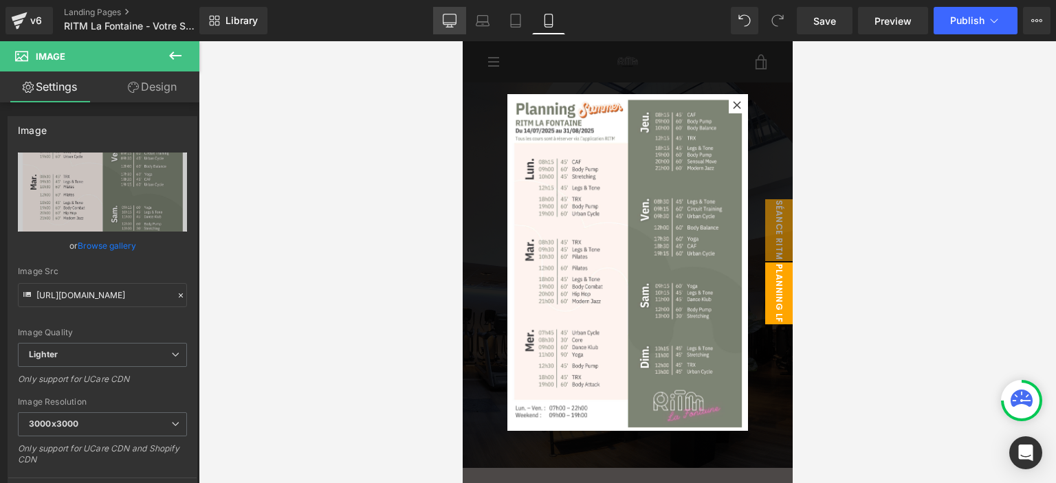
click at [444, 17] on icon at bounding box center [449, 19] width 13 height 10
type input "auto"
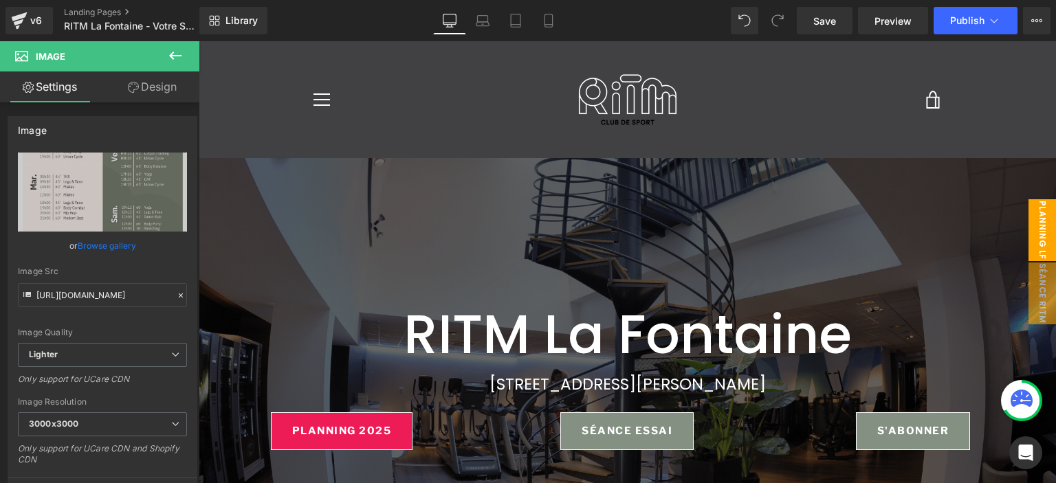
click at [1029, 236] on span "planning lf" at bounding box center [1043, 230] width 28 height 62
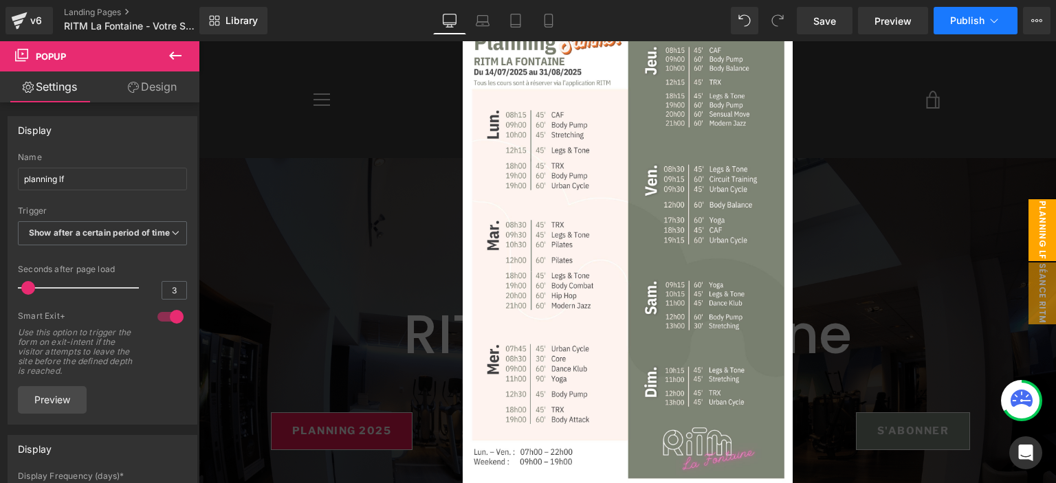
click at [976, 24] on span "Publish" at bounding box center [967, 20] width 34 height 11
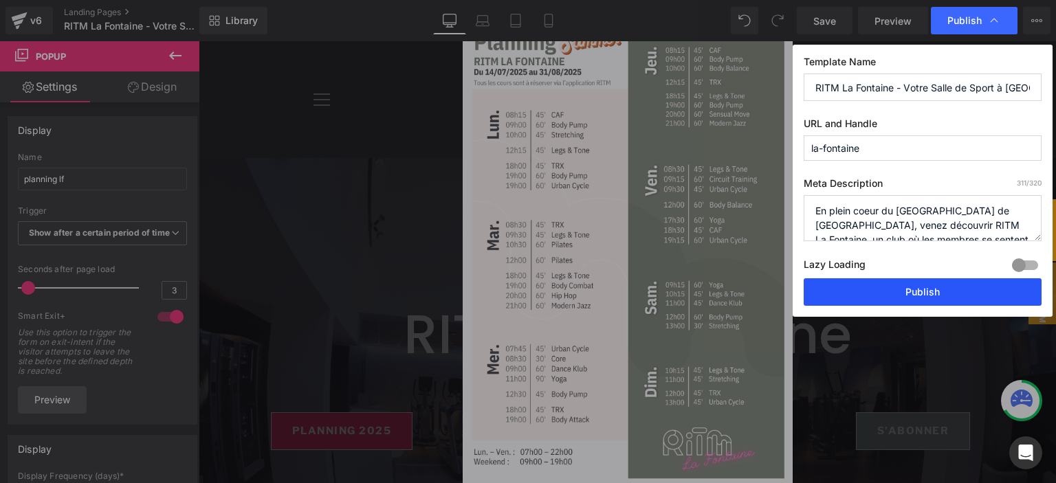
click at [824, 290] on button "Publish" at bounding box center [923, 292] width 238 height 28
